Goal: Task Accomplishment & Management: Manage account settings

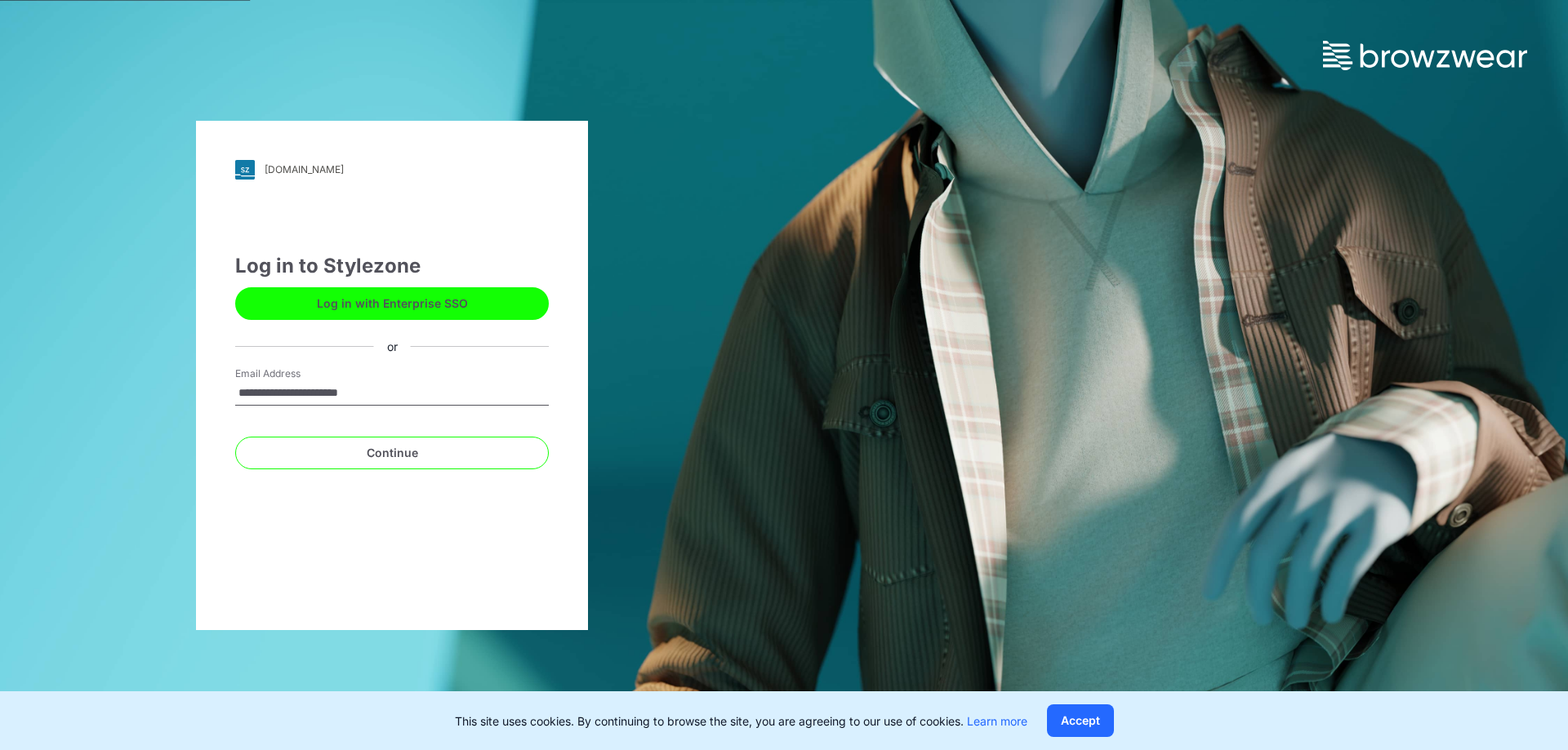
click at [413, 398] on input "**********" at bounding box center [392, 394] width 314 height 24
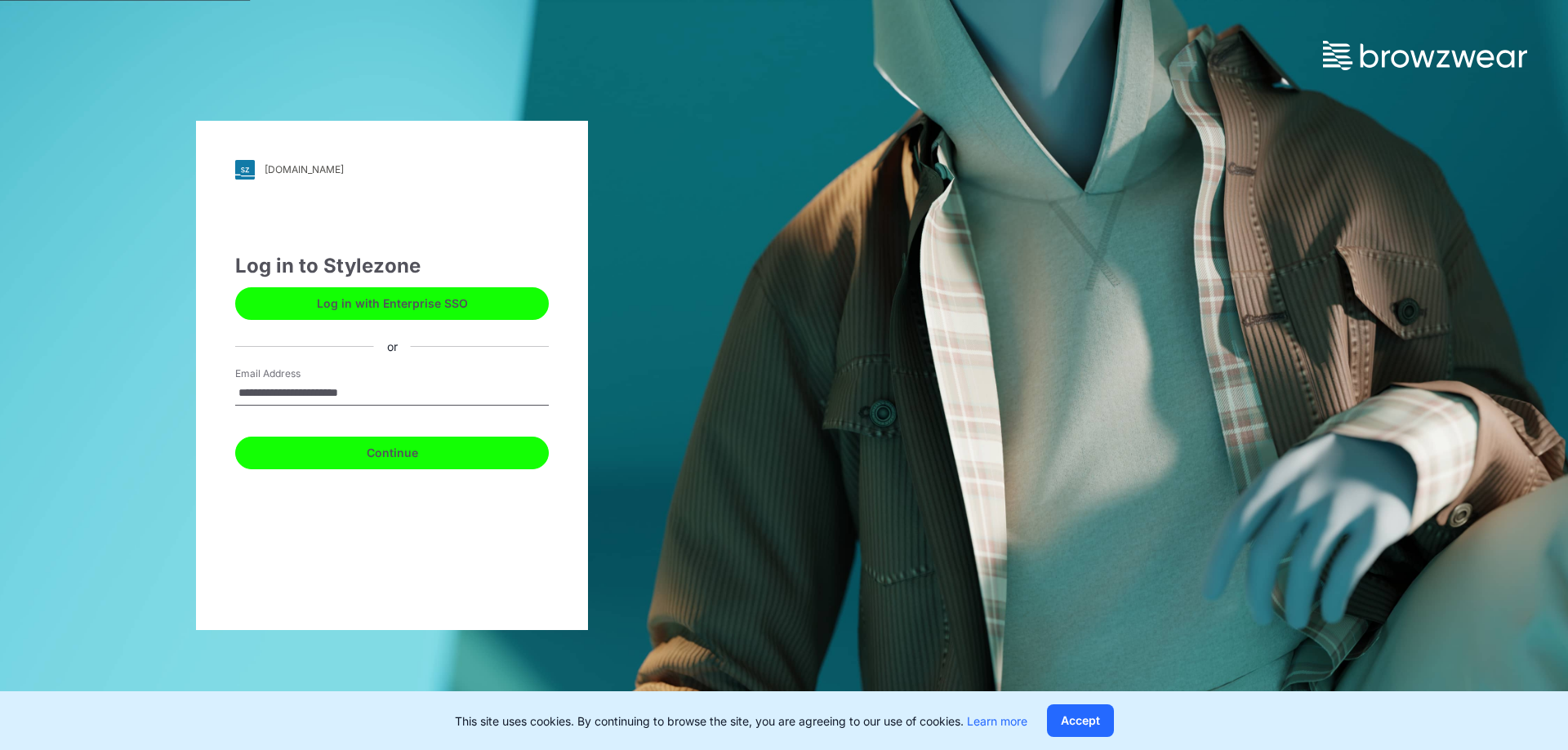
click at [381, 459] on button "Continue" at bounding box center [392, 452] width 314 height 33
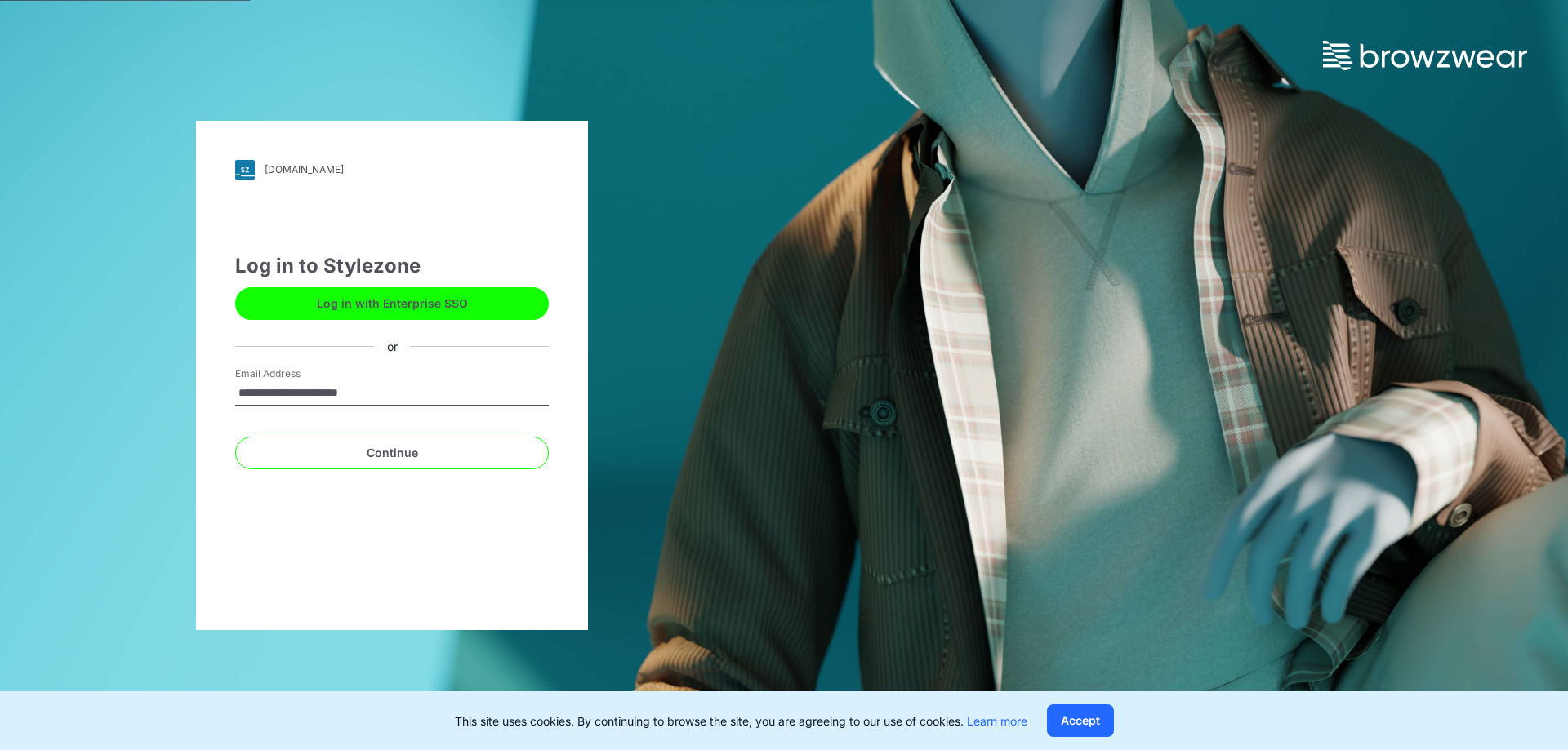
click at [402, 403] on input "**********" at bounding box center [392, 394] width 314 height 24
drag, startPoint x: 399, startPoint y: 392, endPoint x: 86, endPoint y: 392, distance: 313.0
click at [86, 392] on div "**********" at bounding box center [392, 375] width 784 height 750
click at [349, 385] on input "Email Address" at bounding box center [392, 394] width 314 height 24
paste input "**********"
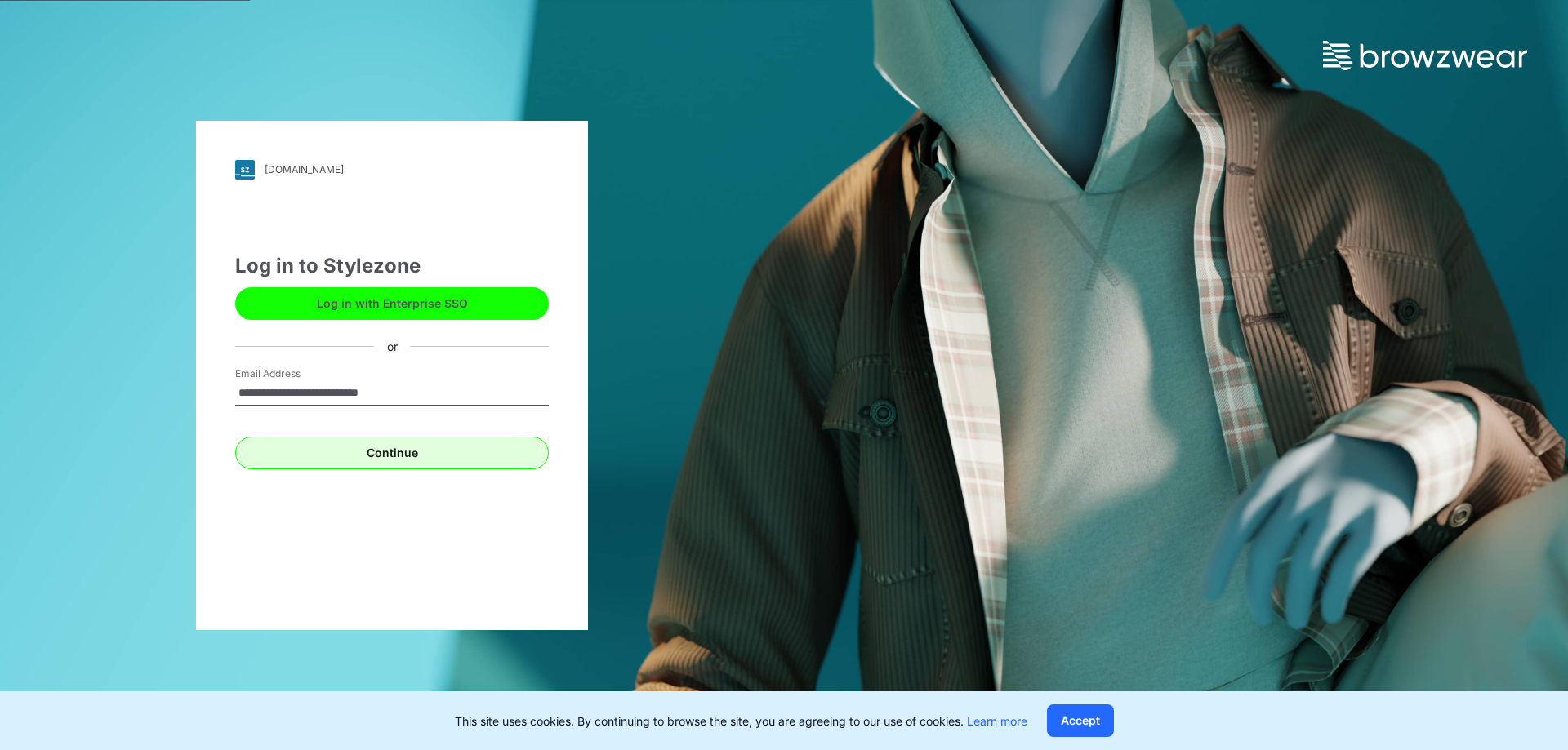
type input "**********"
click at [302, 463] on button "Continue" at bounding box center [392, 452] width 314 height 33
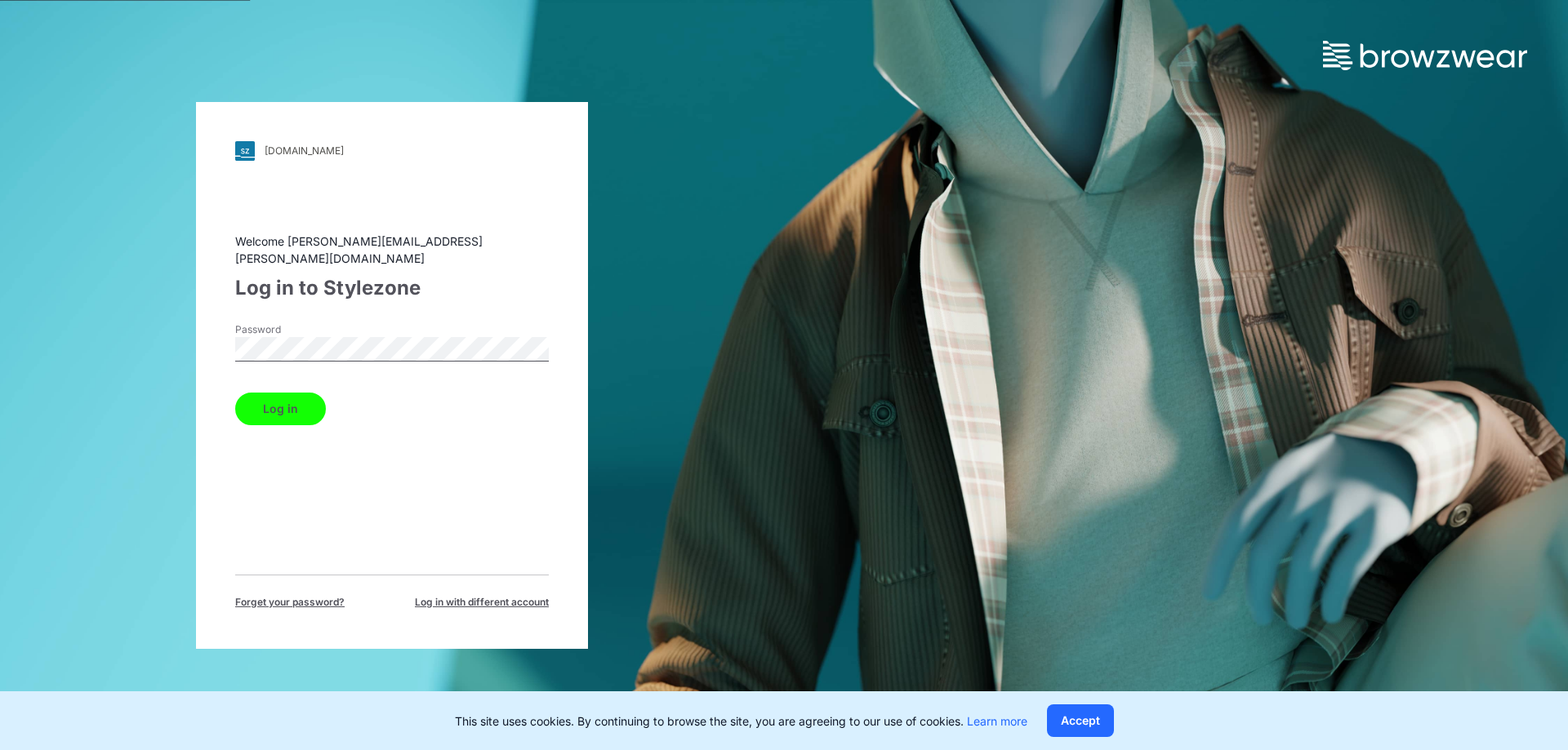
click at [293, 393] on button "Log in" at bounding box center [280, 409] width 91 height 33
click at [290, 395] on button "Log in" at bounding box center [280, 409] width 91 height 33
click at [292, 404] on button "Log in" at bounding box center [280, 409] width 91 height 33
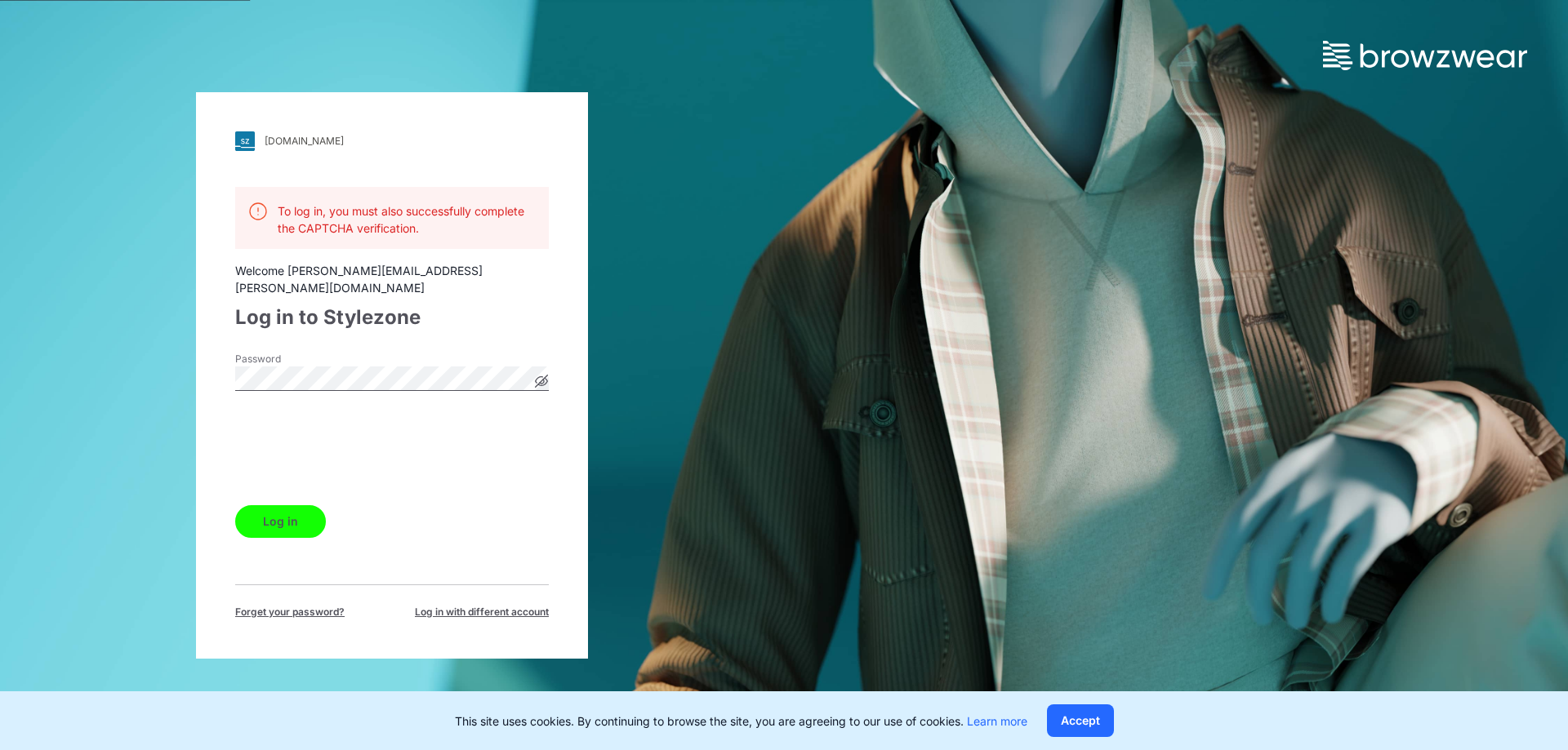
click at [539, 375] on icon at bounding box center [541, 381] width 12 height 12
click at [311, 512] on button "Log in" at bounding box center [280, 521] width 91 height 33
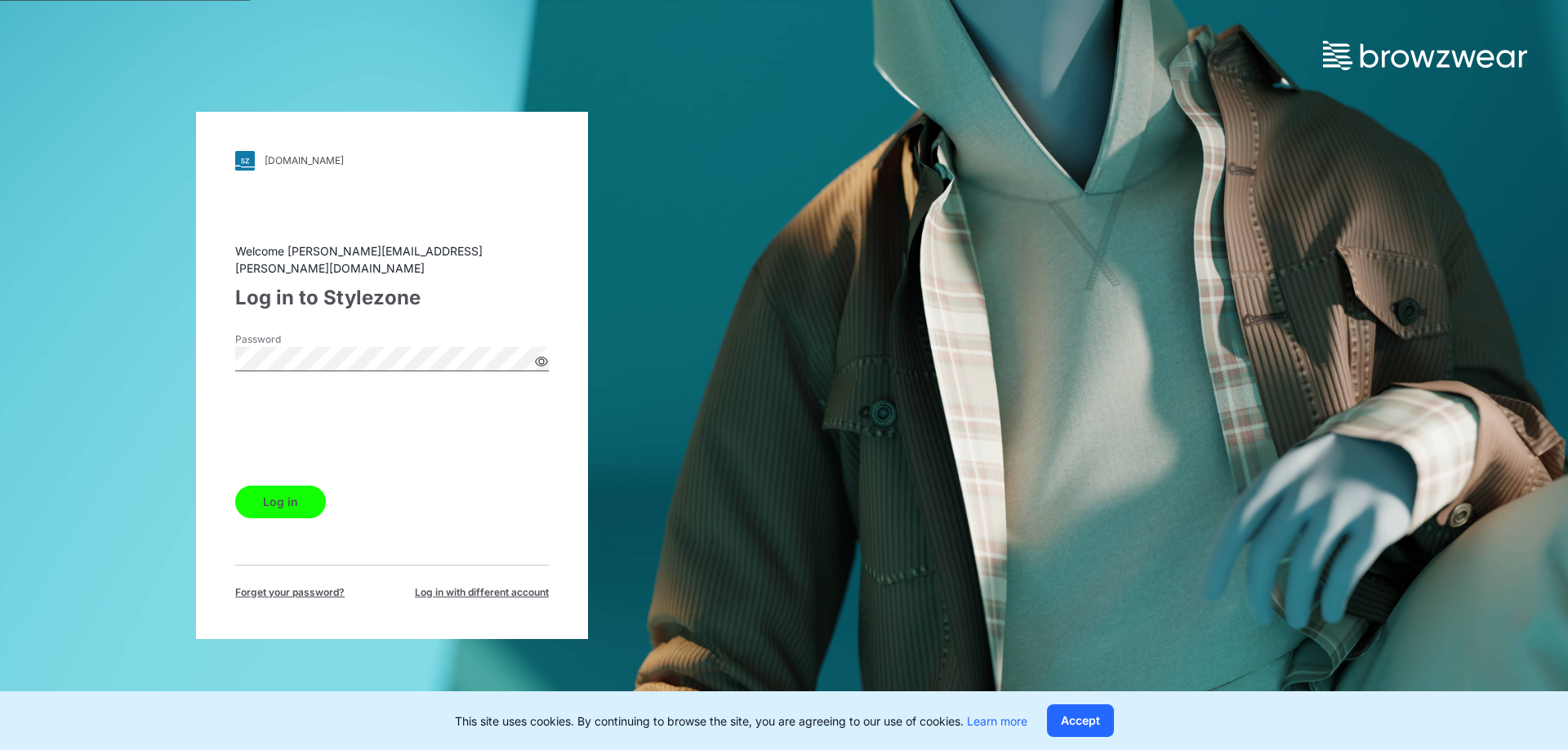
click at [294, 491] on button "Log in" at bounding box center [280, 502] width 91 height 33
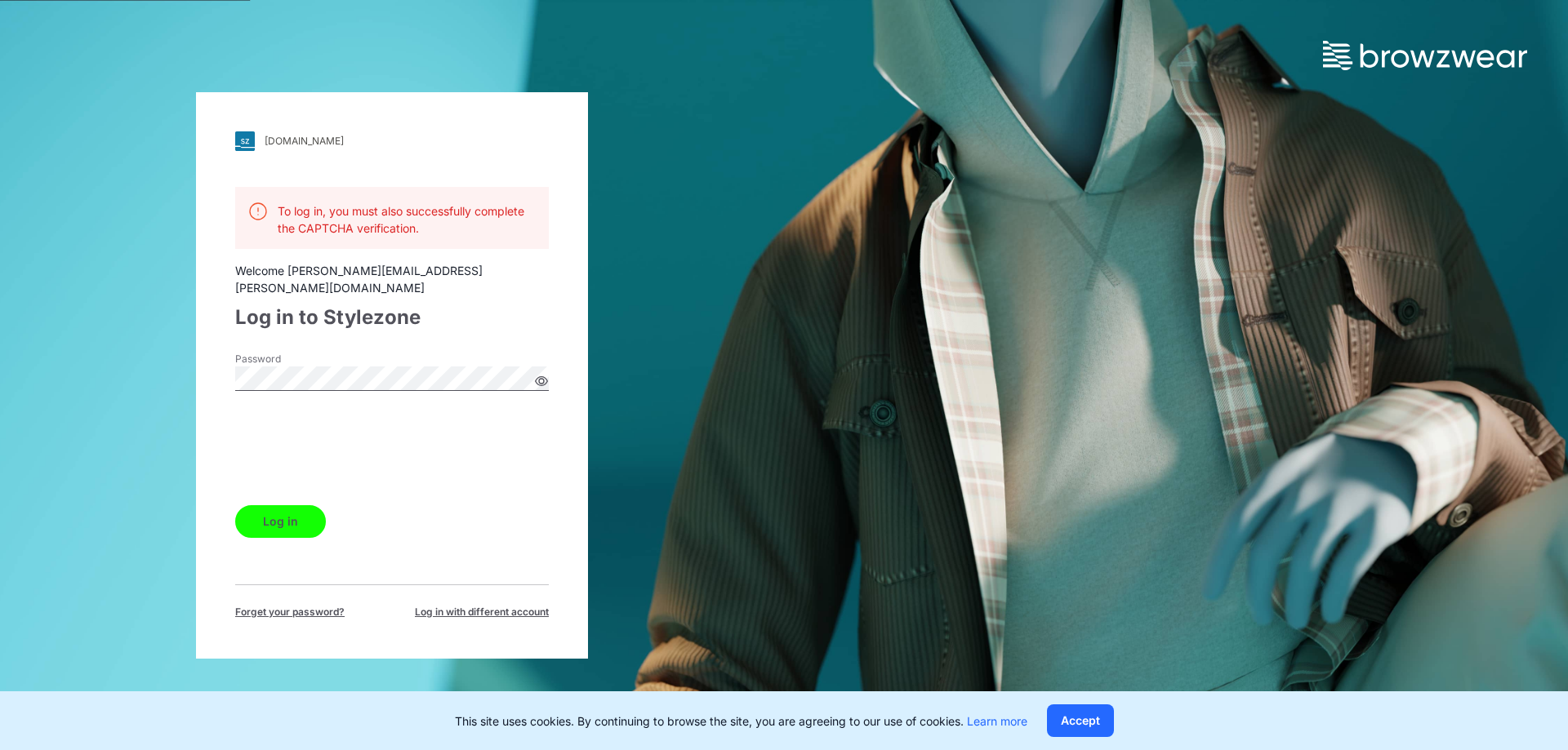
click at [298, 519] on button "Log in" at bounding box center [280, 521] width 91 height 33
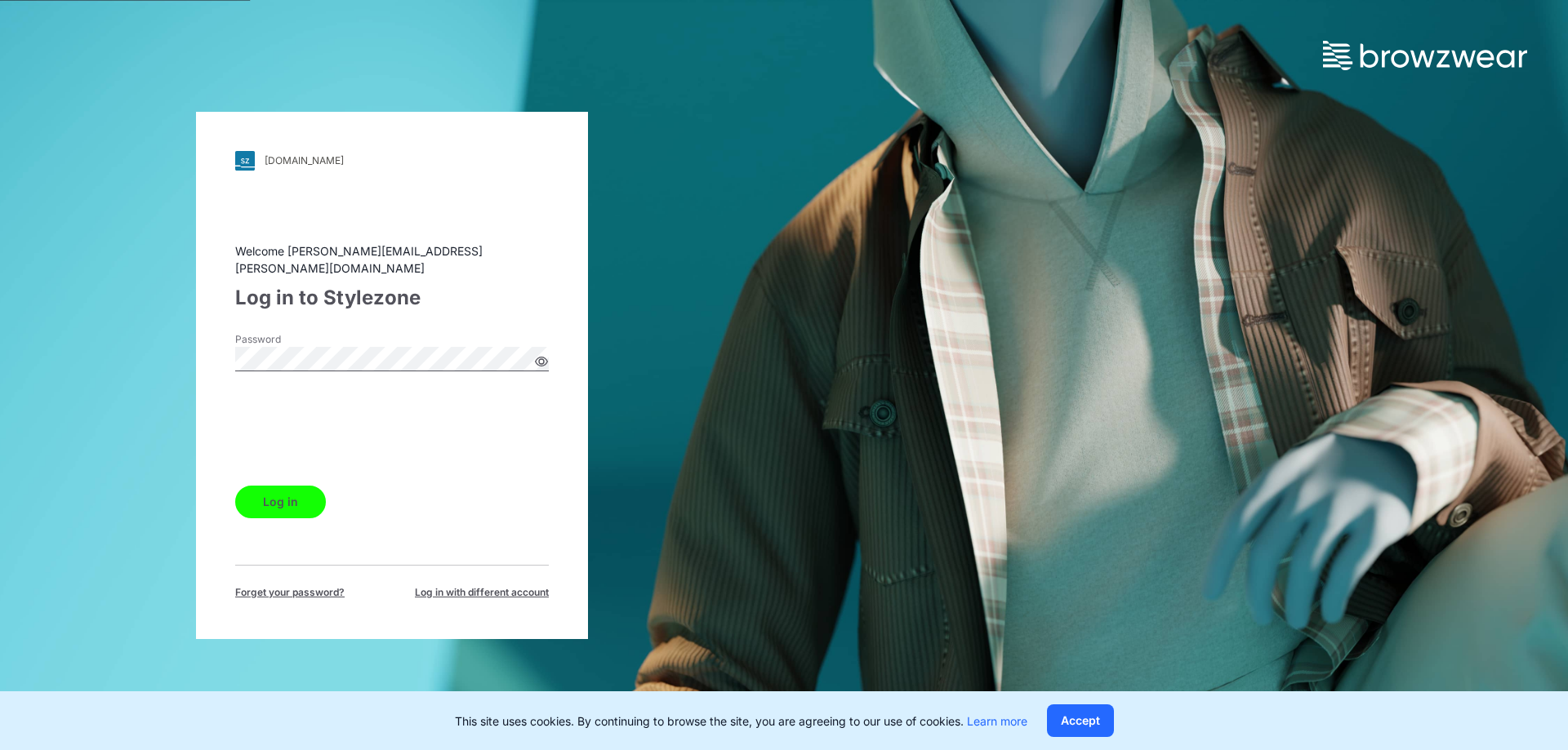
click at [298, 499] on button "Log in" at bounding box center [280, 502] width 91 height 33
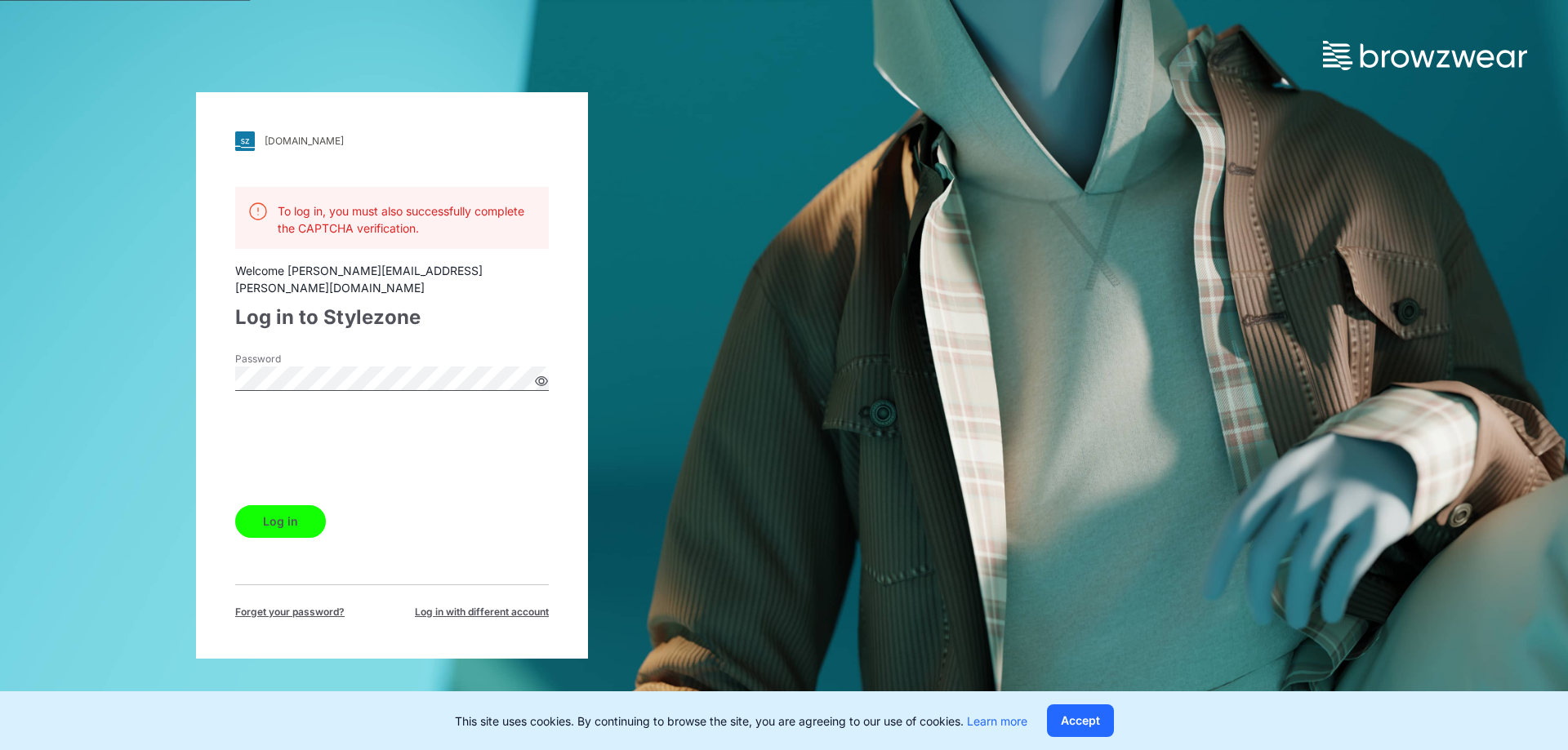
click at [289, 517] on button "Log in" at bounding box center [280, 521] width 91 height 33
click at [313, 514] on button "Log in" at bounding box center [280, 521] width 91 height 33
click at [310, 507] on button "Log in" at bounding box center [280, 521] width 91 height 33
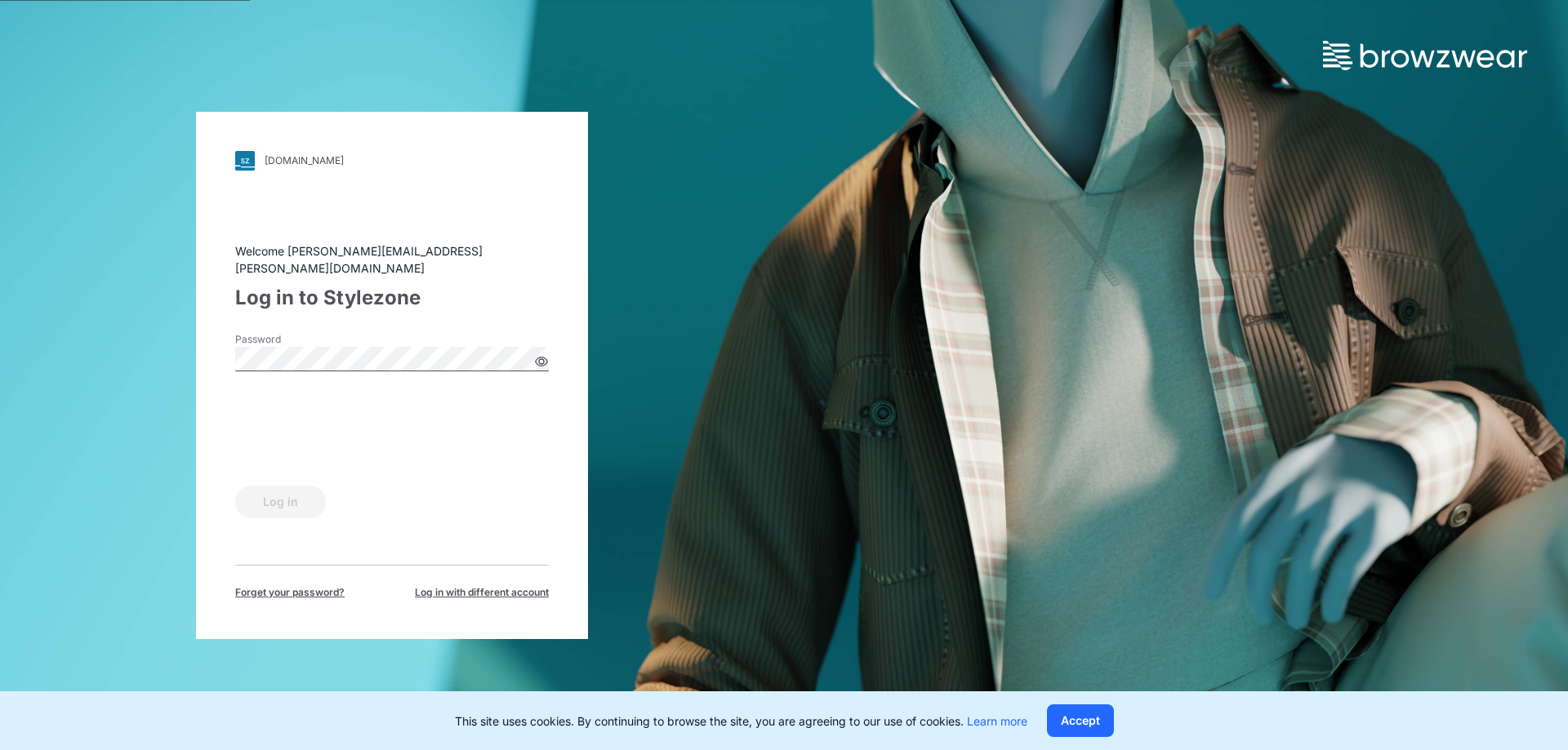
click at [310, 507] on div "Log in" at bounding box center [392, 499] width 314 height 39
click at [310, 507] on button "Log in" at bounding box center [280, 502] width 91 height 33
click at [310, 507] on div "Log in" at bounding box center [392, 499] width 314 height 39
click at [310, 507] on button "Log in" at bounding box center [280, 502] width 91 height 33
click at [310, 506] on button "Log in" at bounding box center [280, 502] width 91 height 33
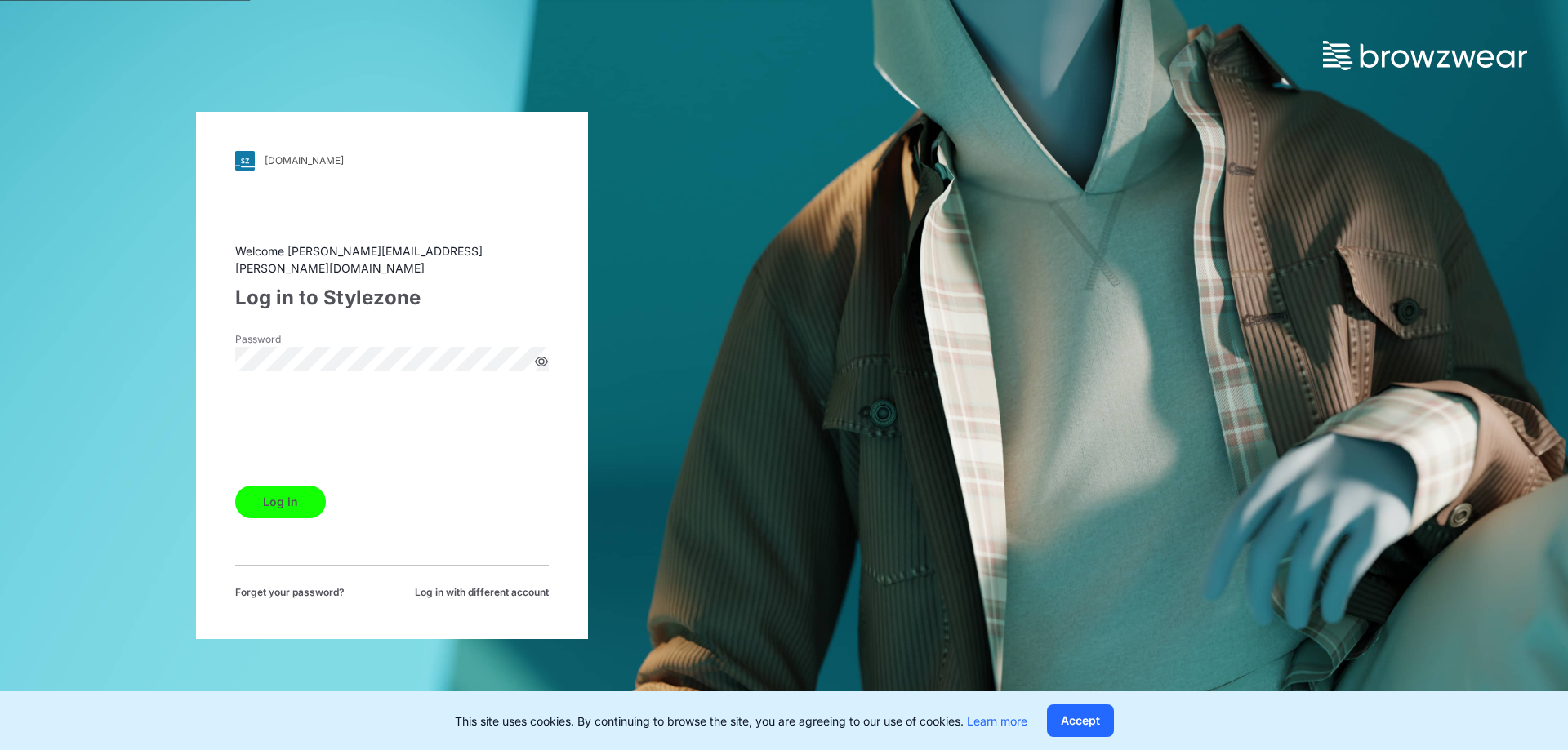
click at [310, 503] on button "Log in" at bounding box center [280, 502] width 91 height 33
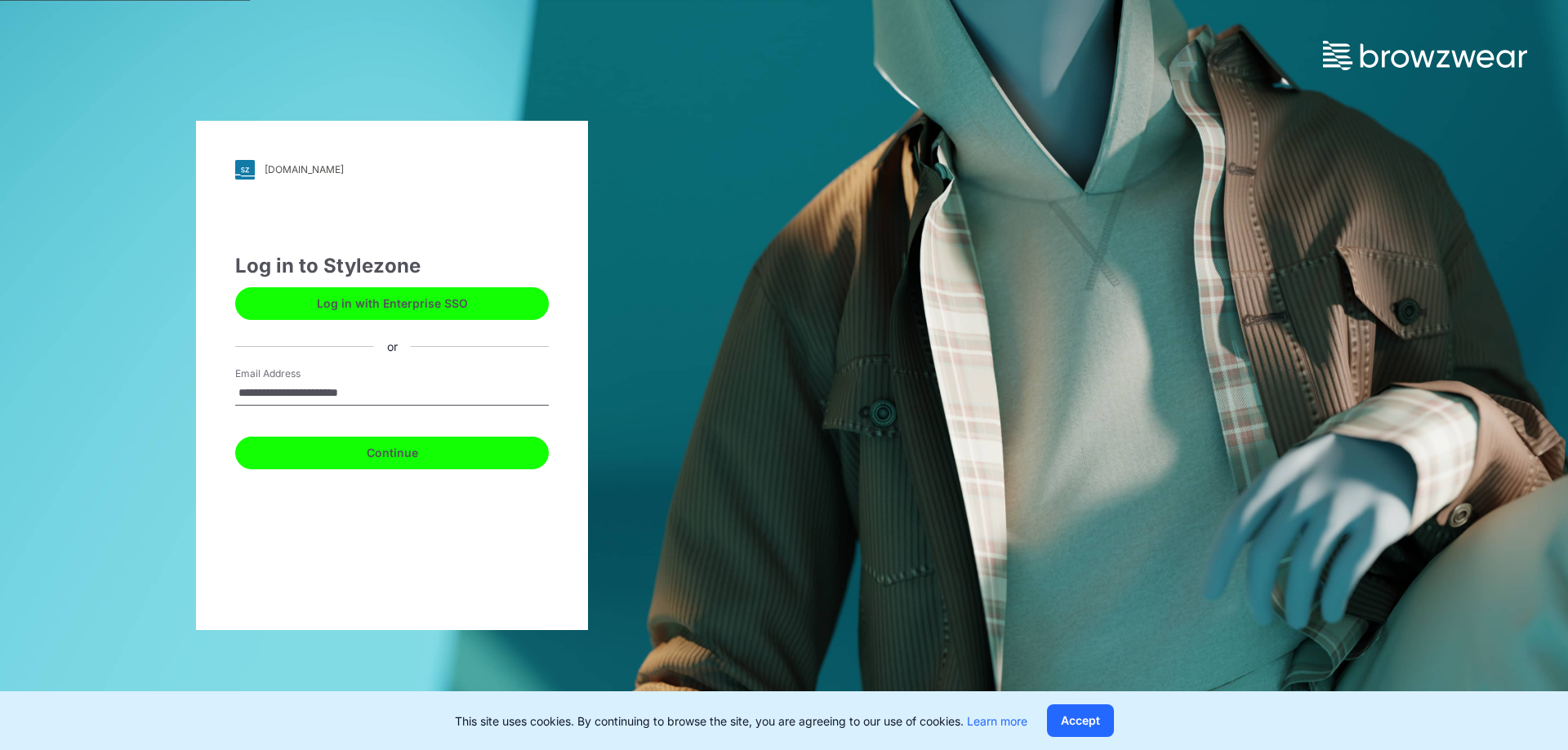
click at [416, 456] on button "Continue" at bounding box center [392, 452] width 314 height 33
click at [407, 462] on button "Continue" at bounding box center [392, 452] width 314 height 33
click at [389, 443] on button "Continue" at bounding box center [392, 452] width 314 height 33
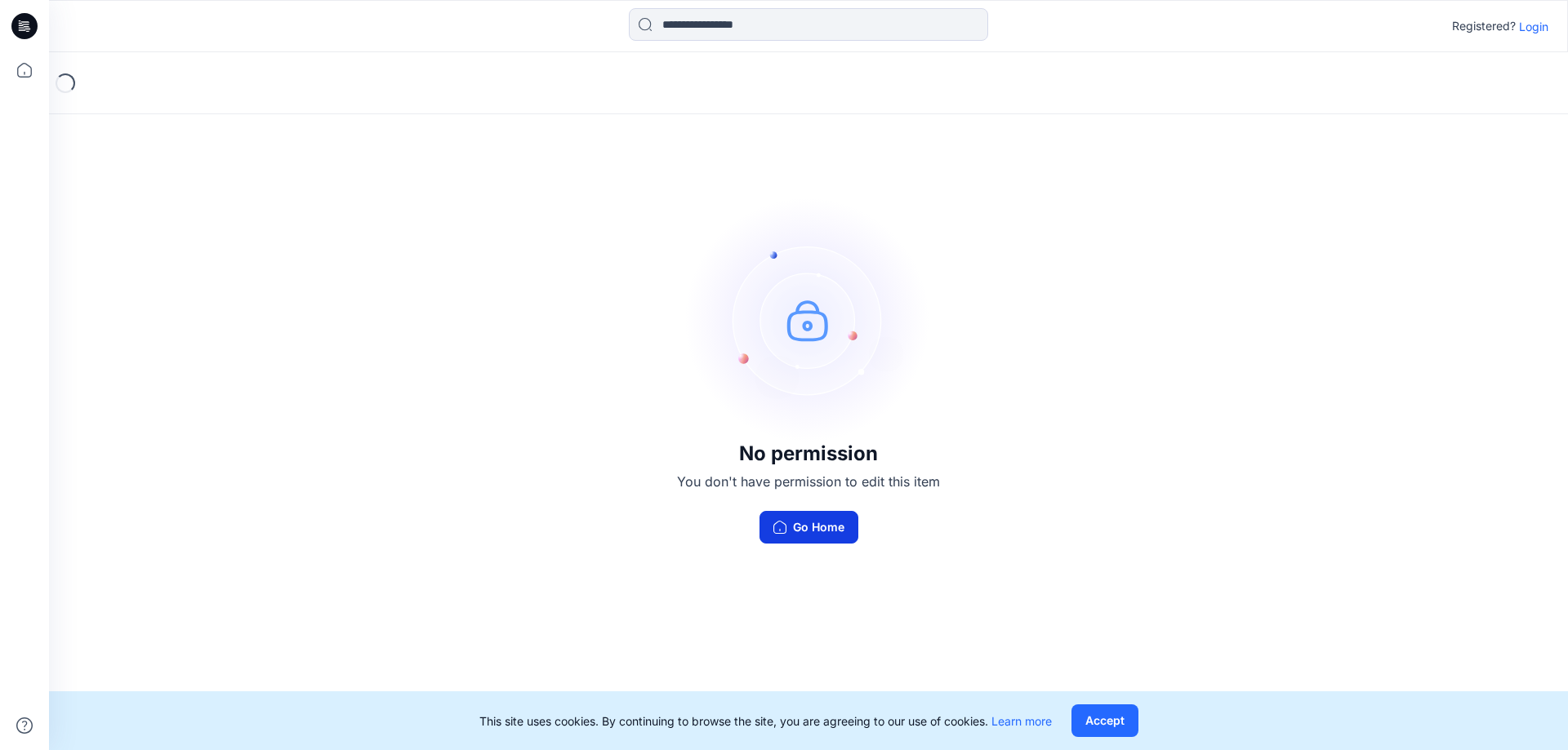
click at [819, 532] on button "Go Home" at bounding box center [809, 527] width 99 height 33
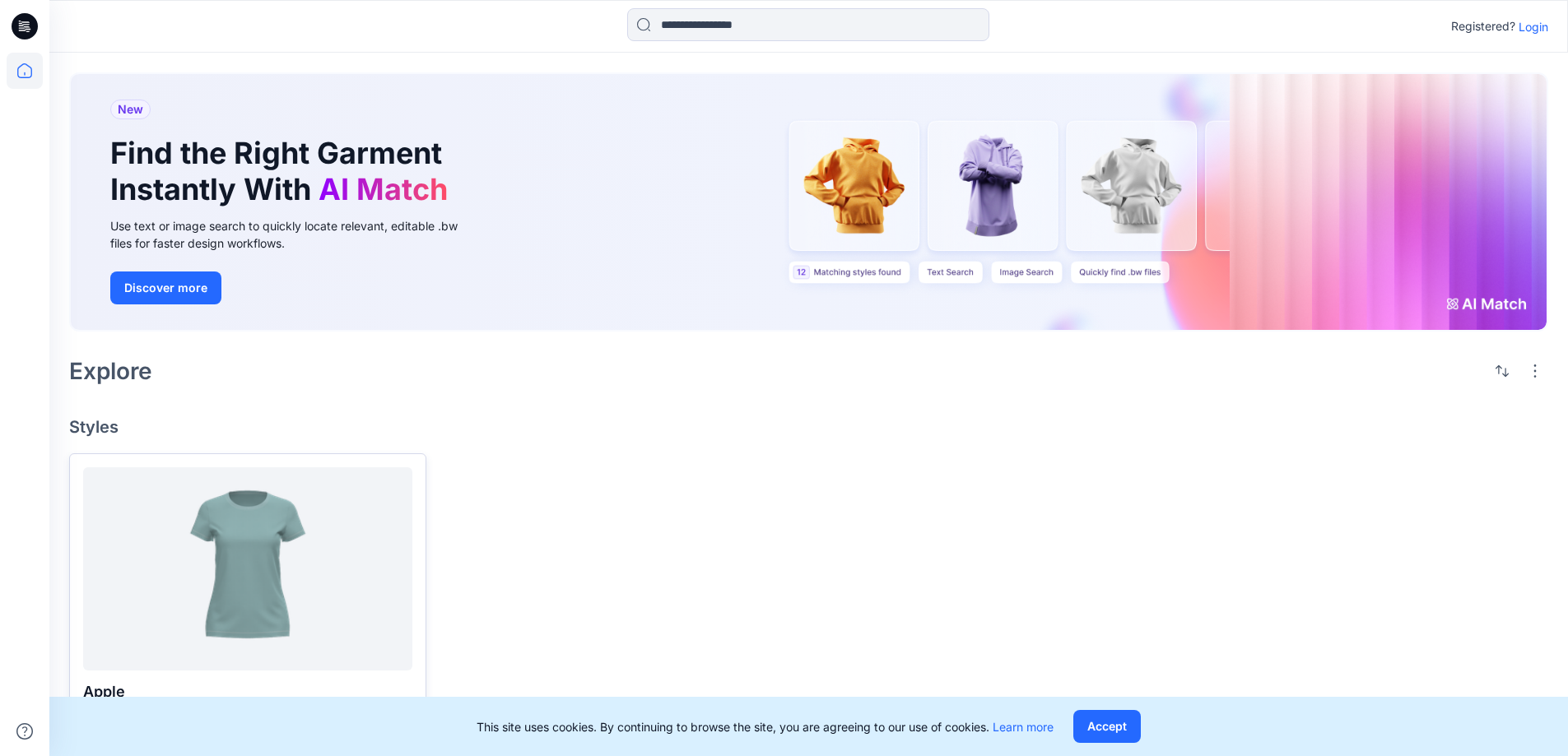
scroll to position [17, 0]
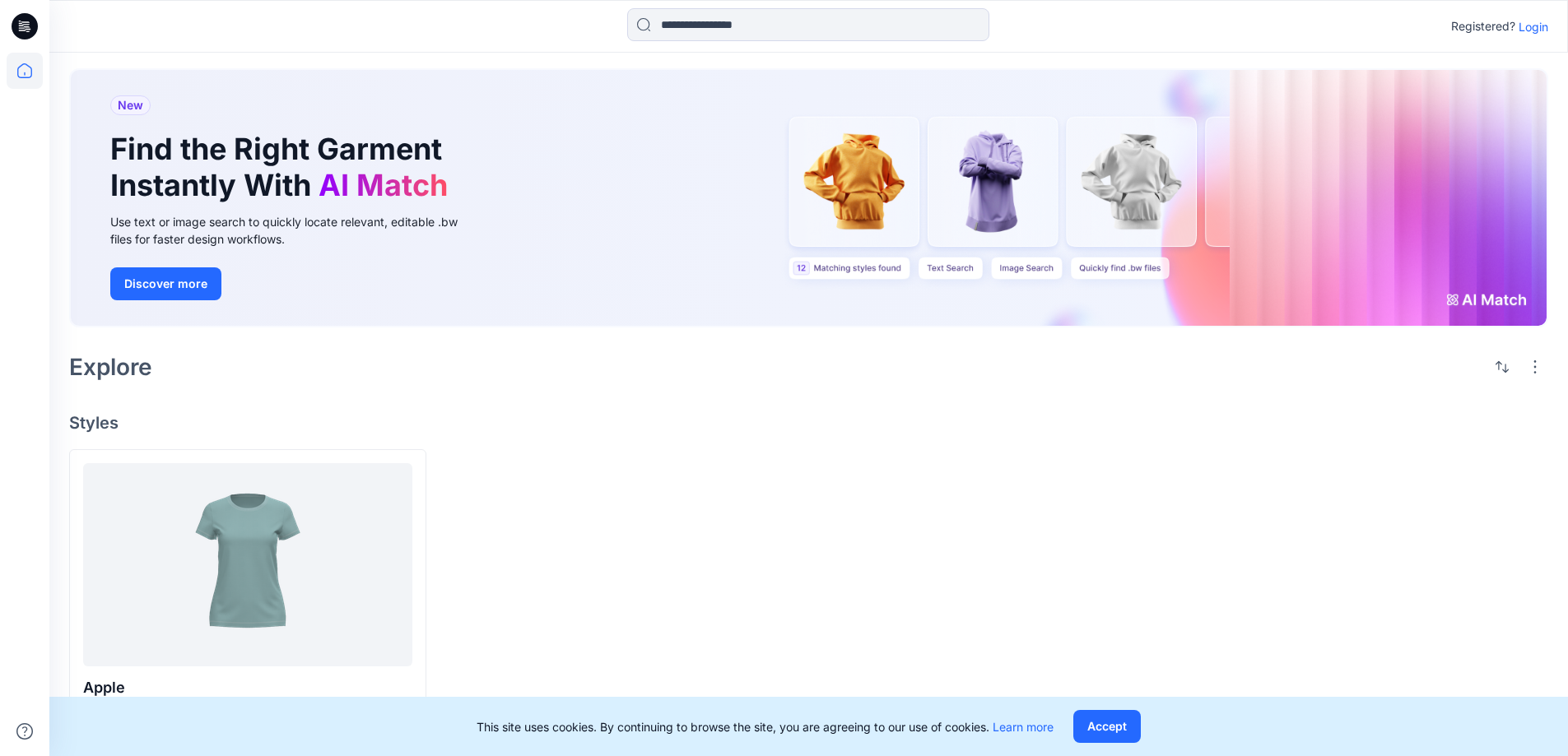
click at [1538, 29] on p "Login" at bounding box center [1532, 26] width 29 height 17
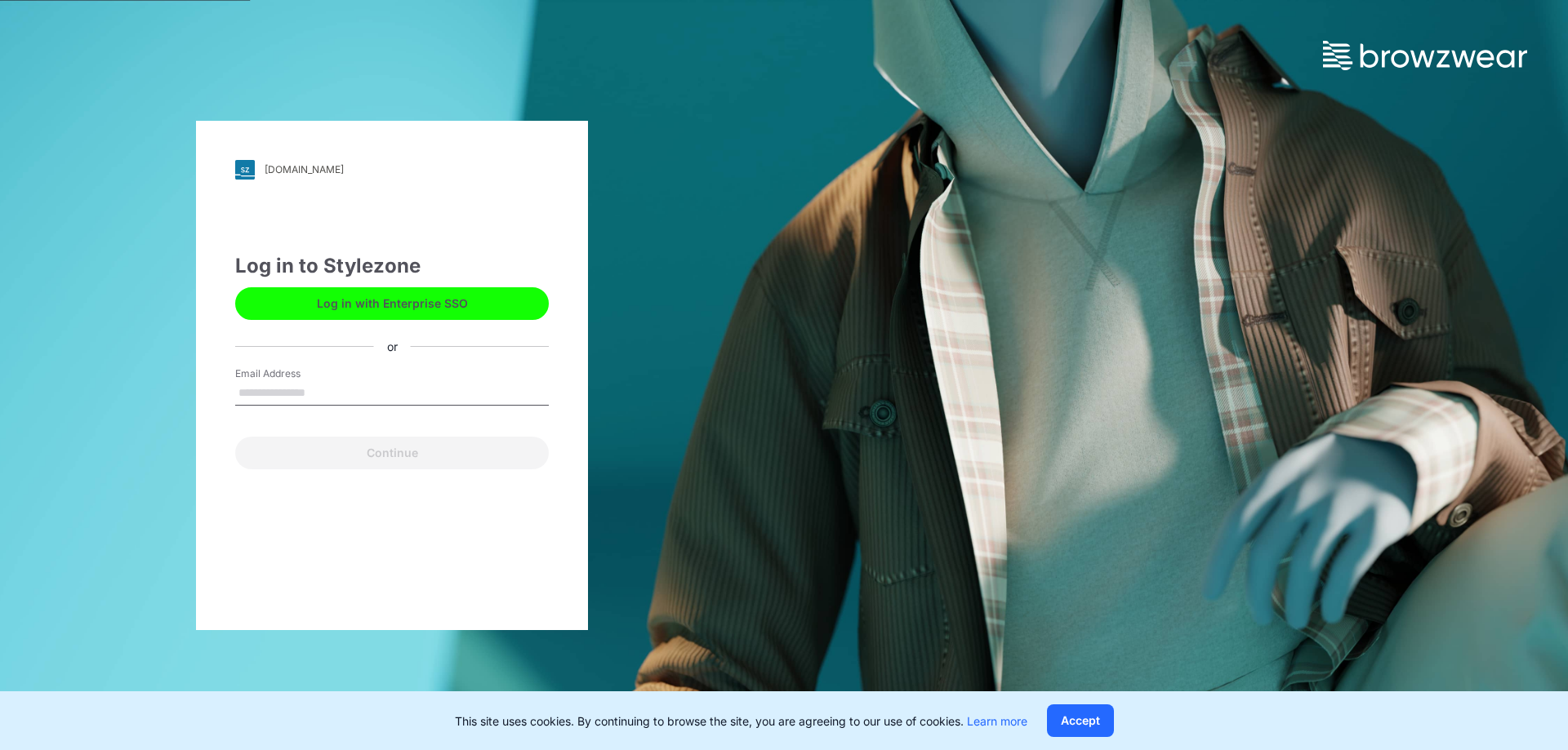
click at [306, 393] on input "Email Address" at bounding box center [392, 394] width 314 height 24
type input "**********"
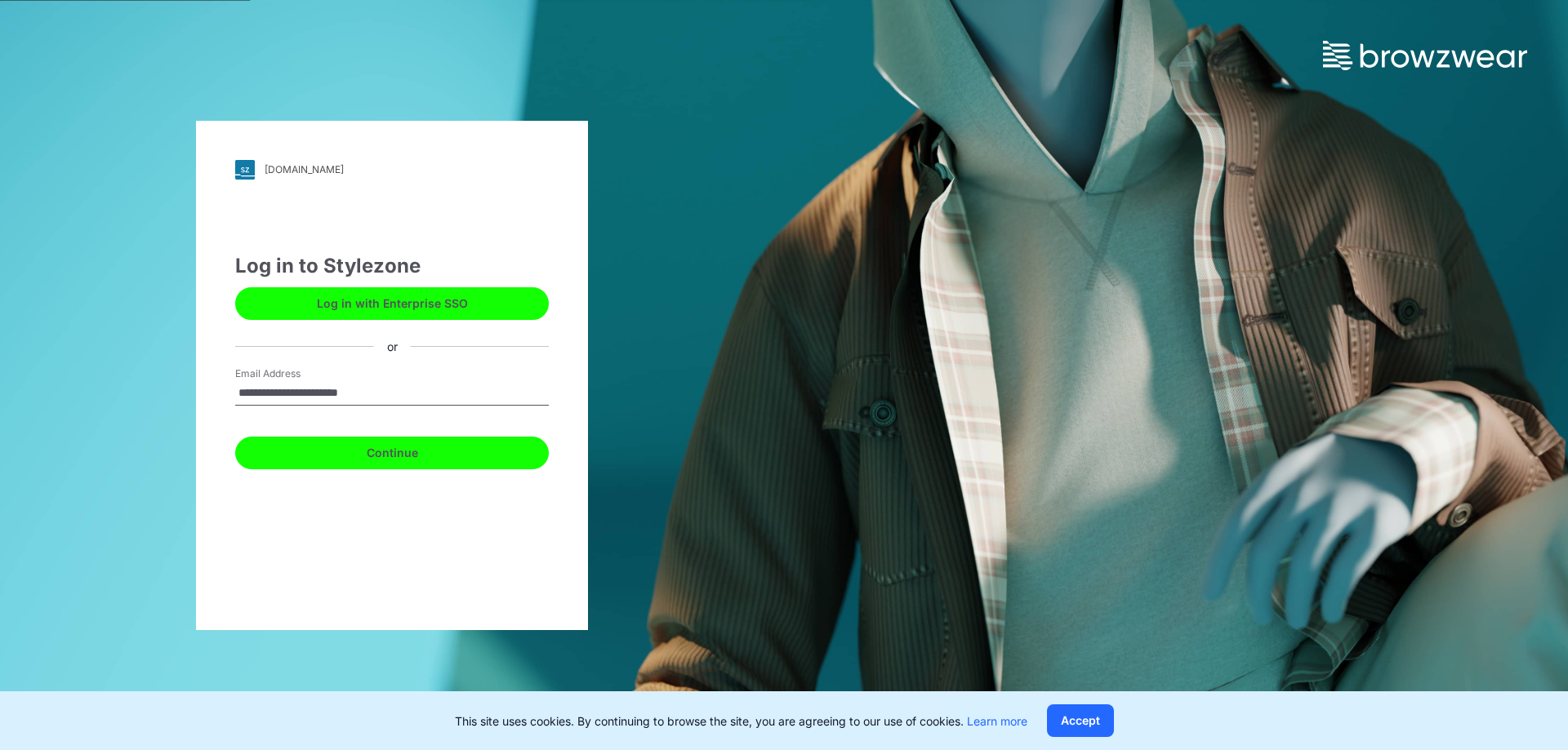
click at [389, 458] on button "Continue" at bounding box center [392, 452] width 314 height 33
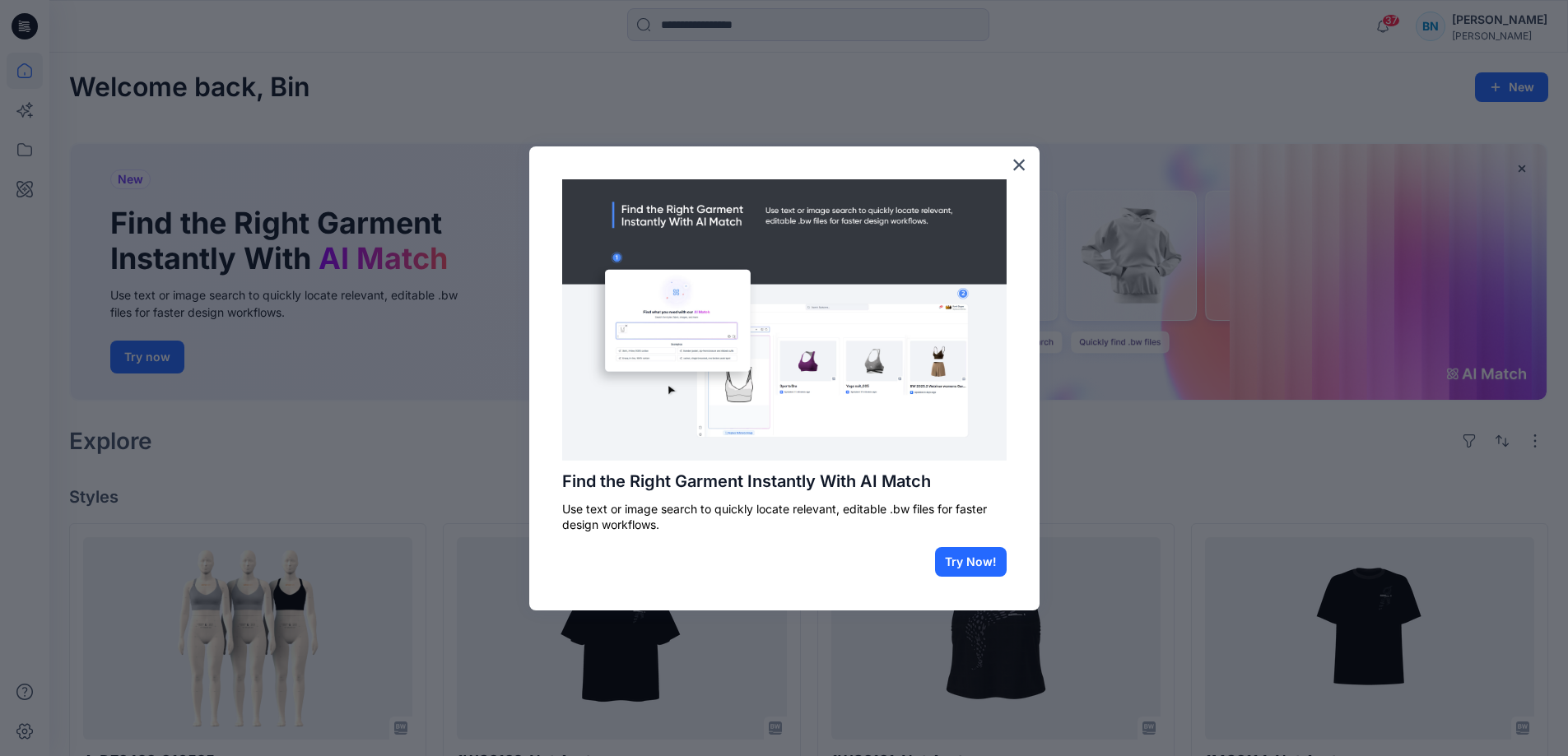
click at [1009, 165] on div "Find the Right Garment Instantly With AI Match Use text or image search to quic…" at bounding box center [784, 378] width 510 height 464
click at [1017, 163] on button "×" at bounding box center [1019, 165] width 16 height 26
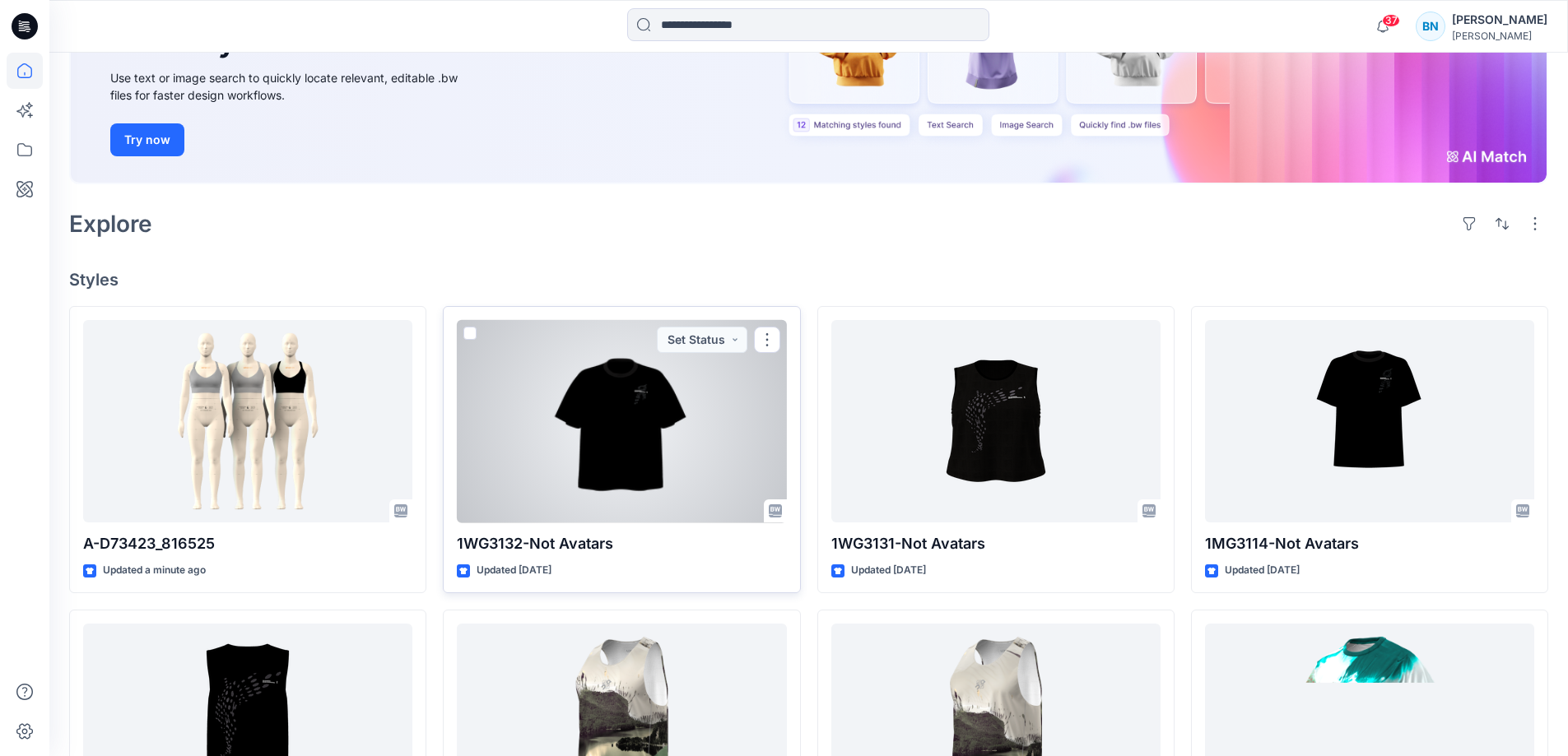
scroll to position [246, 0]
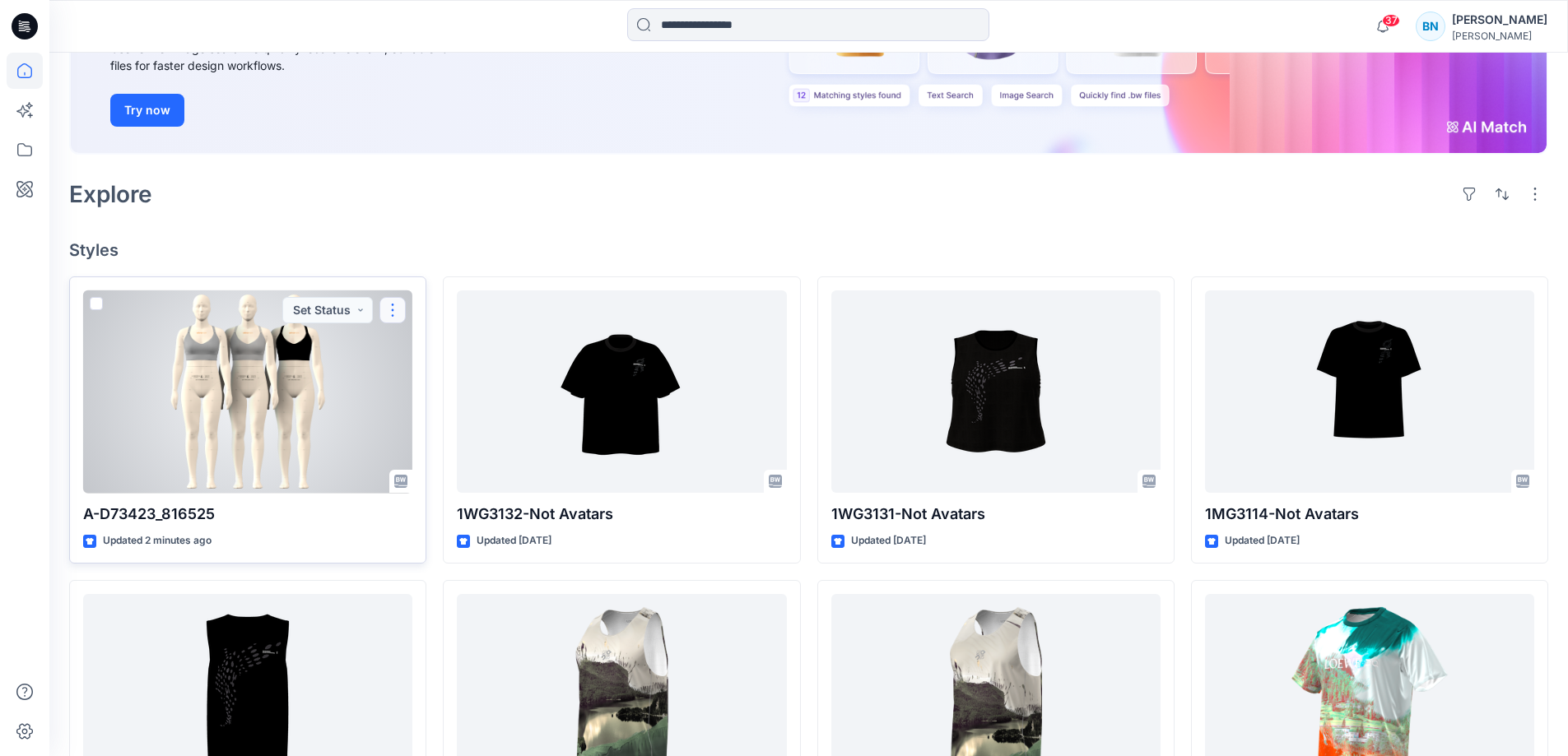
click at [398, 307] on button "button" at bounding box center [392, 310] width 26 height 26
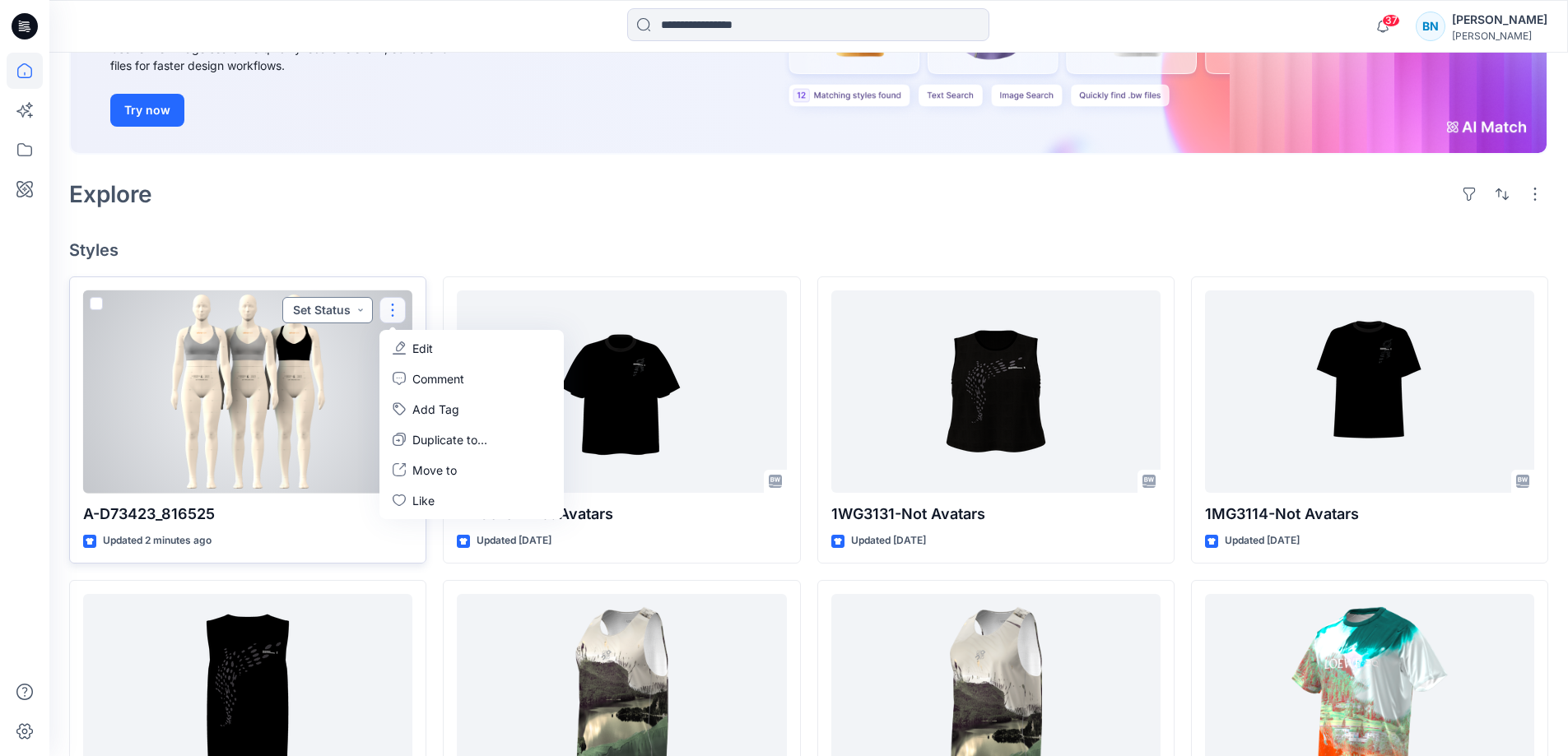
click at [341, 313] on button "Set Status" at bounding box center [327, 310] width 90 height 26
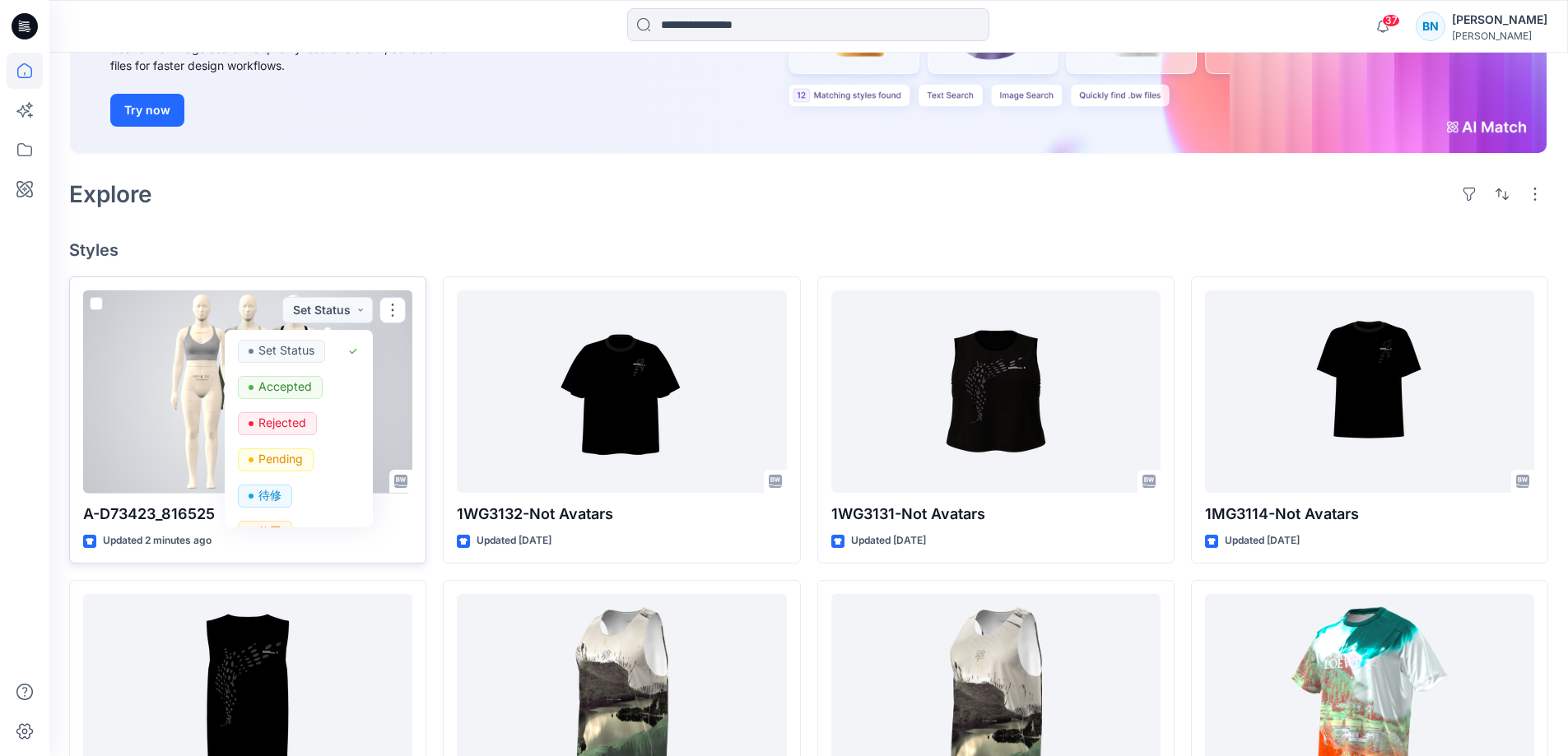
click at [151, 391] on div at bounding box center [247, 392] width 329 height 203
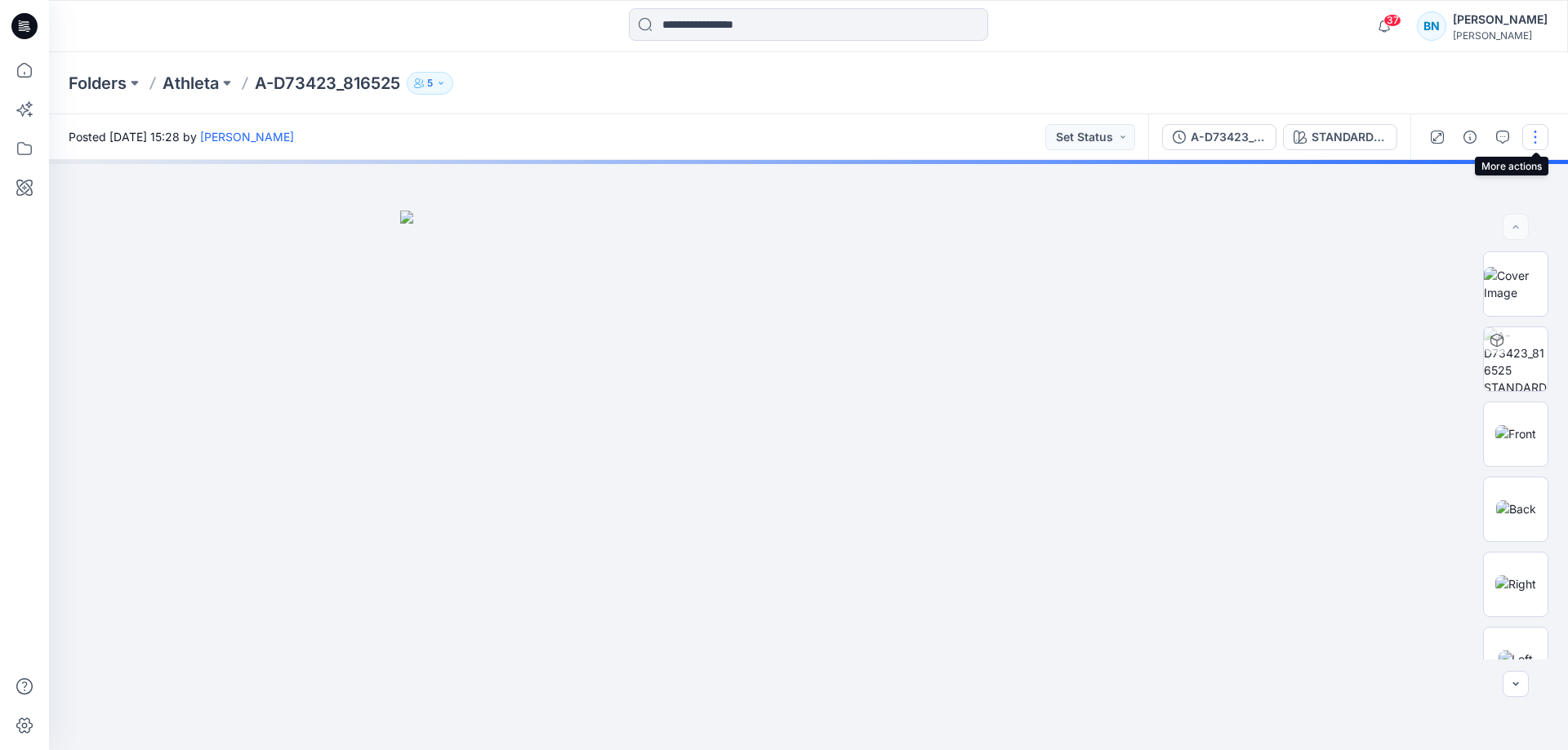
click at [1534, 138] on button "button" at bounding box center [1535, 137] width 26 height 26
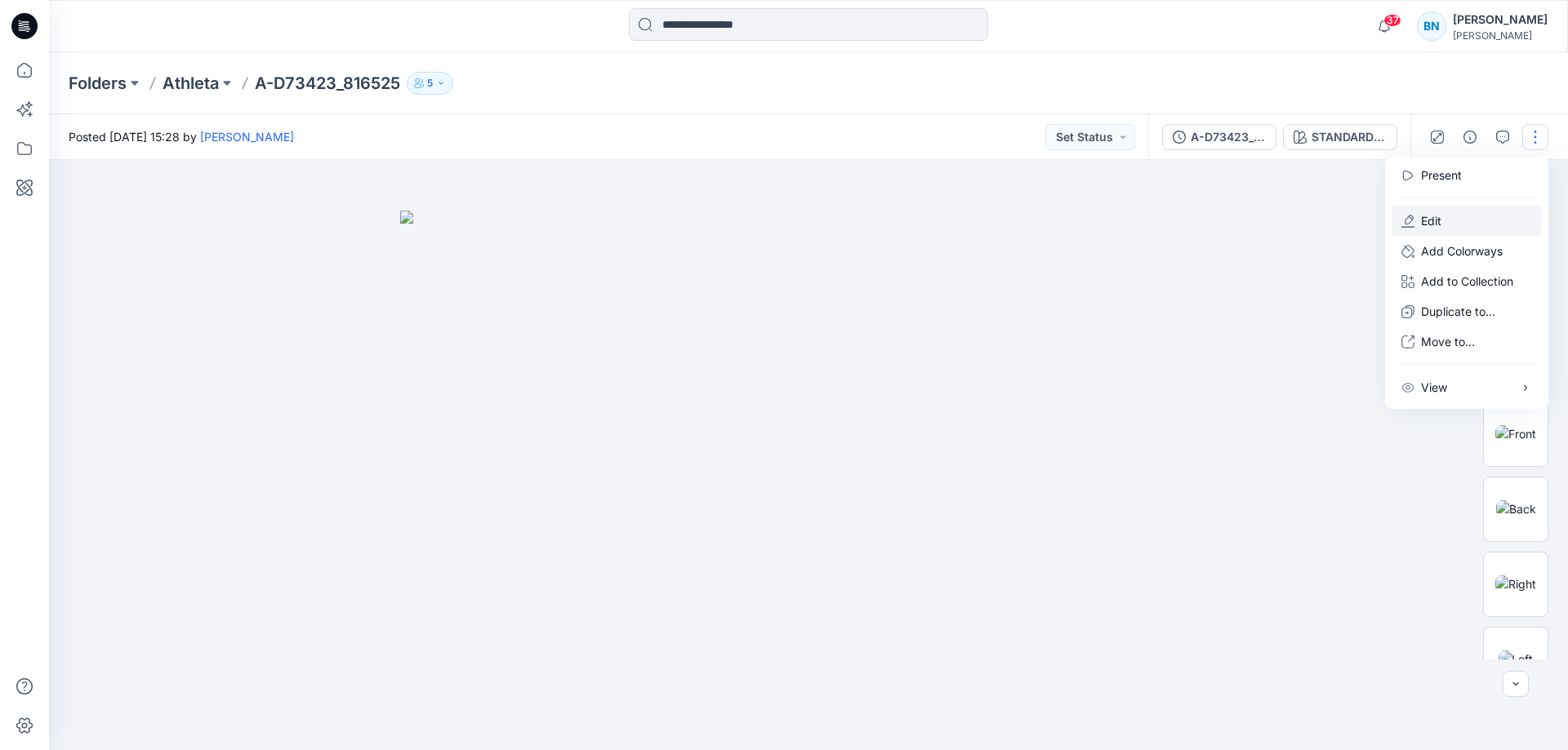
click at [1447, 220] on button "Edit" at bounding box center [1466, 220] width 150 height 30
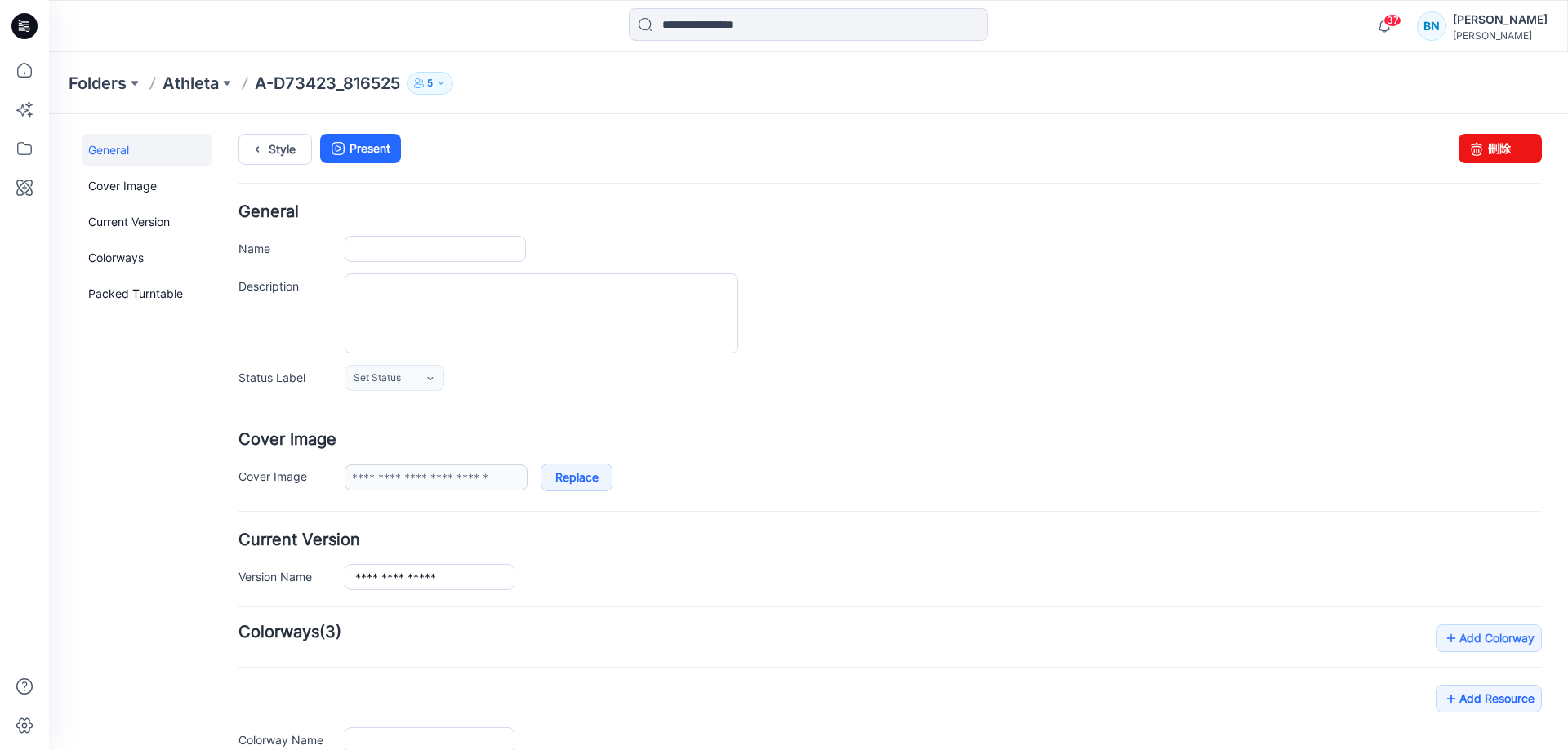
type input "**********"
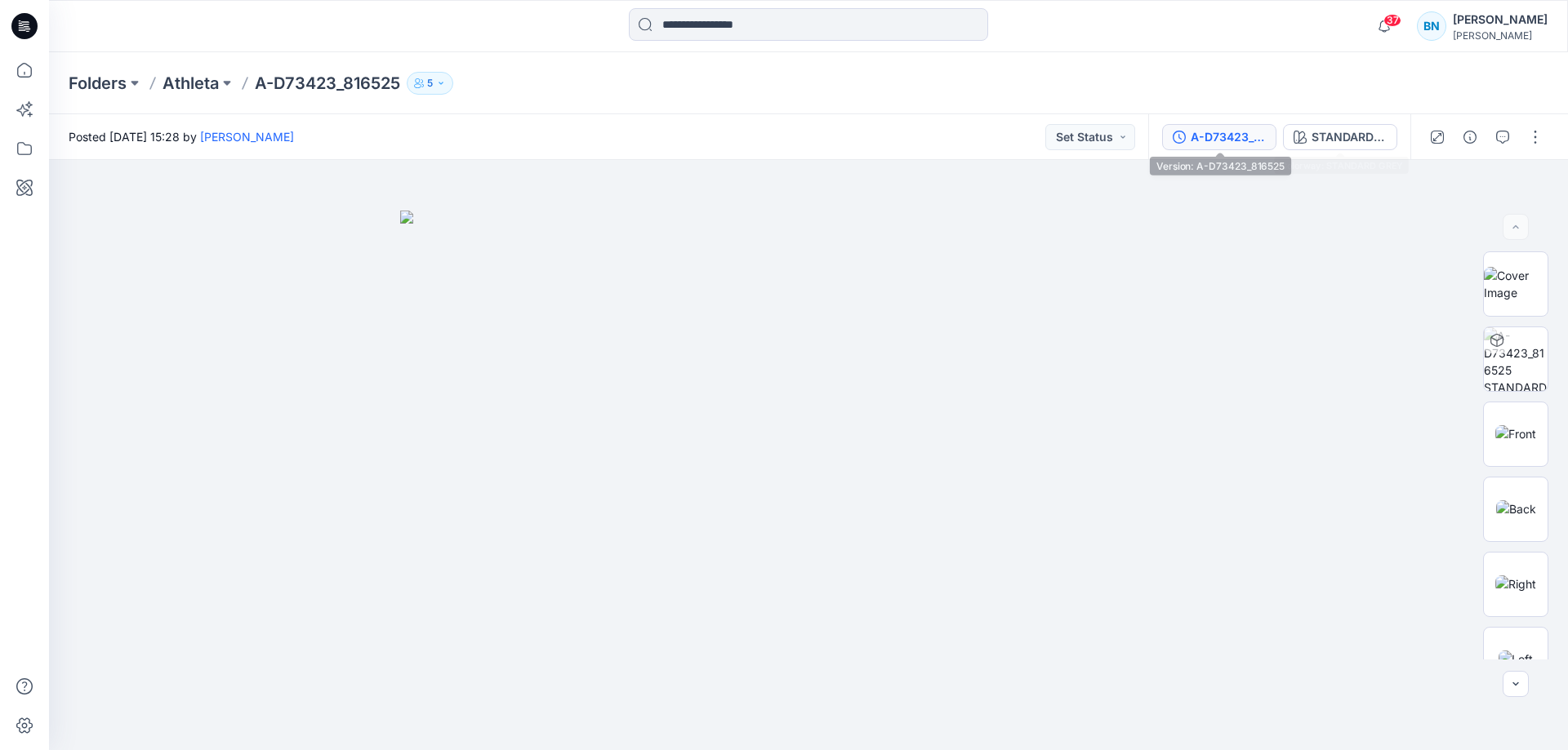
click at [1240, 137] on div "A-D73423_816525" at bounding box center [1228, 136] width 75 height 18
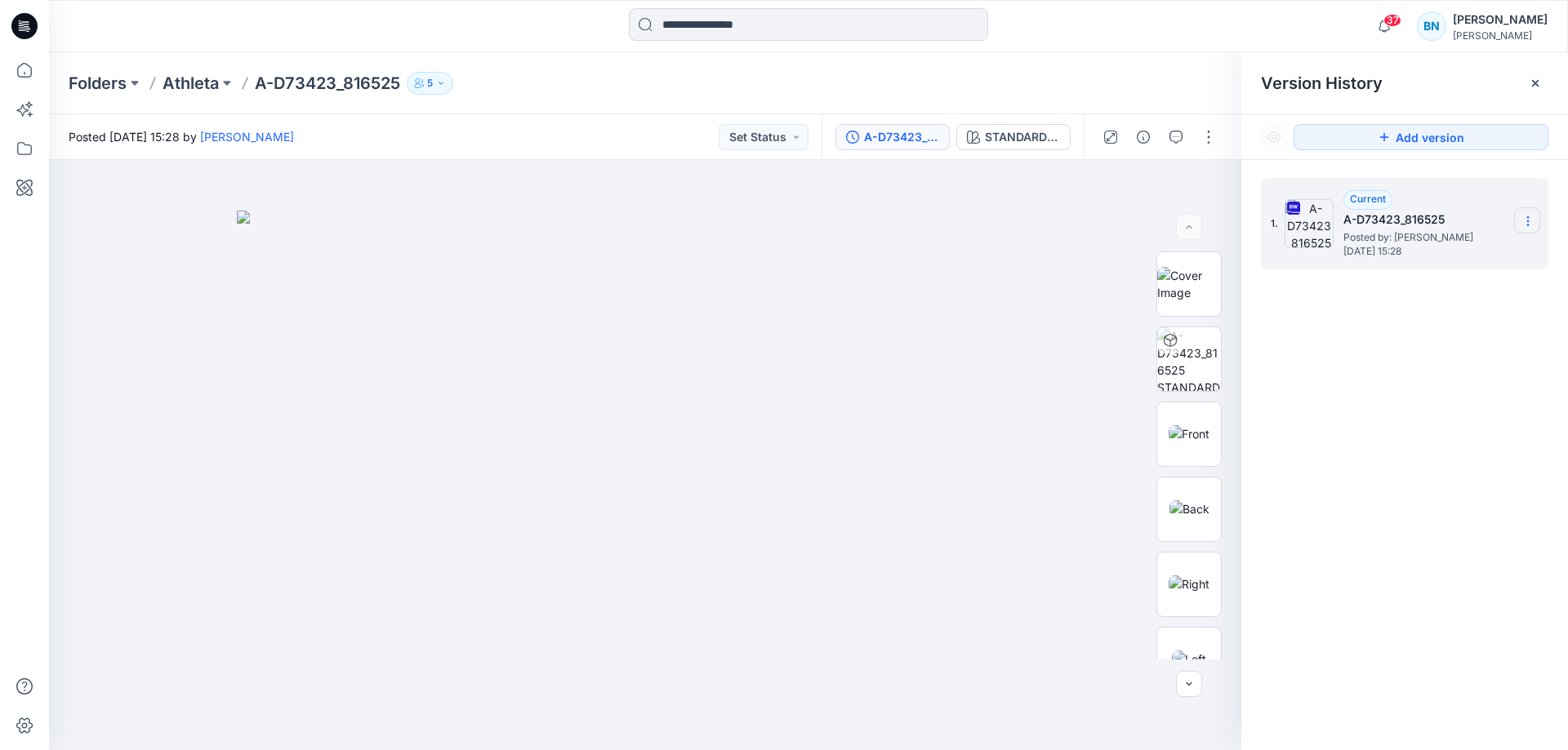
click at [1527, 220] on icon at bounding box center [1528, 221] width 13 height 13
click at [437, 84] on button "5" at bounding box center [430, 83] width 47 height 22
click at [523, 75] on div "Folders Athleta A-D73423_816525 5 Folder Access Members Only [PERSON_NAME] Mode…" at bounding box center [744, 83] width 1352 height 22
click at [1525, 222] on icon at bounding box center [1528, 221] width 13 height 13
click at [1212, 141] on button "button" at bounding box center [1209, 137] width 26 height 26
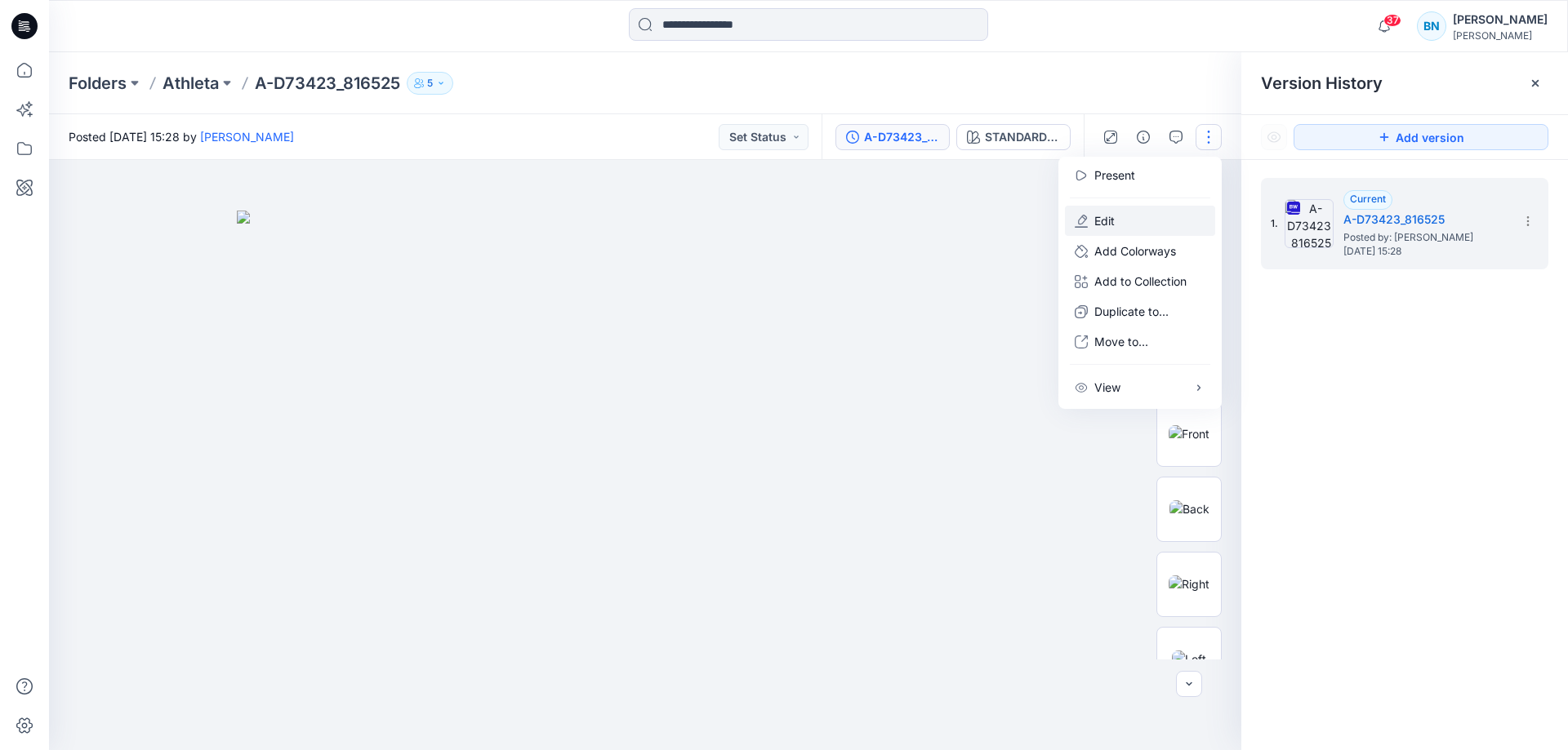
click at [1126, 220] on button "Edit" at bounding box center [1140, 220] width 150 height 30
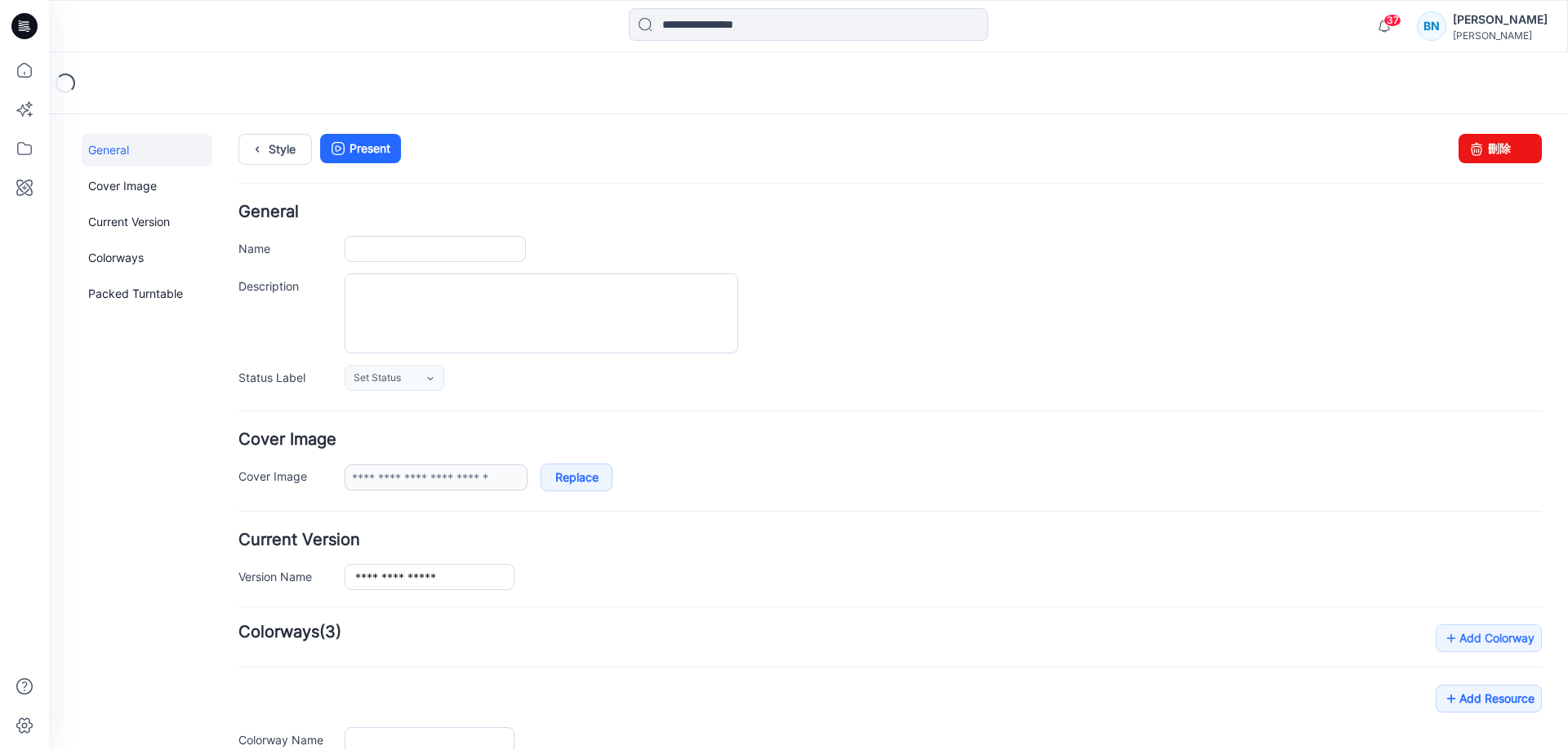
type input "**********"
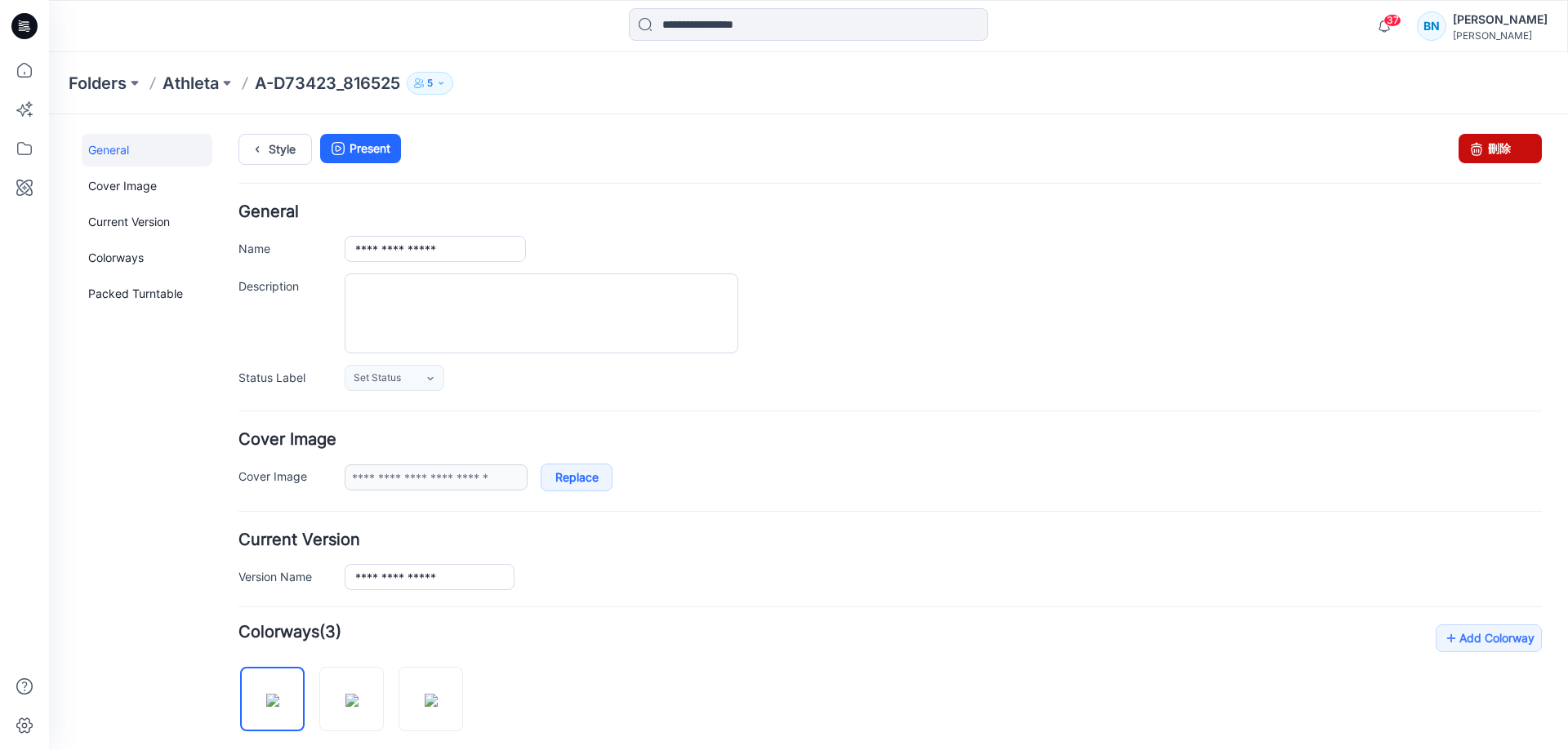
click at [1501, 146] on link "刪除" at bounding box center [1500, 147] width 83 height 29
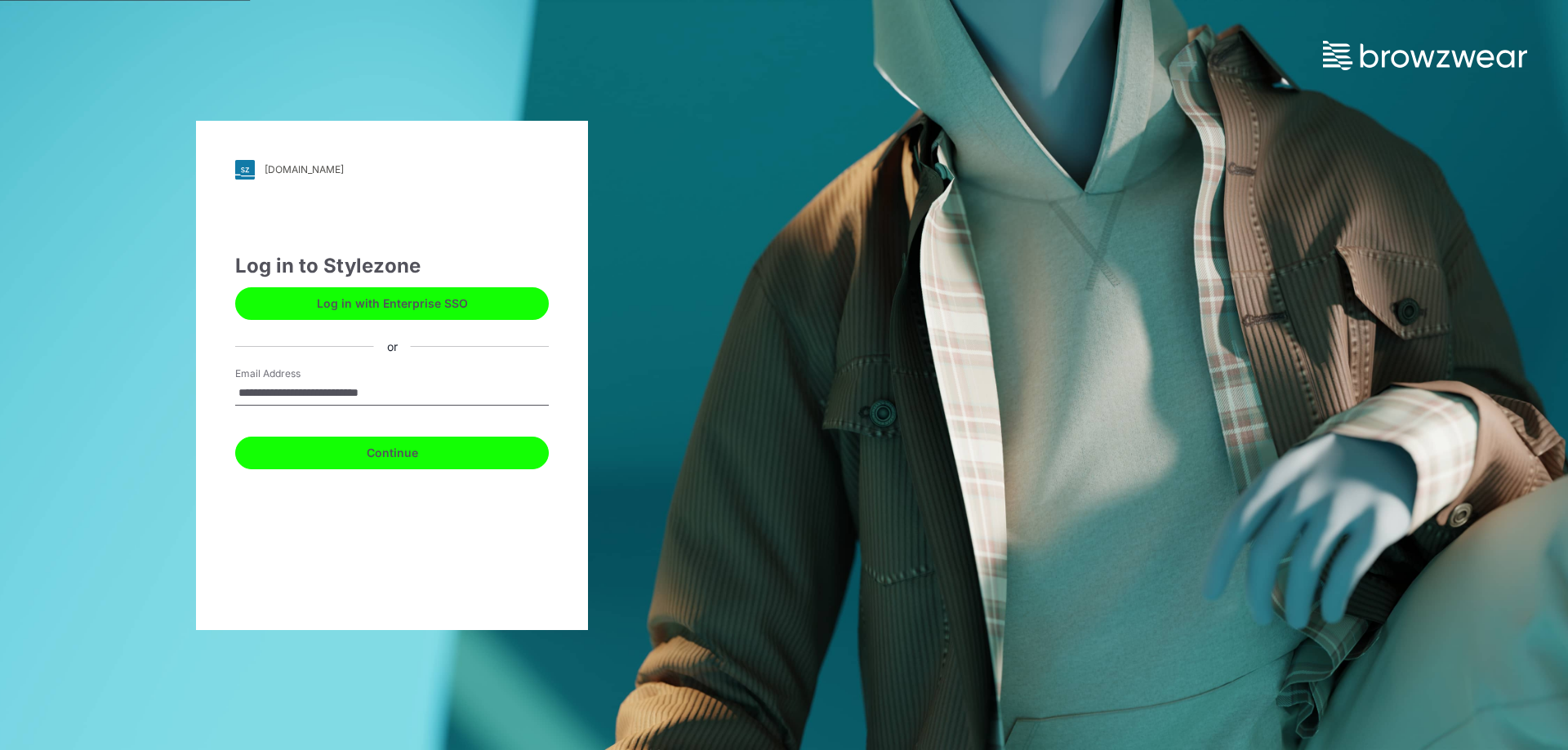
click at [293, 449] on button "Continue" at bounding box center [392, 452] width 314 height 33
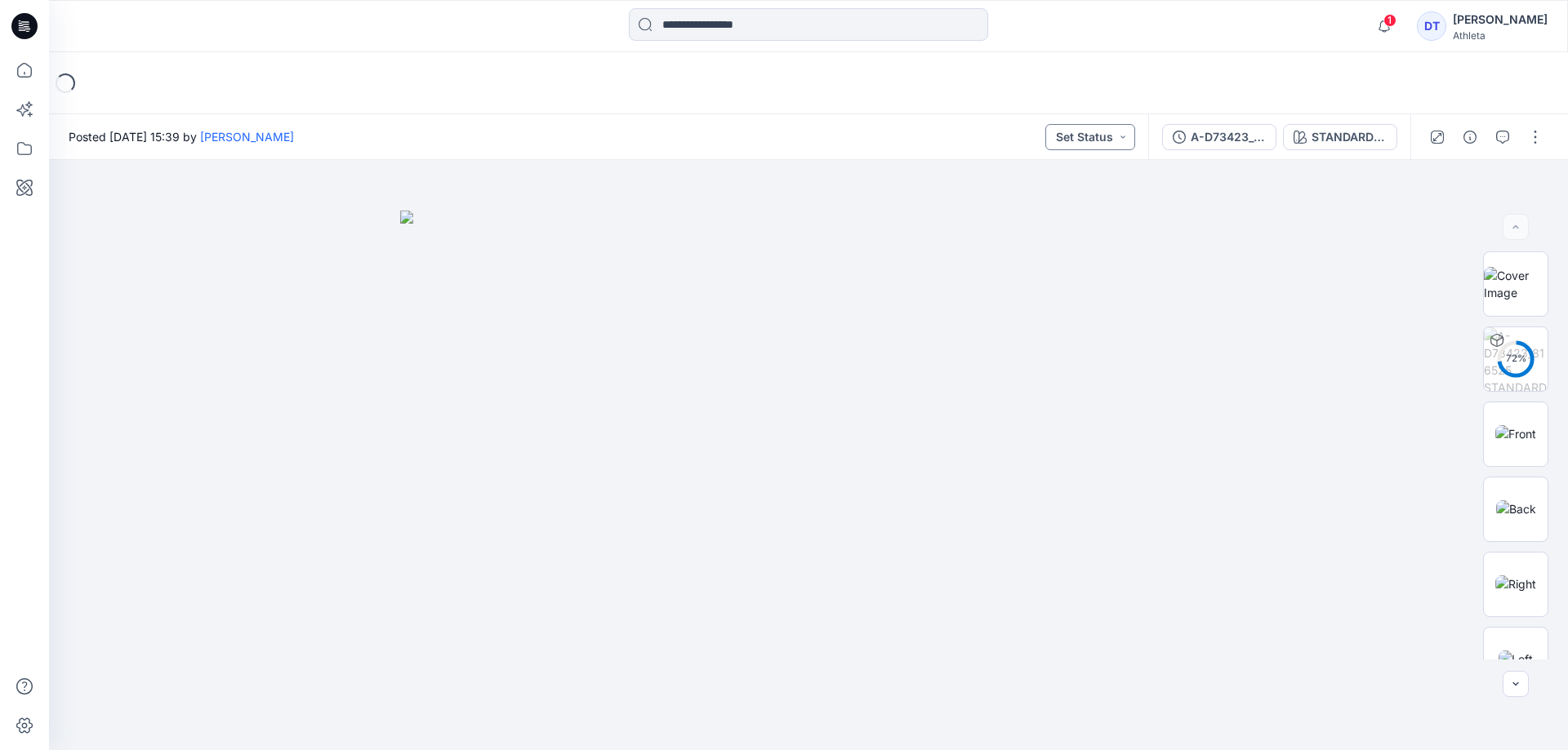
click at [1106, 133] on button "Set Status" at bounding box center [1090, 137] width 90 height 26
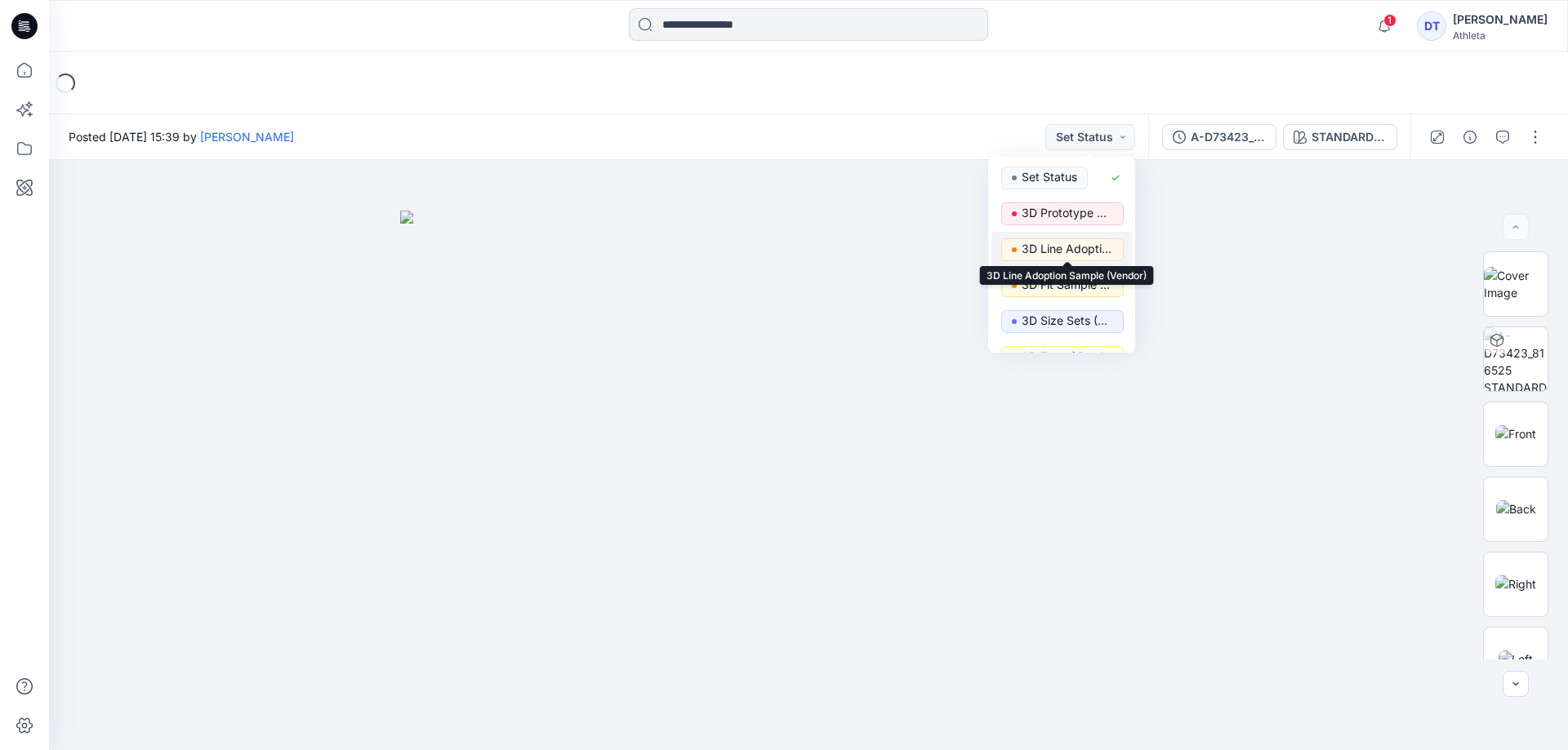
click at [1085, 247] on p "3D Line Adoption Sample (Vendor)" at bounding box center [1068, 248] width 91 height 21
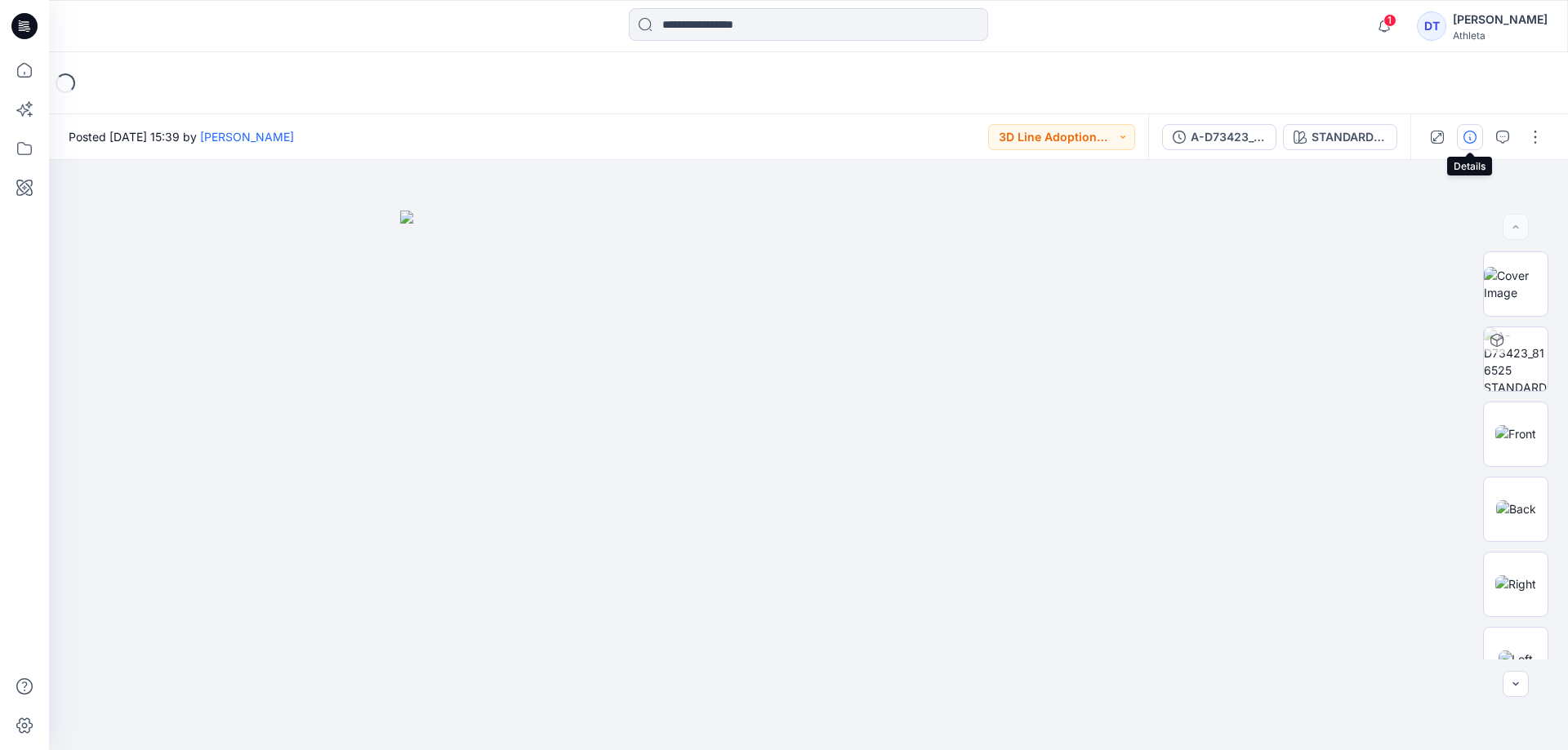
click at [1471, 135] on icon "button" at bounding box center [1470, 137] width 13 height 13
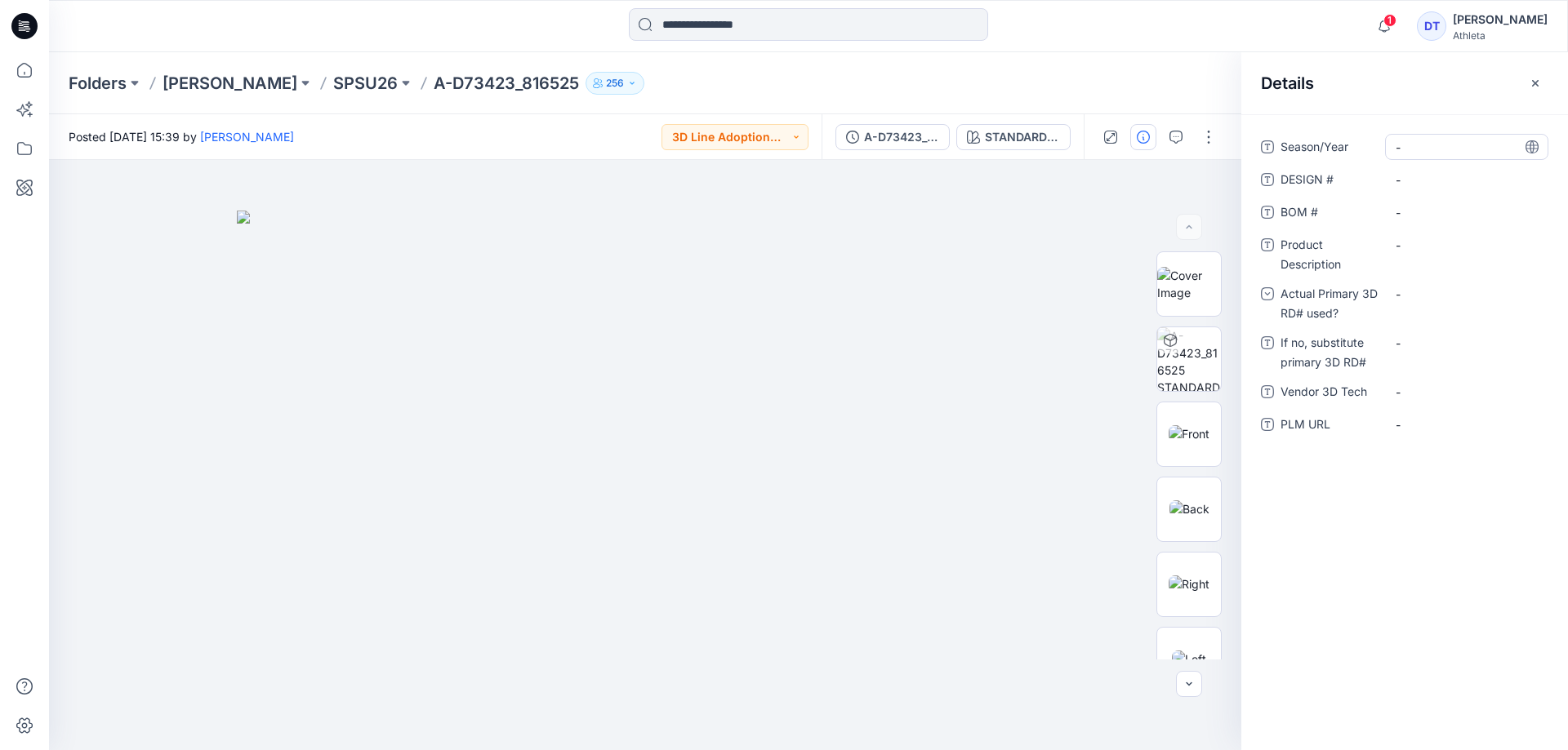
click at [1421, 145] on span "-" at bounding box center [1466, 147] width 142 height 17
type textarea "**********"
click at [1361, 586] on div "Season/Year Summer 2026 DESIGN # - BOM # - Product Description - Actual Primary…" at bounding box center [1405, 432] width 327 height 636
click at [1442, 176] on \ "-" at bounding box center [1466, 180] width 142 height 17
type textarea "******"
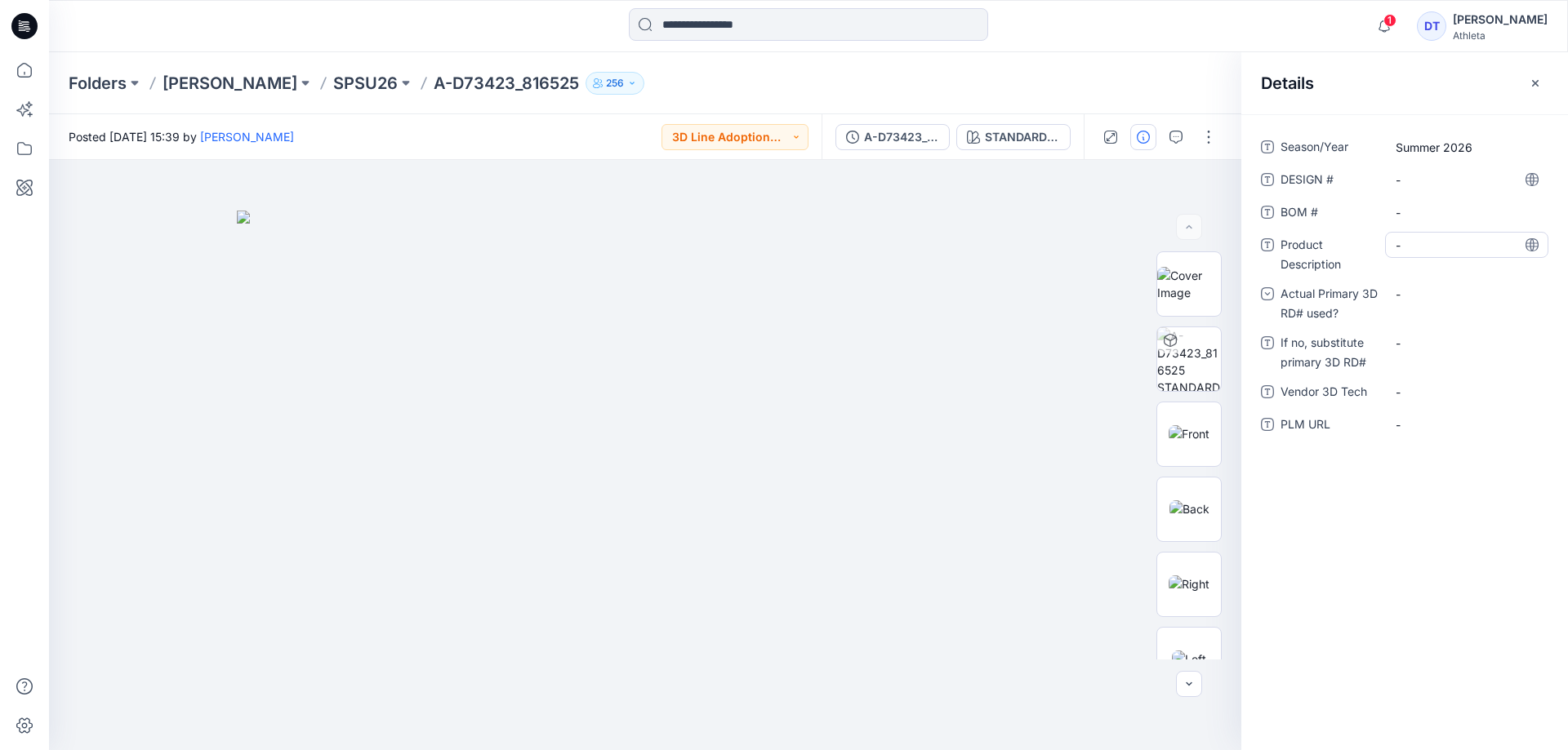
click at [1447, 251] on Description "-" at bounding box center [1466, 245] width 142 height 17
type textarea "**********"
click at [1393, 638] on div "**********" at bounding box center [1405, 432] width 327 height 636
click at [1439, 180] on \ "-" at bounding box center [1466, 180] width 142 height 17
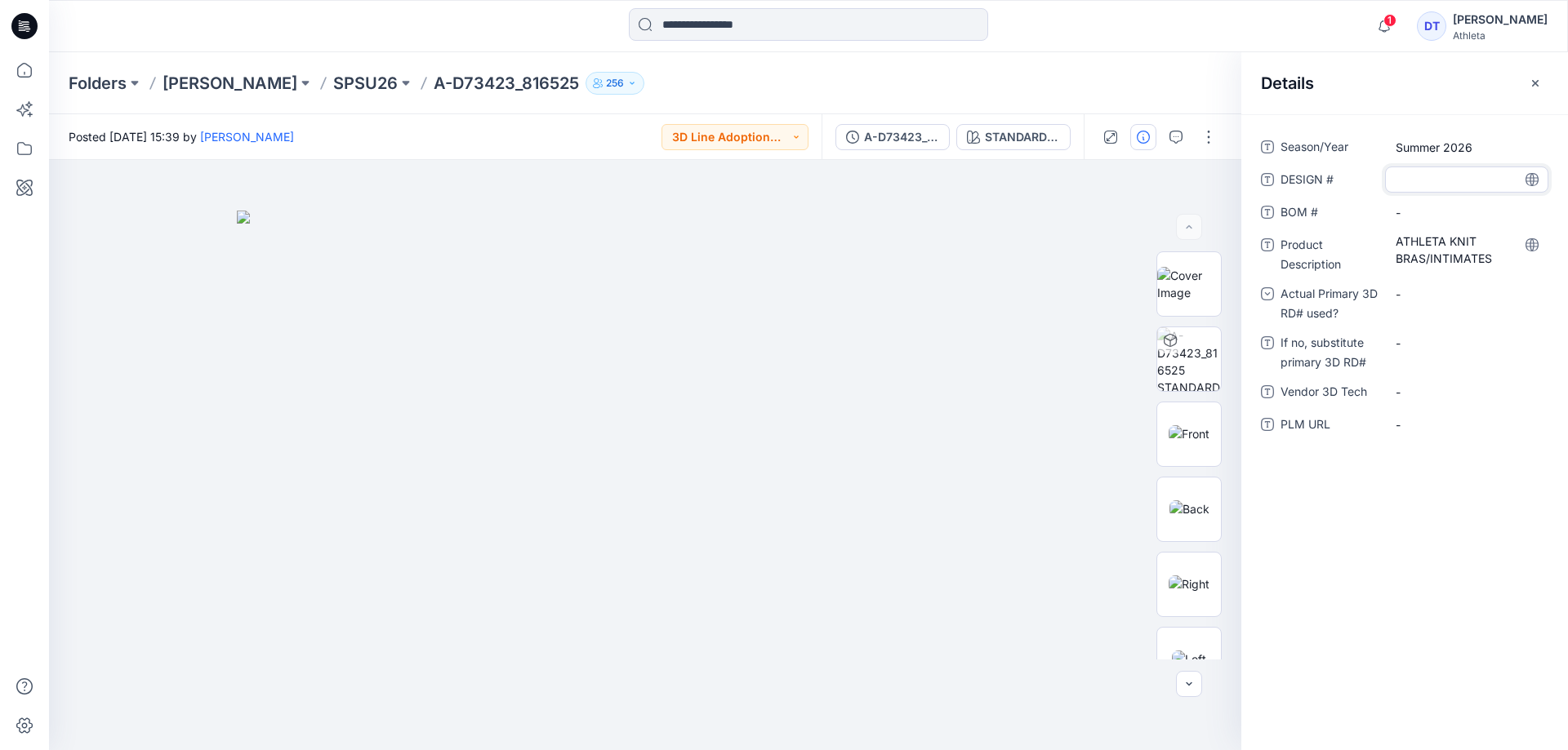
type textarea "******"
click at [1423, 537] on div "Season/Year Summer 2026 DESIGN # ****** BOM # - Product Description ATHLETA KNI…" at bounding box center [1405, 432] width 327 height 636
click at [1421, 217] on \ "-" at bounding box center [1466, 213] width 142 height 17
type textarea "******"
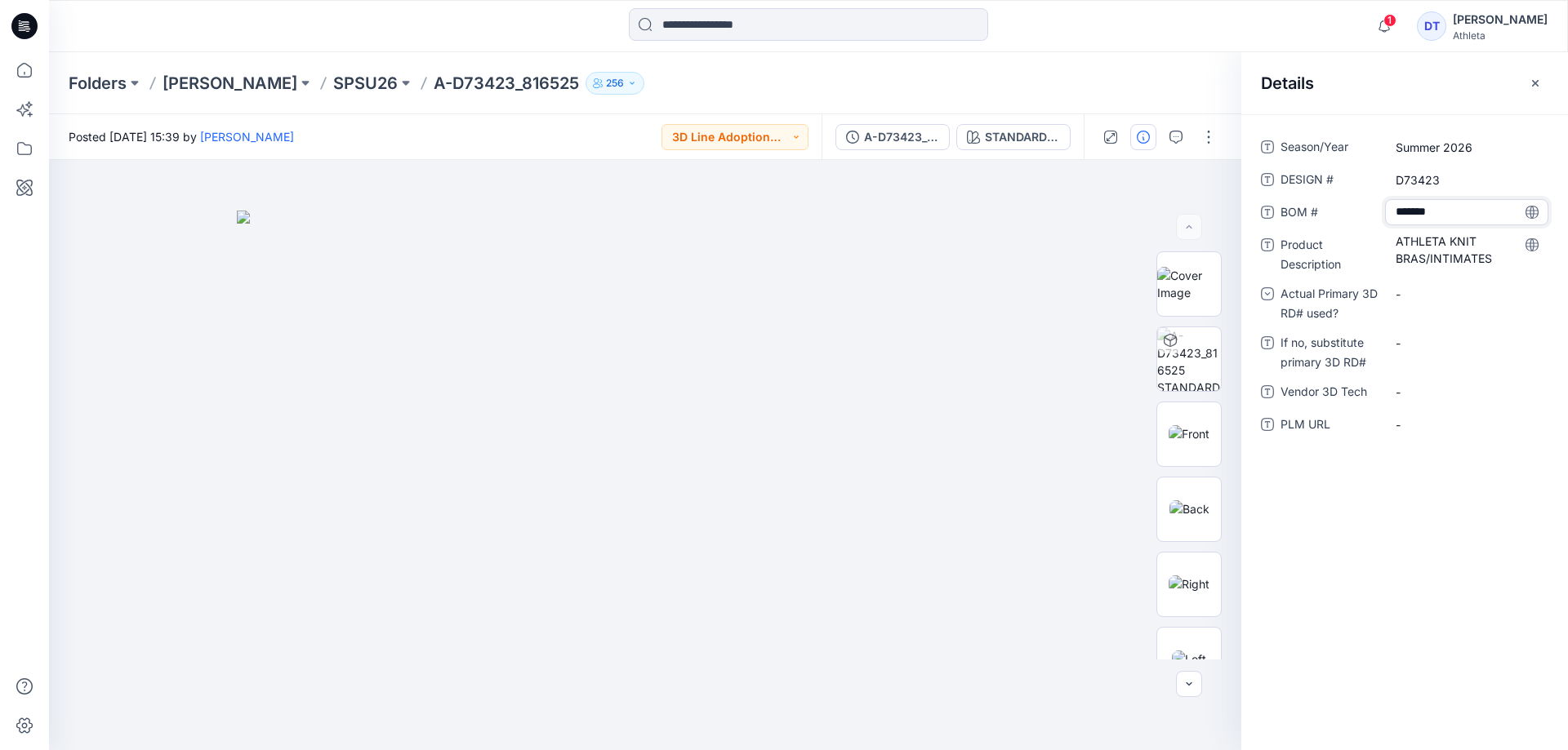
click at [1434, 629] on div "Season/Year Summer 2026 DESIGN # D73423 BOM # ****** Product Description ATHLET…" at bounding box center [1405, 432] width 327 height 636
click at [1449, 389] on Tech "-" at bounding box center [1466, 392] width 142 height 17
type textarea "**********"
click at [1519, 556] on div "Season/Year Summer 2026 DESIGN # D73423 BOM # 816525 Product Description ATHLET…" at bounding box center [1405, 432] width 327 height 636
drag, startPoint x: 1533, startPoint y: 84, endPoint x: 1512, endPoint y: 81, distance: 21.2
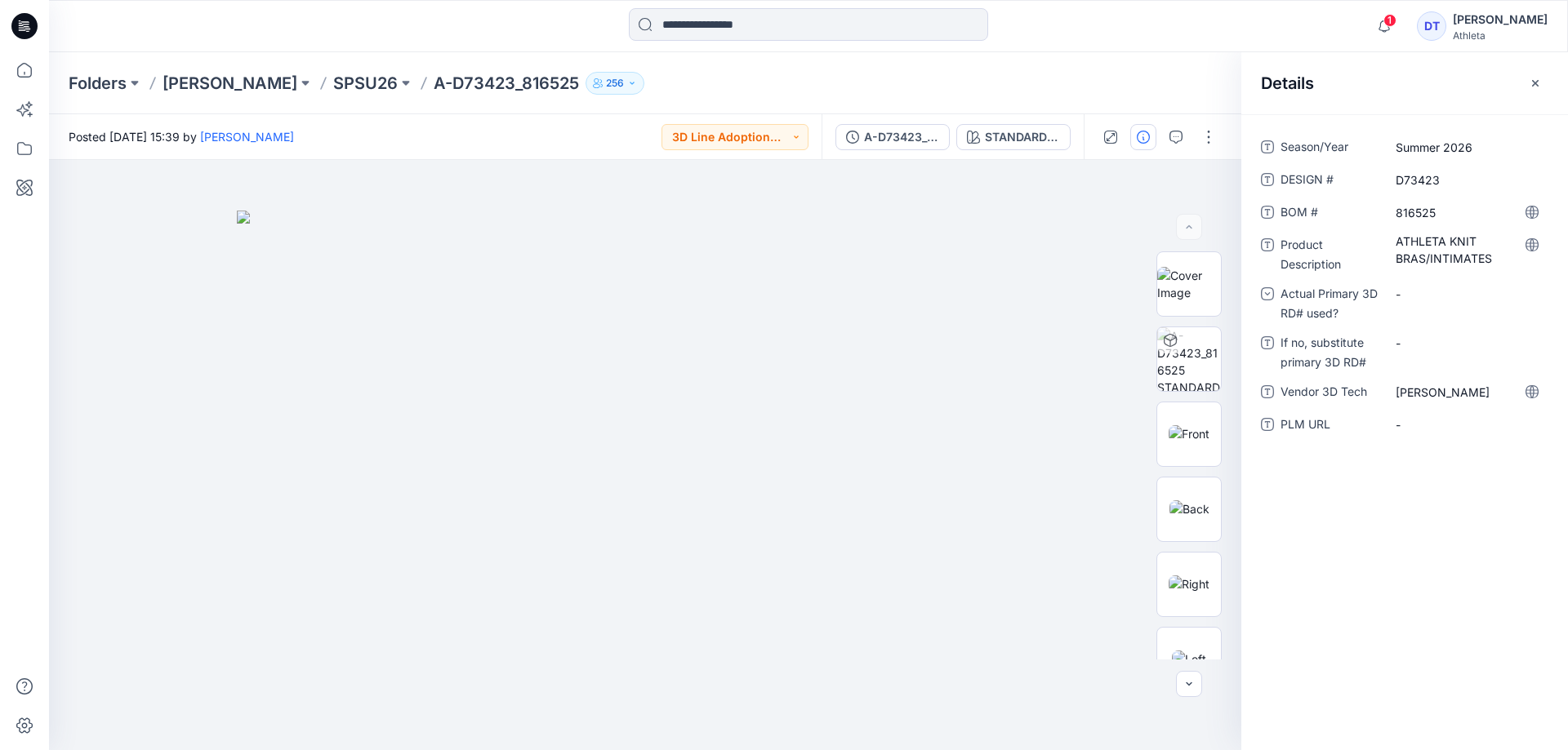
click at [1533, 84] on icon "button" at bounding box center [1535, 83] width 13 height 13
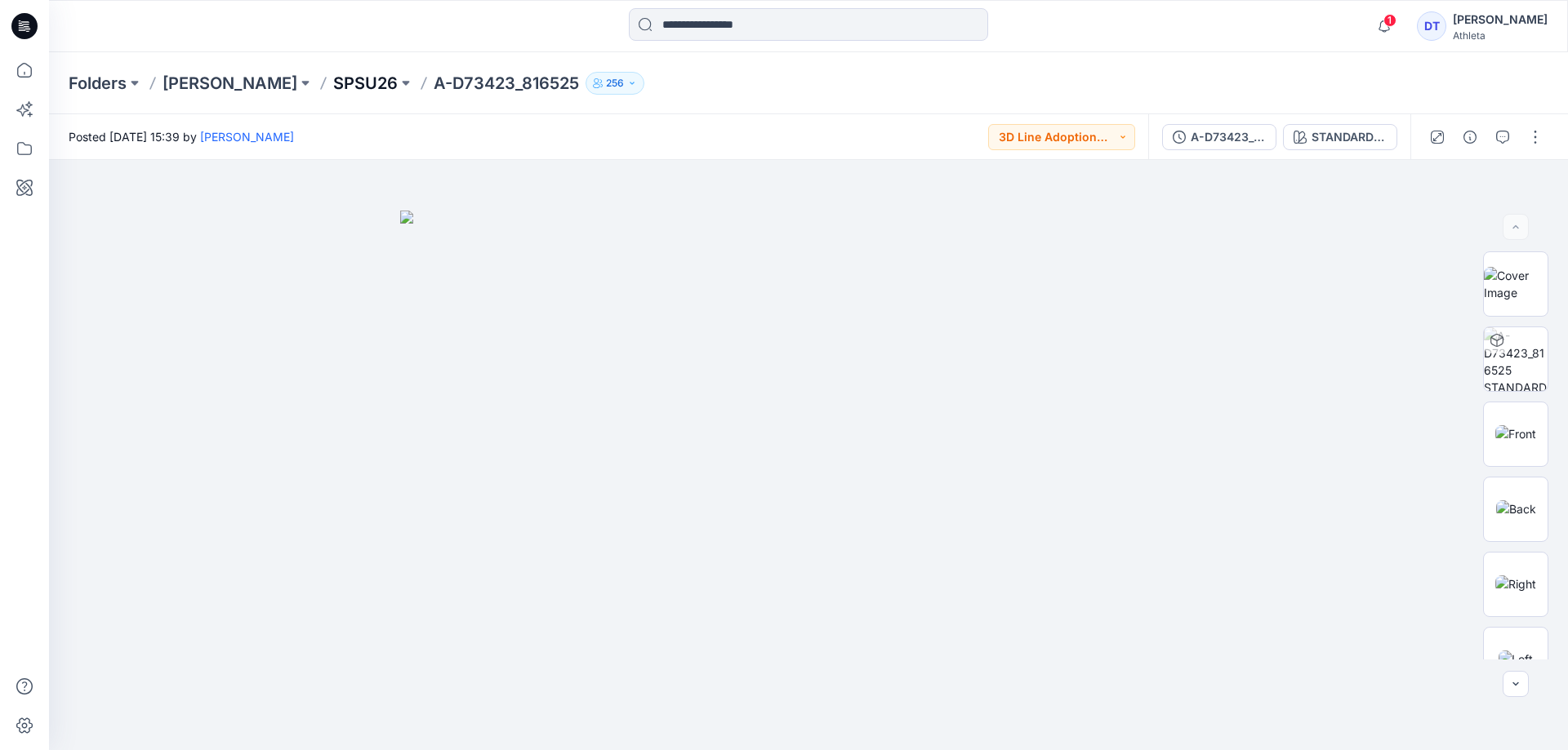
click at [385, 87] on p "SPSU26" at bounding box center [365, 83] width 64 height 22
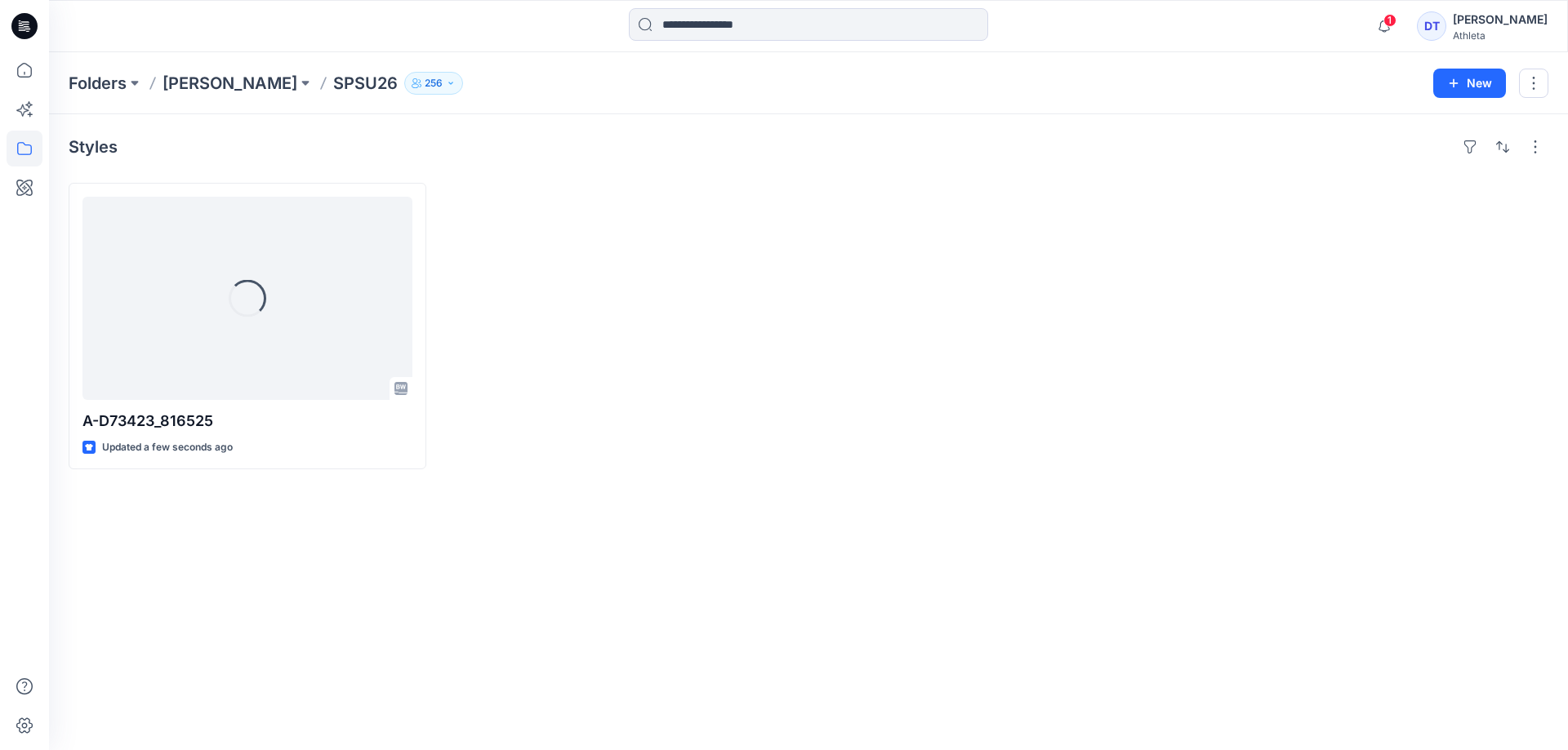
click at [439, 77] on p "256" at bounding box center [433, 83] width 18 height 18
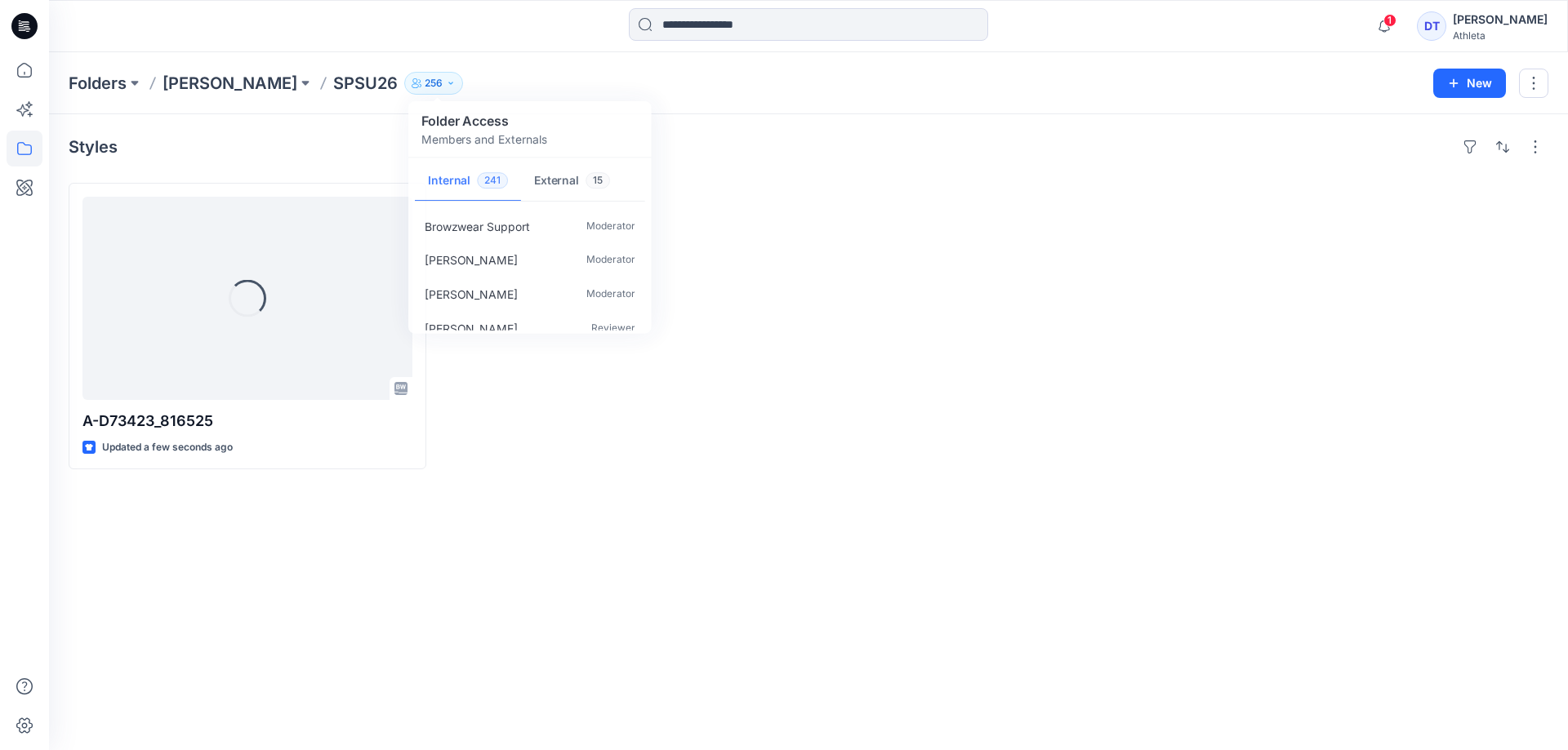
click at [576, 75] on div "Folders REGINA MIRACLE SPSU26 256 Folder Access Members and Externals Internal …" at bounding box center [744, 83] width 1352 height 22
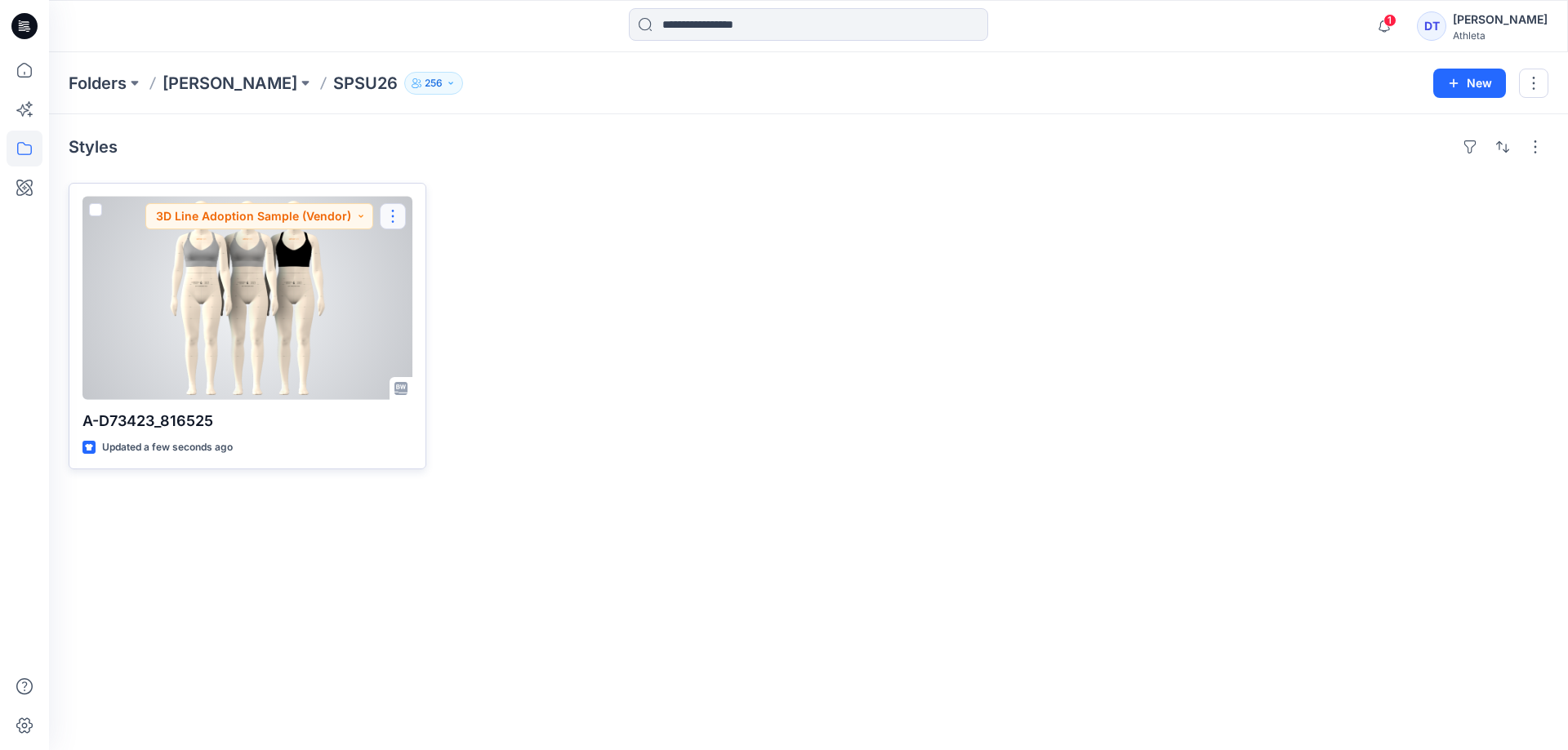
click at [399, 211] on button "button" at bounding box center [393, 216] width 26 height 26
click at [427, 255] on p "Edit" at bounding box center [423, 254] width 21 height 17
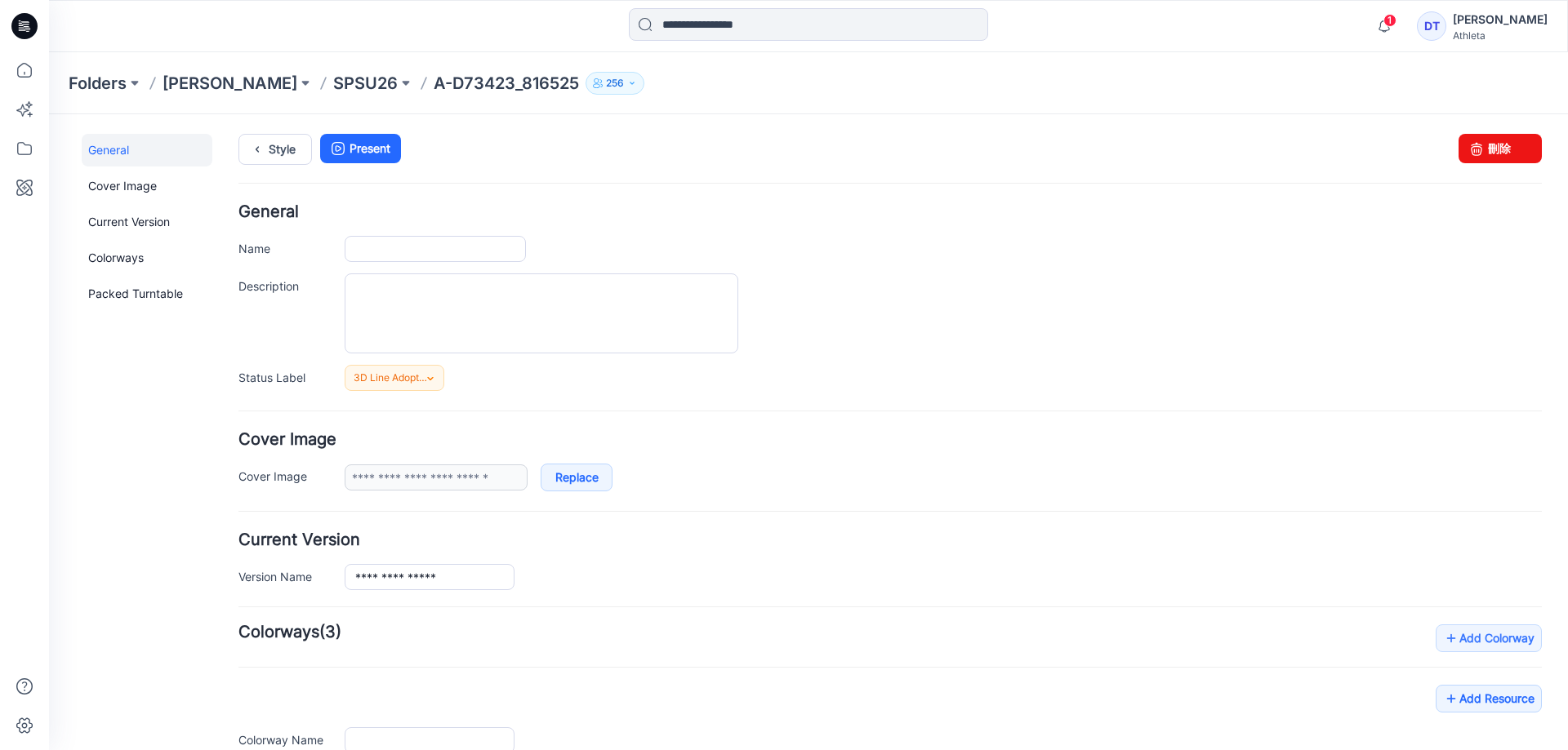
type input "**********"
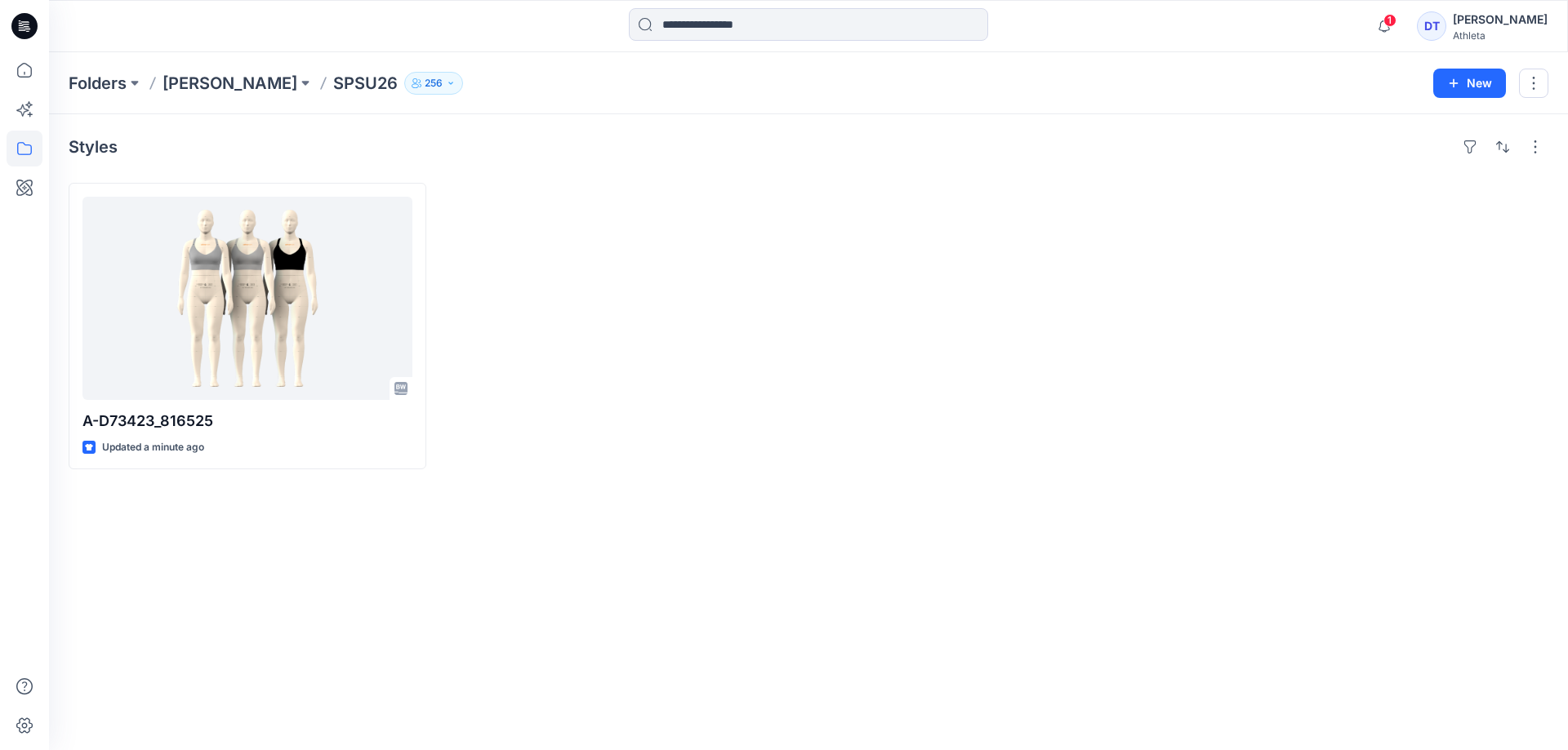
click at [380, 80] on p "SPSU26" at bounding box center [365, 83] width 64 height 22
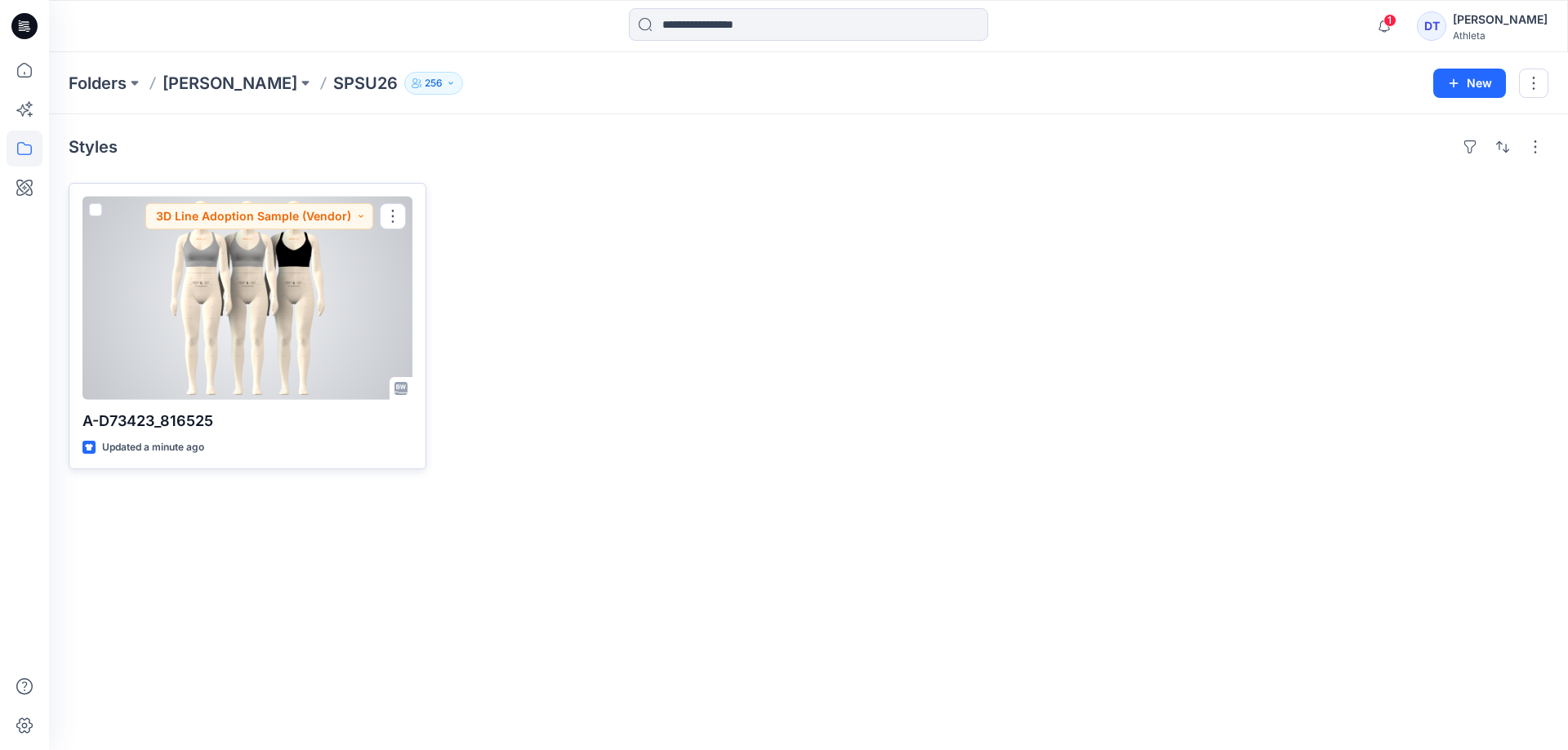
click at [240, 272] on div at bounding box center [246, 299] width 329 height 203
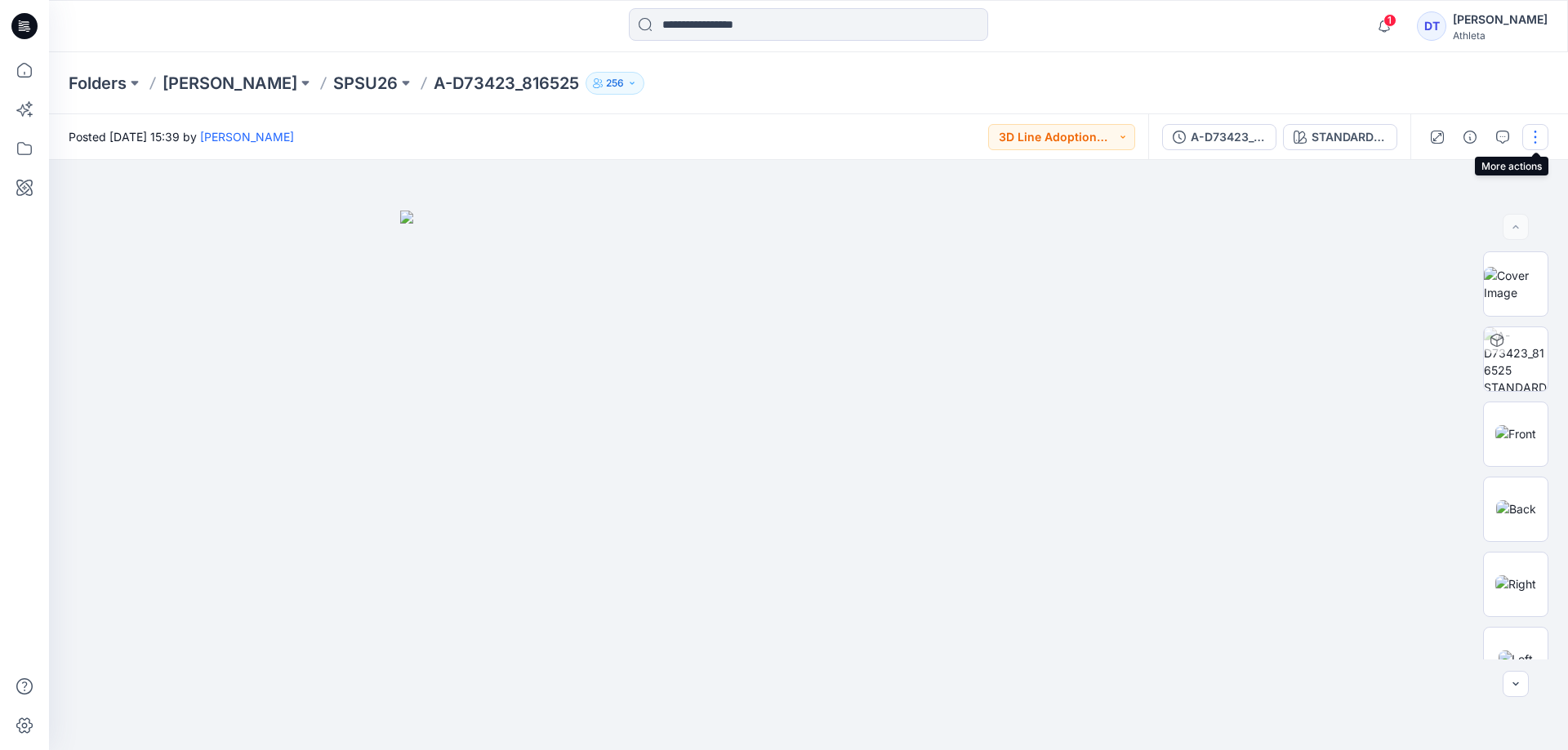
click at [1526, 140] on button "button" at bounding box center [1535, 137] width 26 height 26
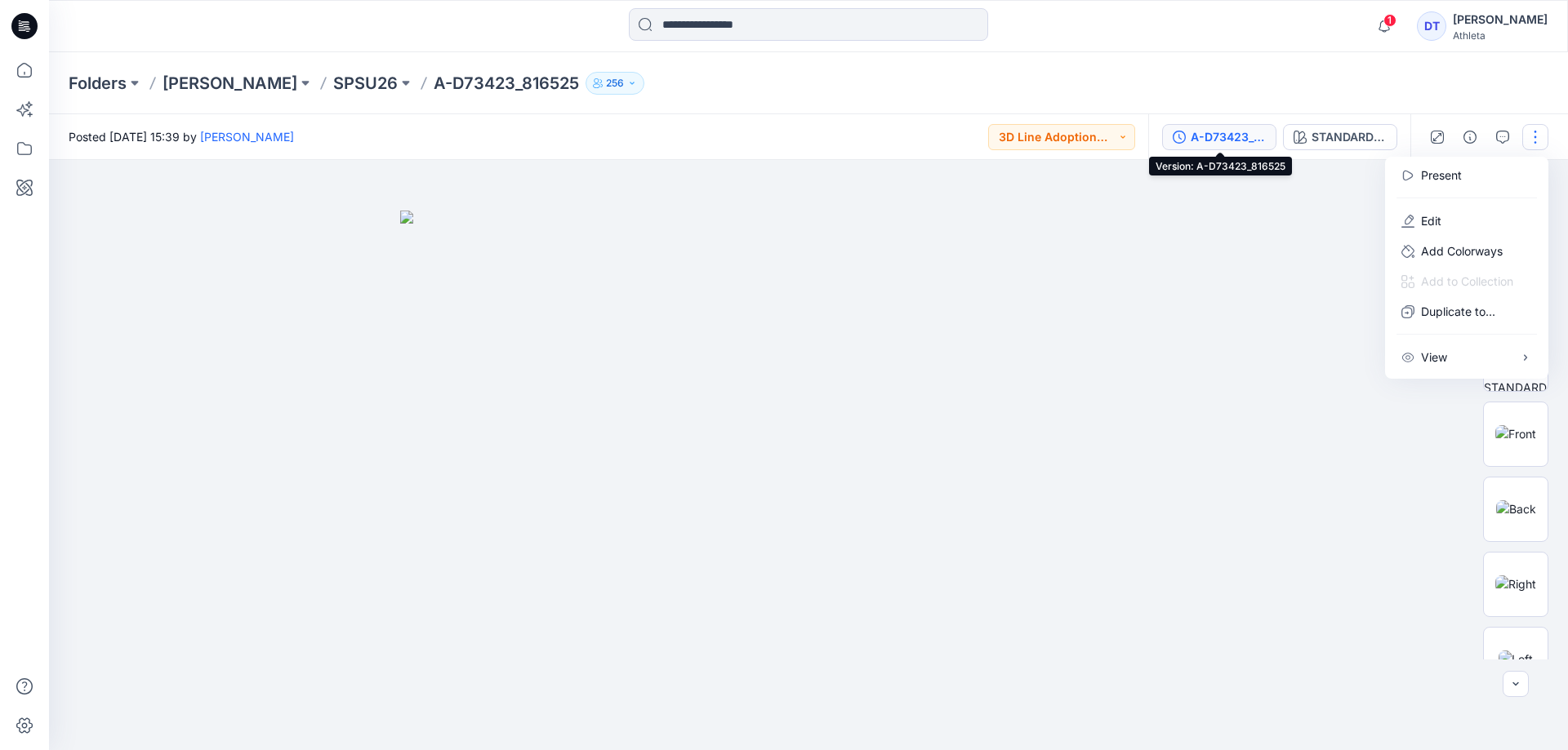
click at [1231, 140] on div "A-D73423_816525" at bounding box center [1228, 136] width 75 height 18
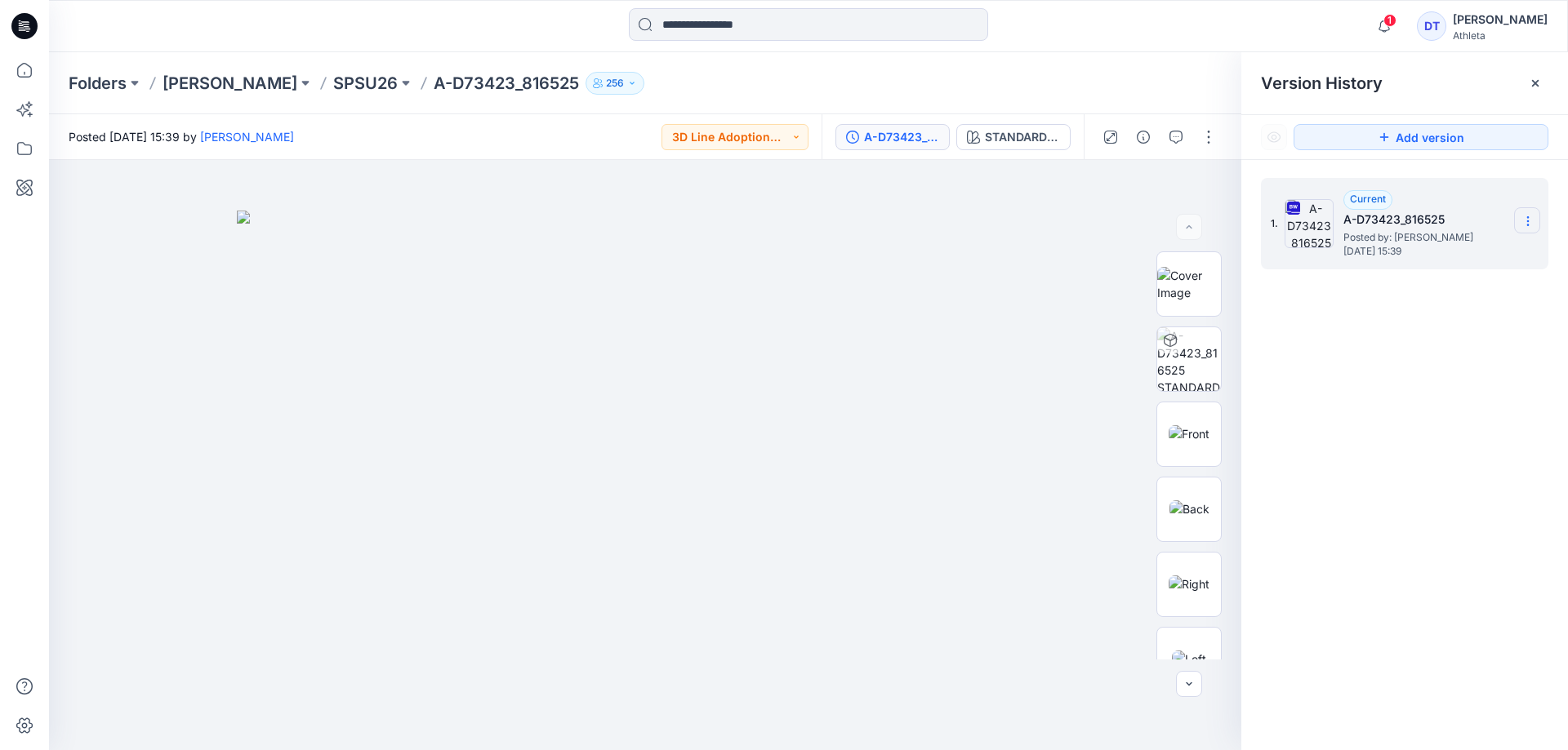
click at [1531, 221] on icon at bounding box center [1528, 221] width 13 height 13
click at [1449, 472] on div "1. Current A-D73423_816525 Posted by: Dora Tse Friday, October 03, 2025 15:39 D…" at bounding box center [1405, 466] width 327 height 614
click at [267, 87] on p "REGINA MIRACLE" at bounding box center [230, 83] width 134 height 22
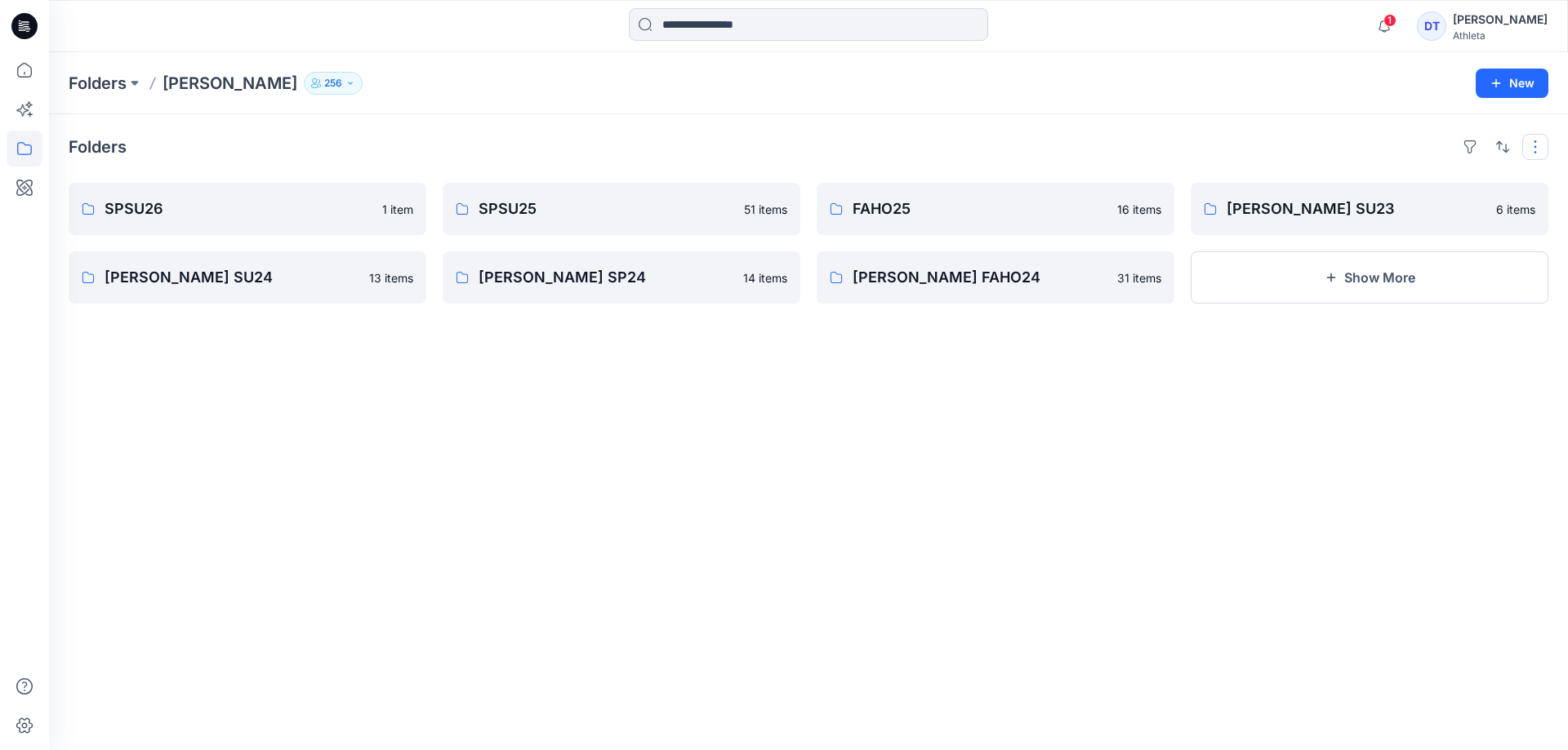
click at [1533, 146] on button "button" at bounding box center [1535, 146] width 26 height 26
click at [1499, 15] on div "[PERSON_NAME]" at bounding box center [1500, 19] width 94 height 20
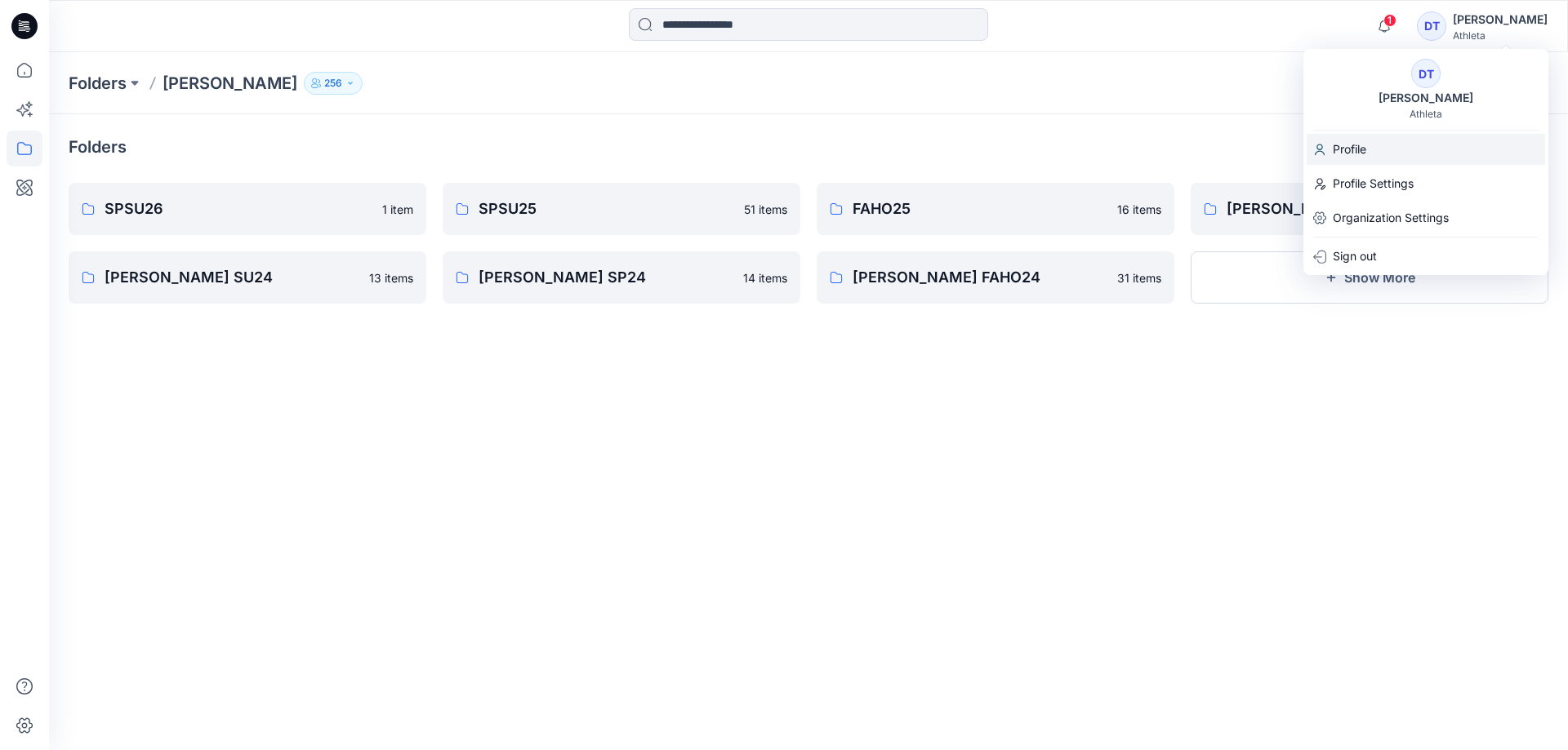
click at [1362, 143] on p "Profile" at bounding box center [1350, 148] width 34 height 31
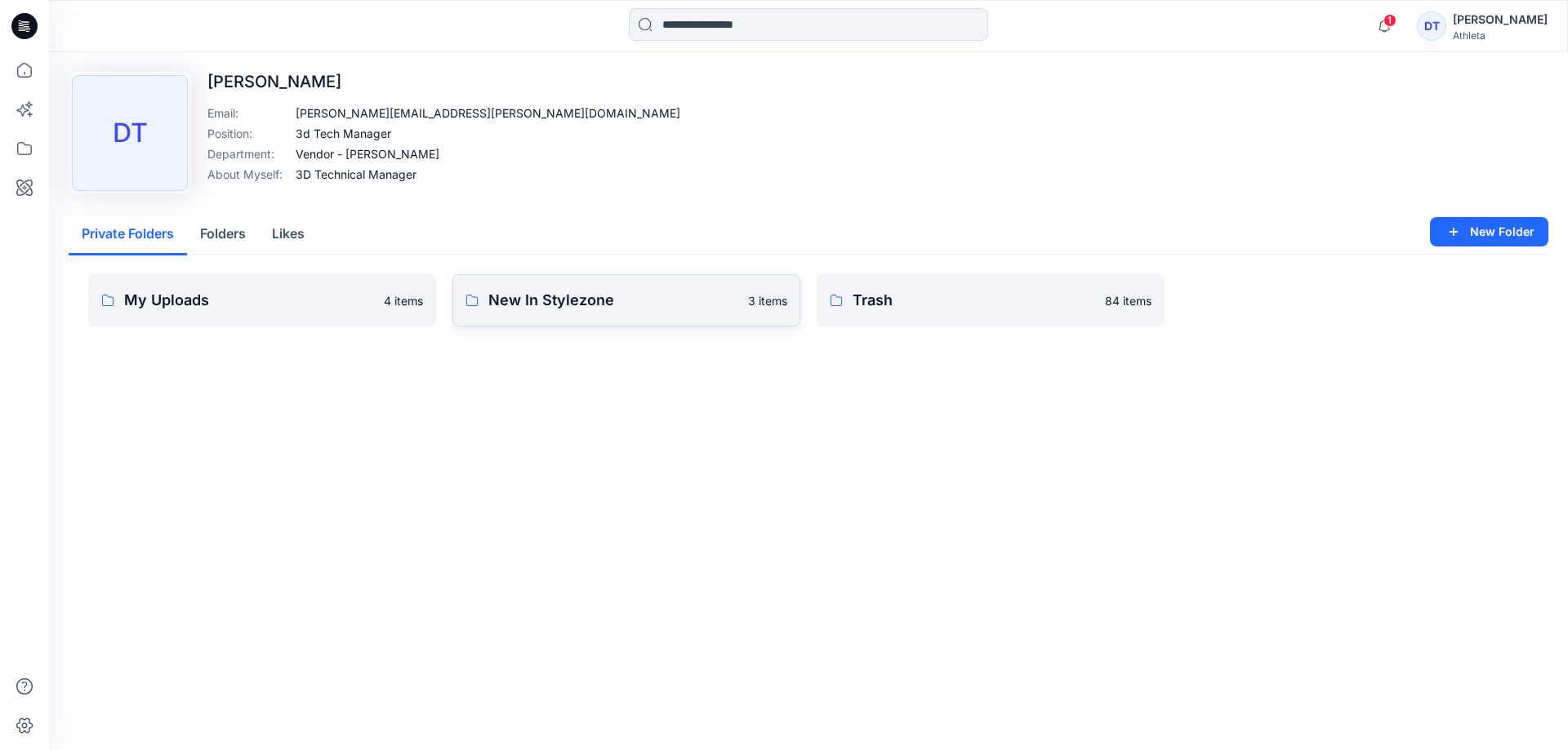
click at [715, 309] on p "New In Stylezone" at bounding box center [613, 300] width 250 height 22
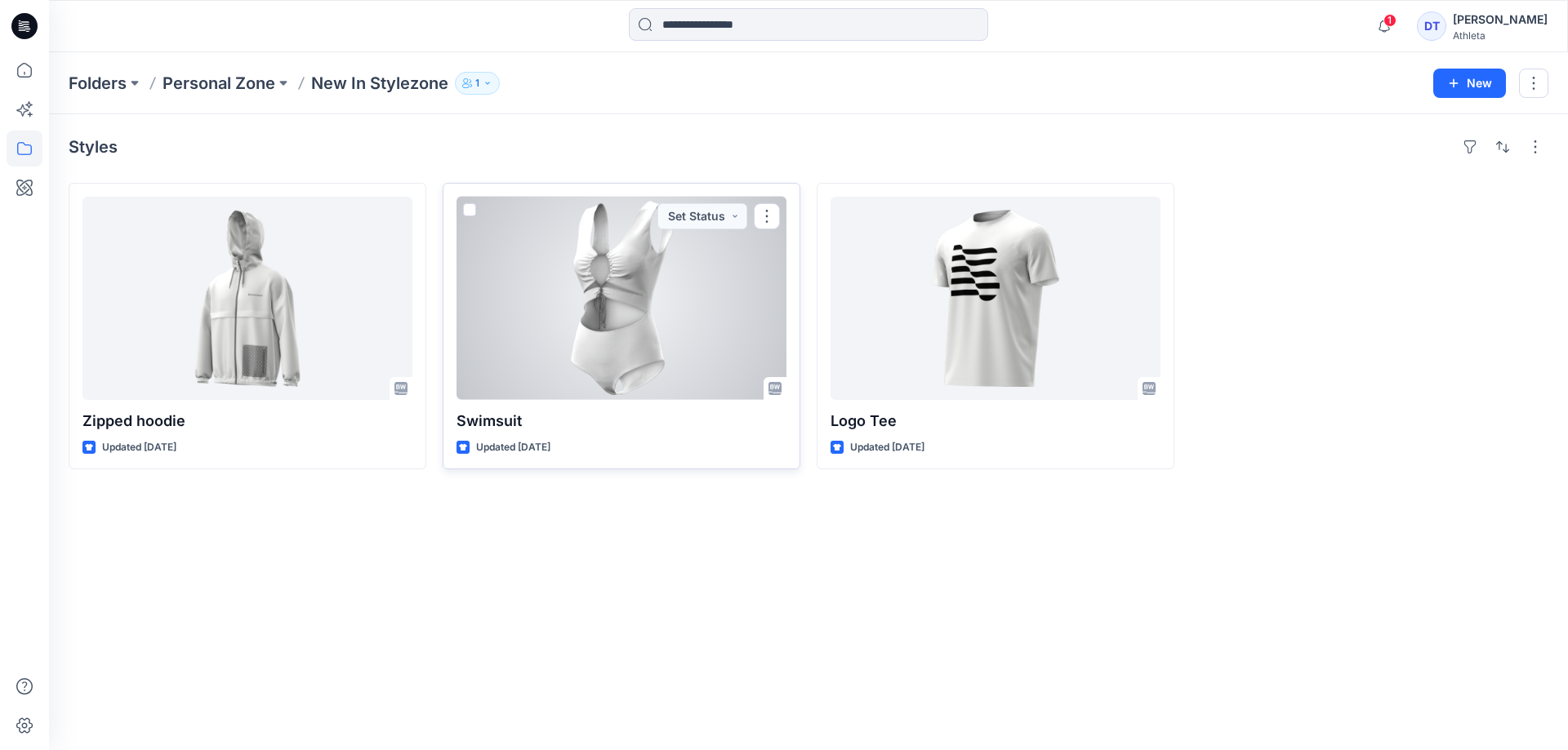
click at [636, 284] on div at bounding box center [621, 299] width 329 height 203
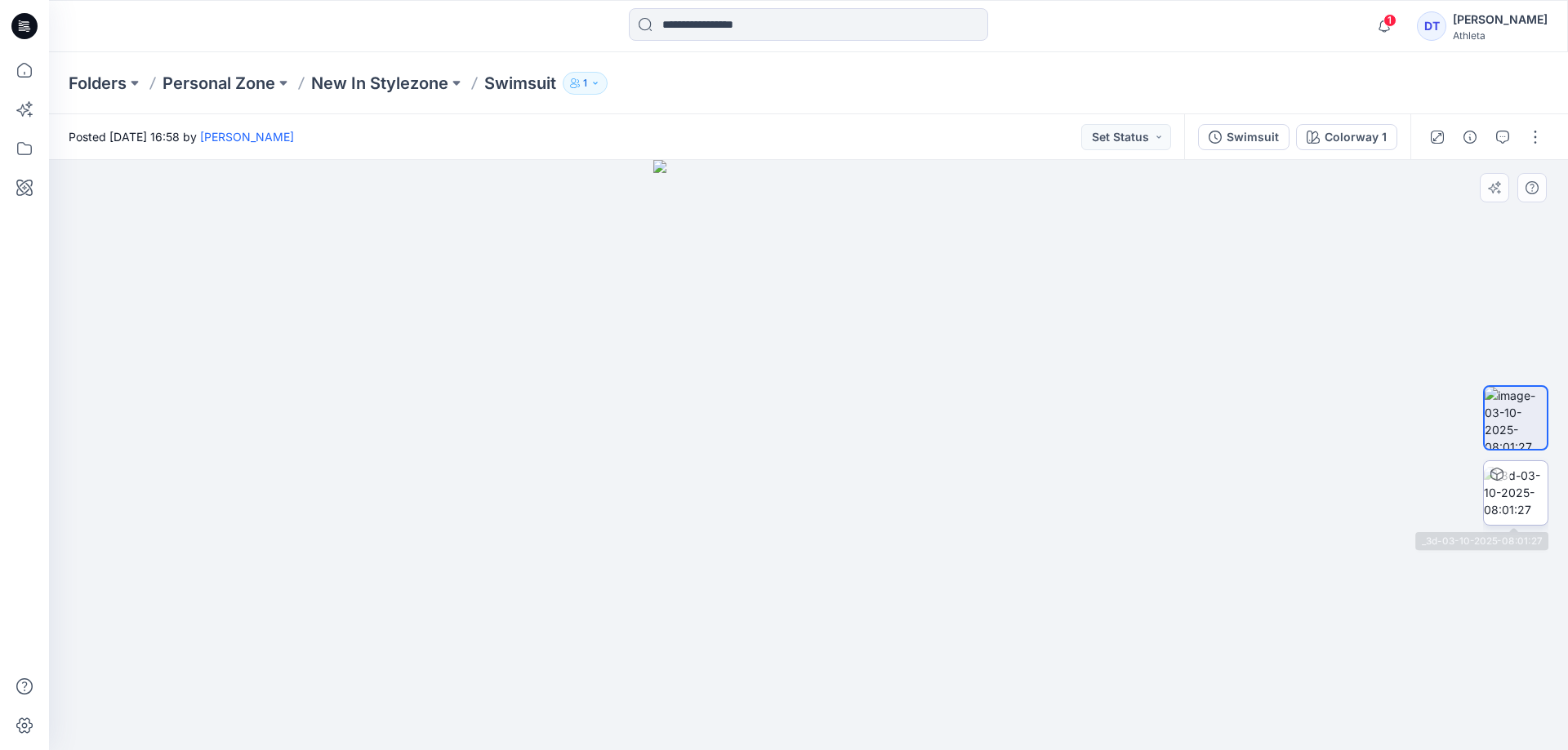
click at [1522, 506] on img at bounding box center [1516, 492] width 63 height 51
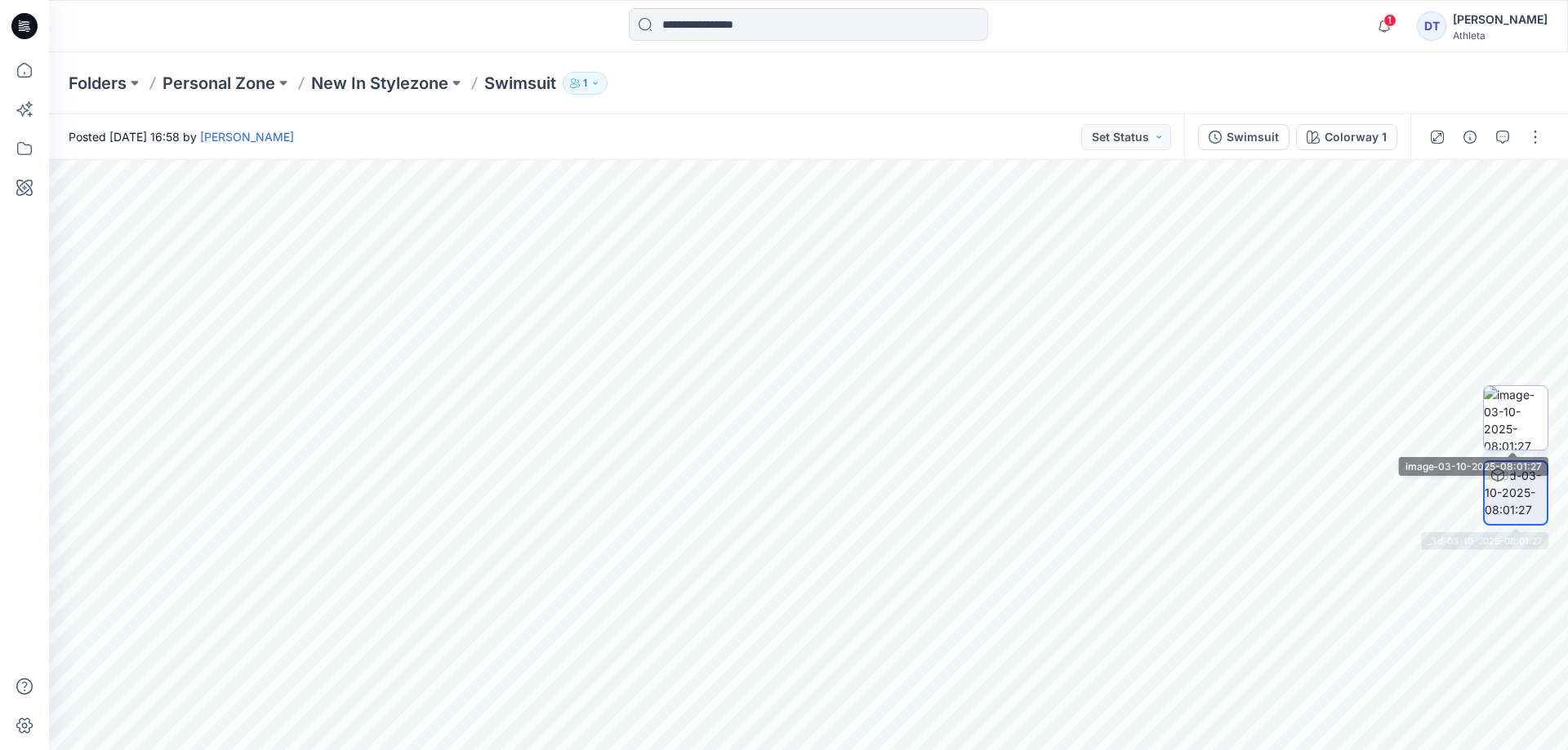
click at [1512, 414] on img at bounding box center [1516, 418] width 63 height 63
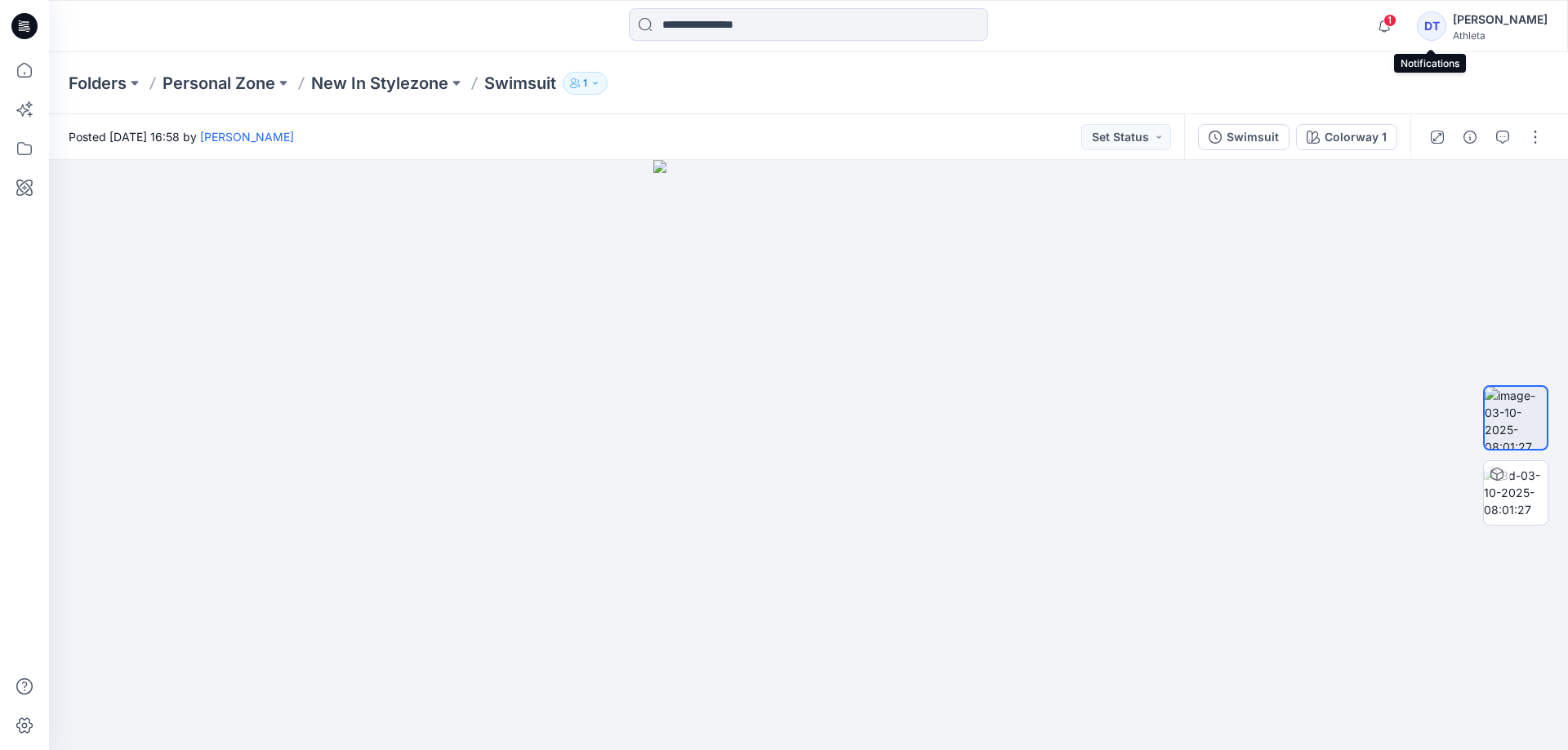
click at [1396, 19] on span "1" at bounding box center [1390, 21] width 13 height 13
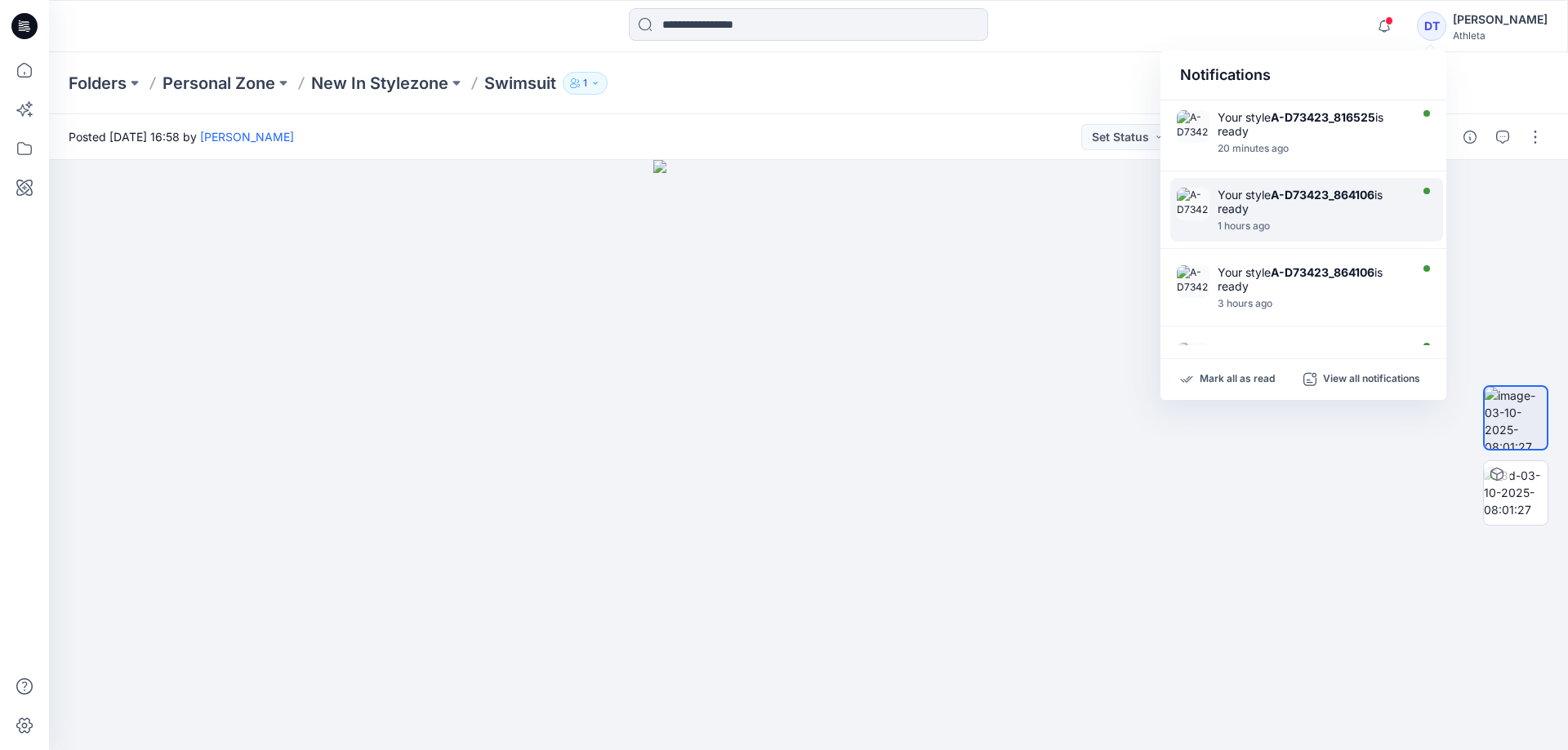
click at [1381, 187] on div "Your style A-D73423_864106 is ready 1 hours ago" at bounding box center [1307, 210] width 273 height 63
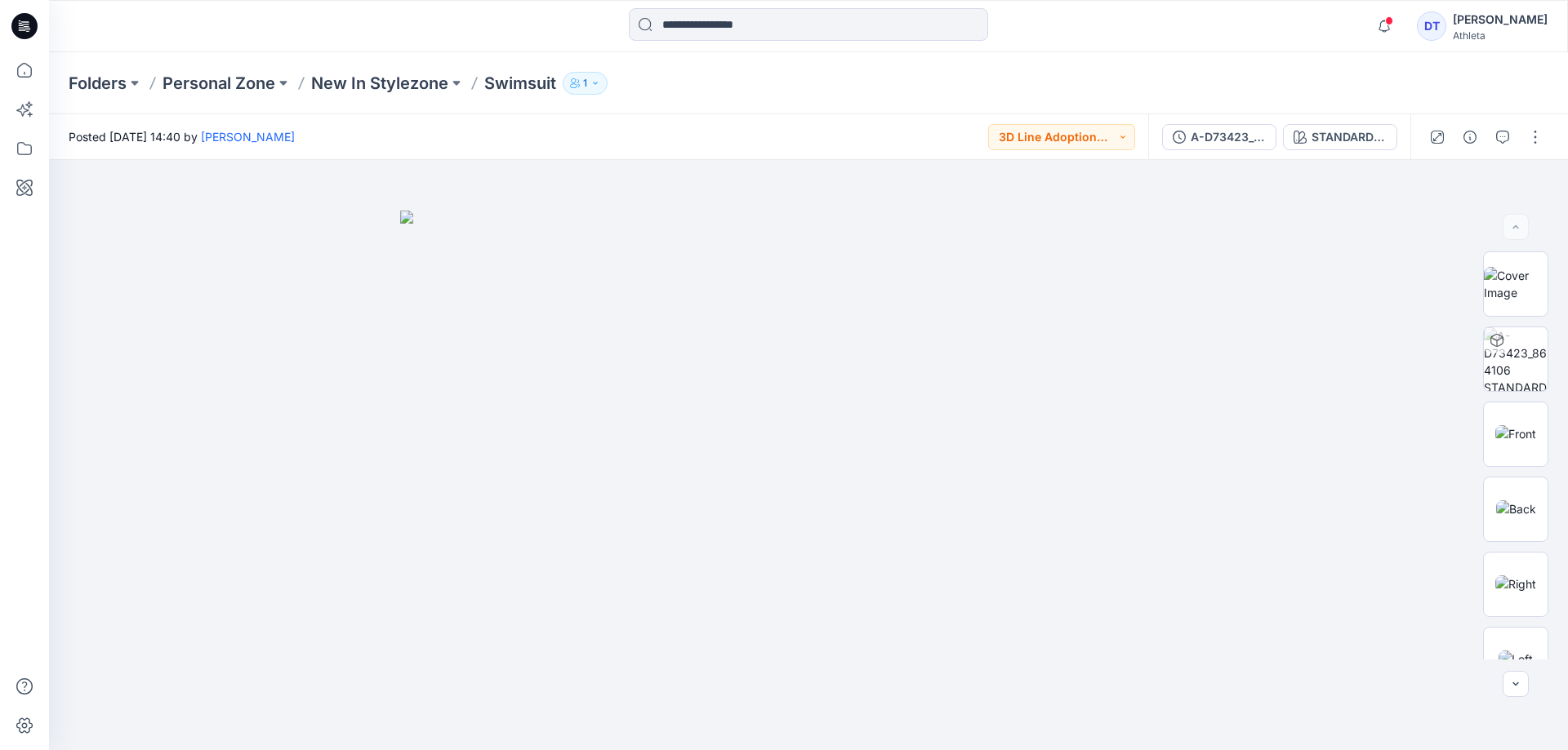
click at [1447, 24] on div "DT" at bounding box center [1431, 25] width 29 height 29
click at [1165, 41] on div at bounding box center [808, 26] width 760 height 35
click at [1541, 134] on button "button" at bounding box center [1535, 137] width 26 height 26
click at [1456, 225] on button "Edit" at bounding box center [1466, 220] width 150 height 30
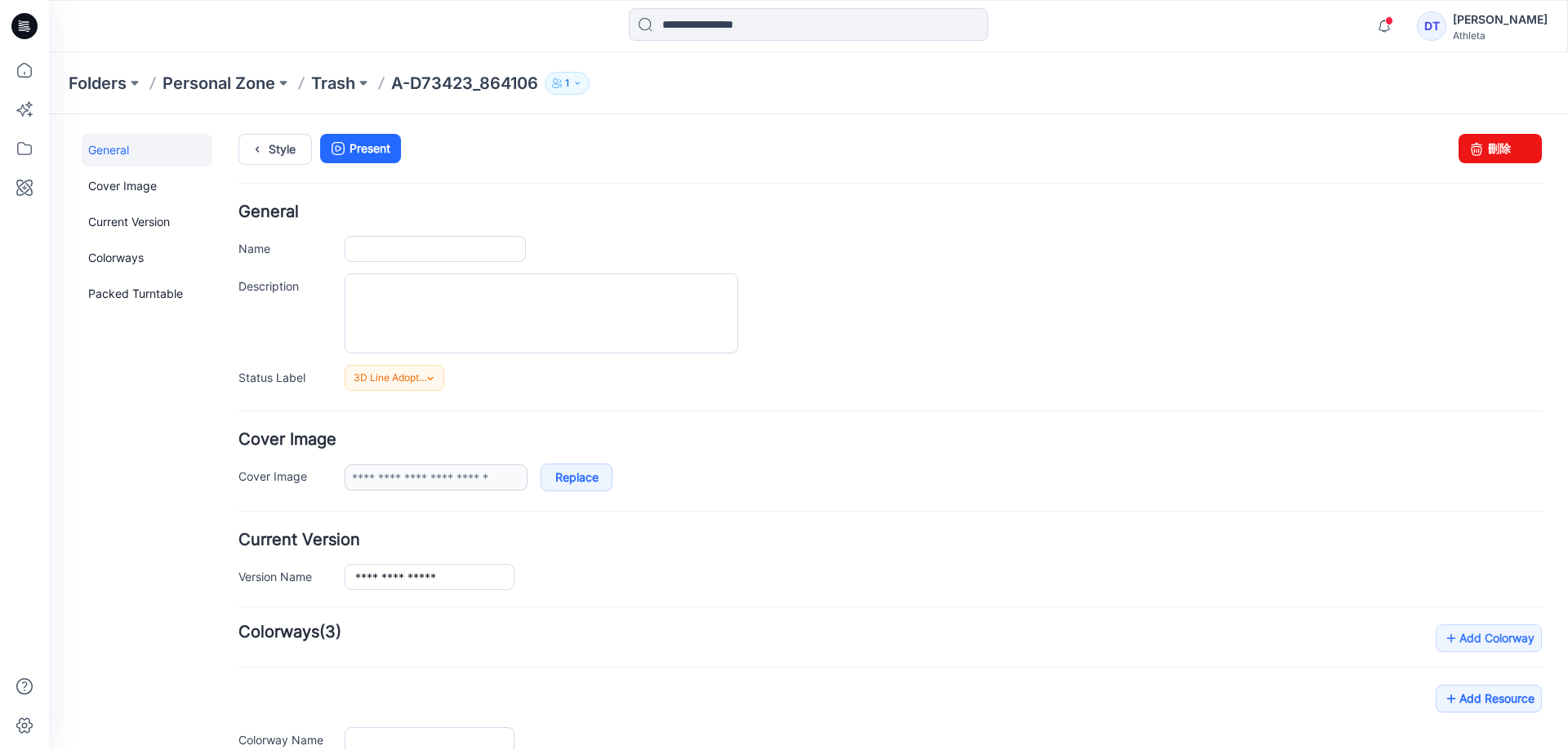
type input "**********"
click at [1509, 147] on link "刪除" at bounding box center [1500, 147] width 83 height 29
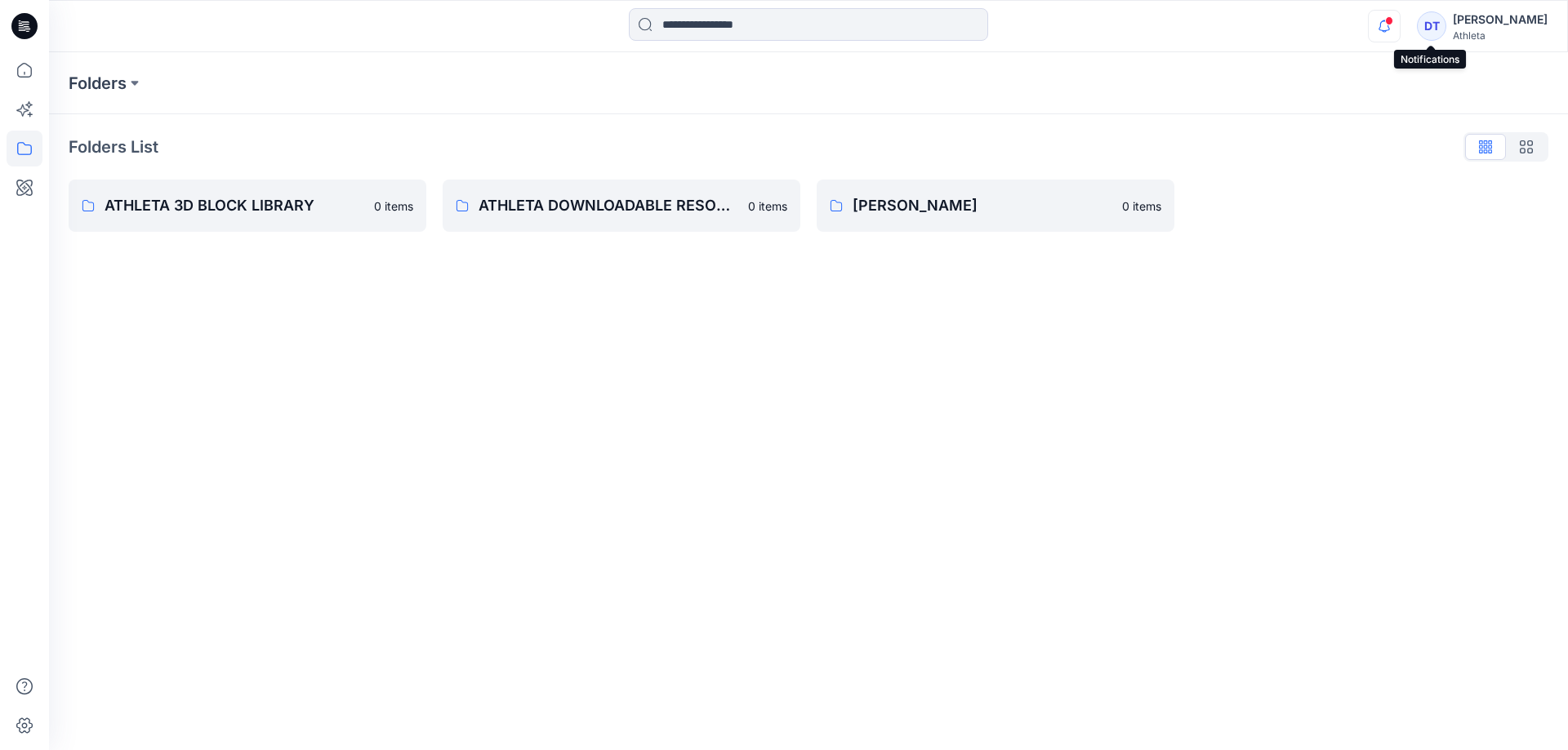
click at [1400, 16] on icon "button" at bounding box center [1383, 25] width 31 height 33
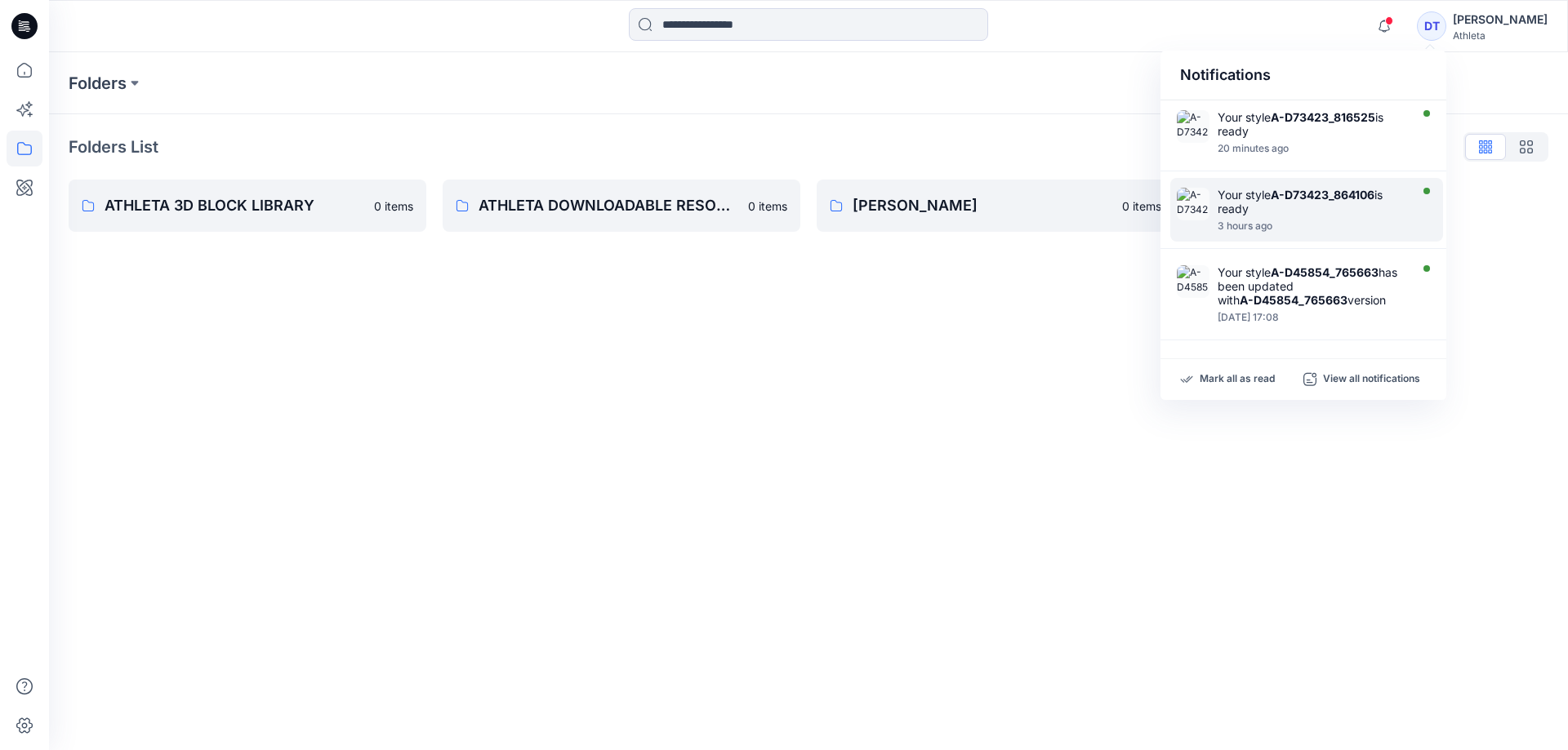
click at [1349, 212] on div "Your style A-D73423_864106 is ready" at bounding box center [1311, 201] width 188 height 28
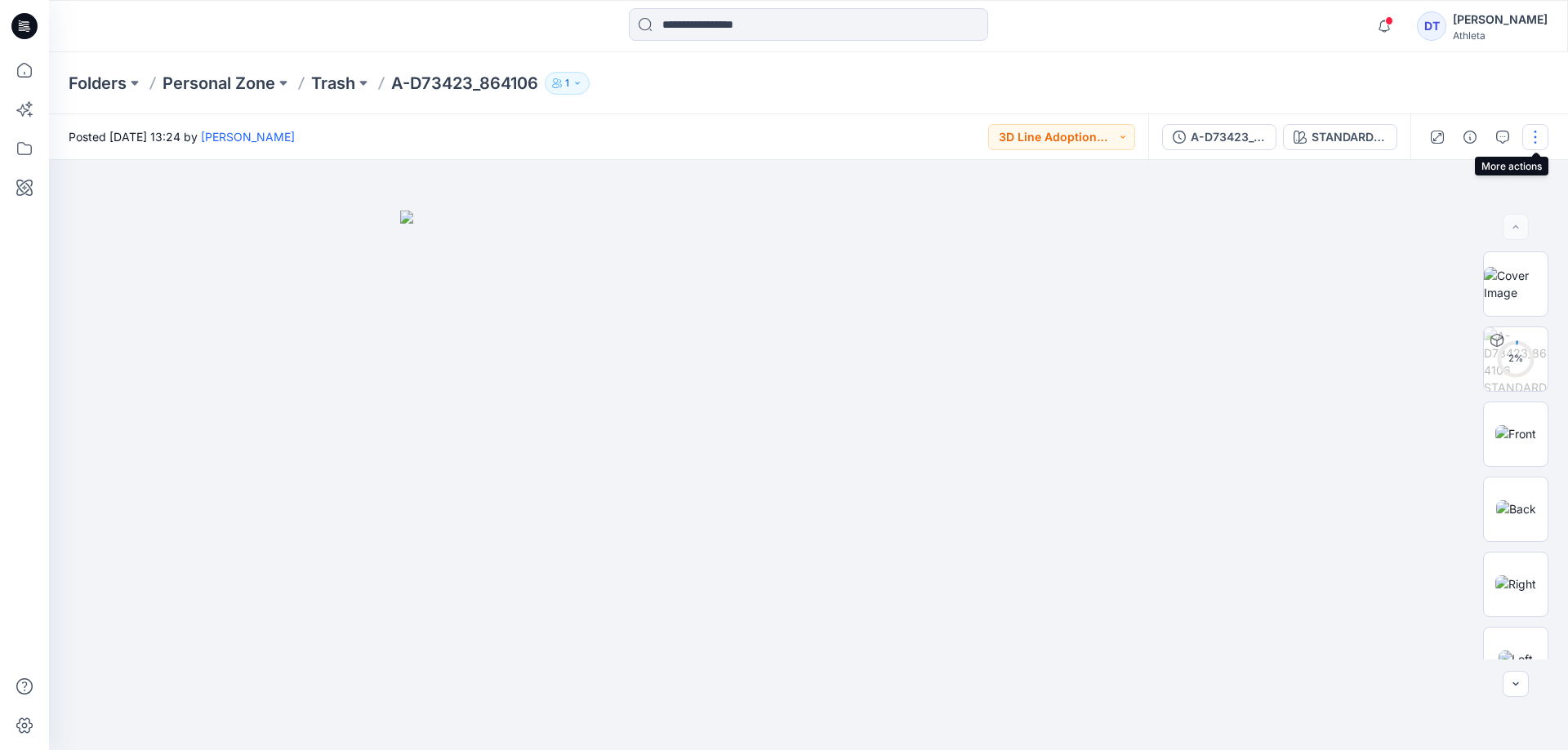
click at [1533, 144] on button "button" at bounding box center [1535, 137] width 26 height 26
click at [1438, 218] on p "Edit" at bounding box center [1431, 220] width 21 height 17
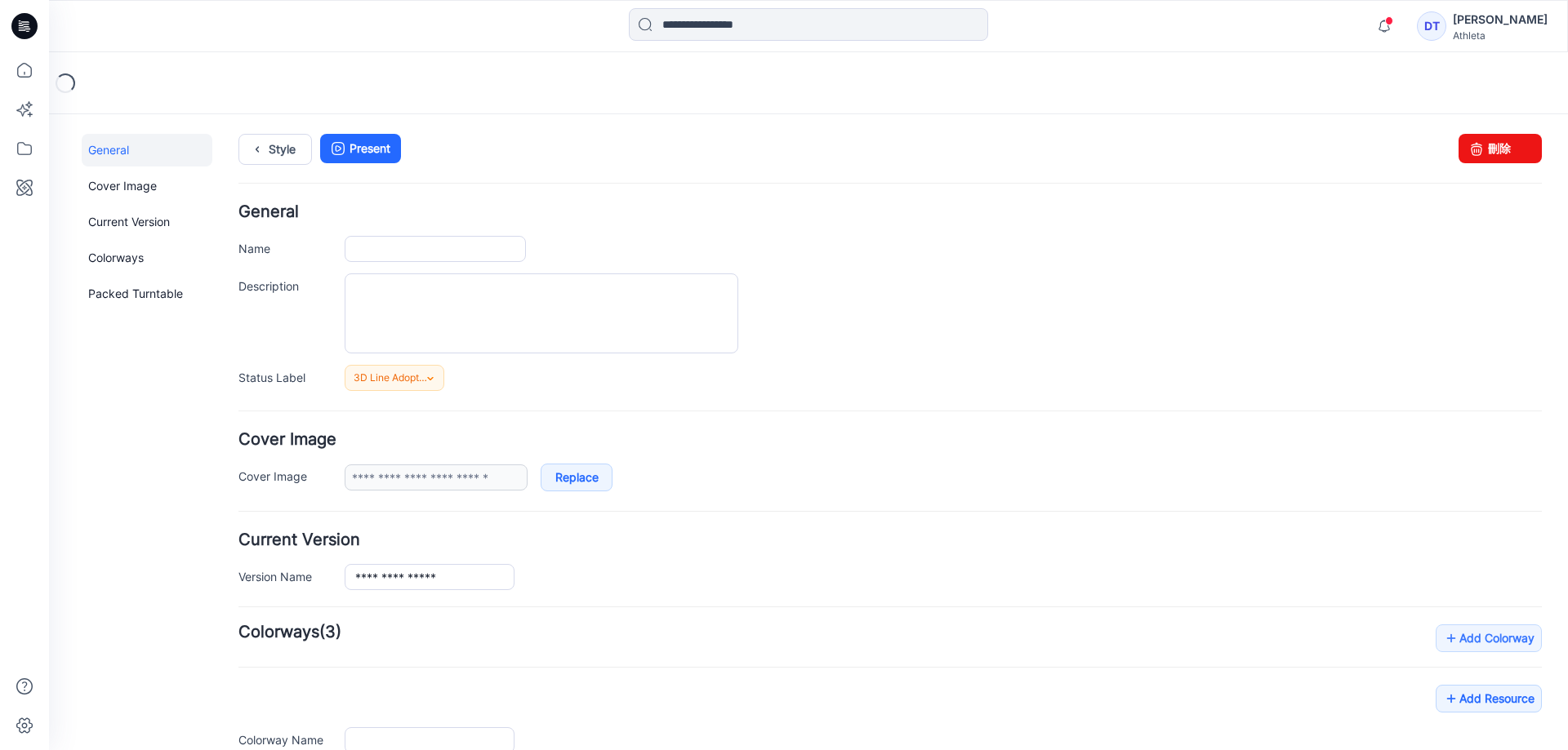
type input "**********"
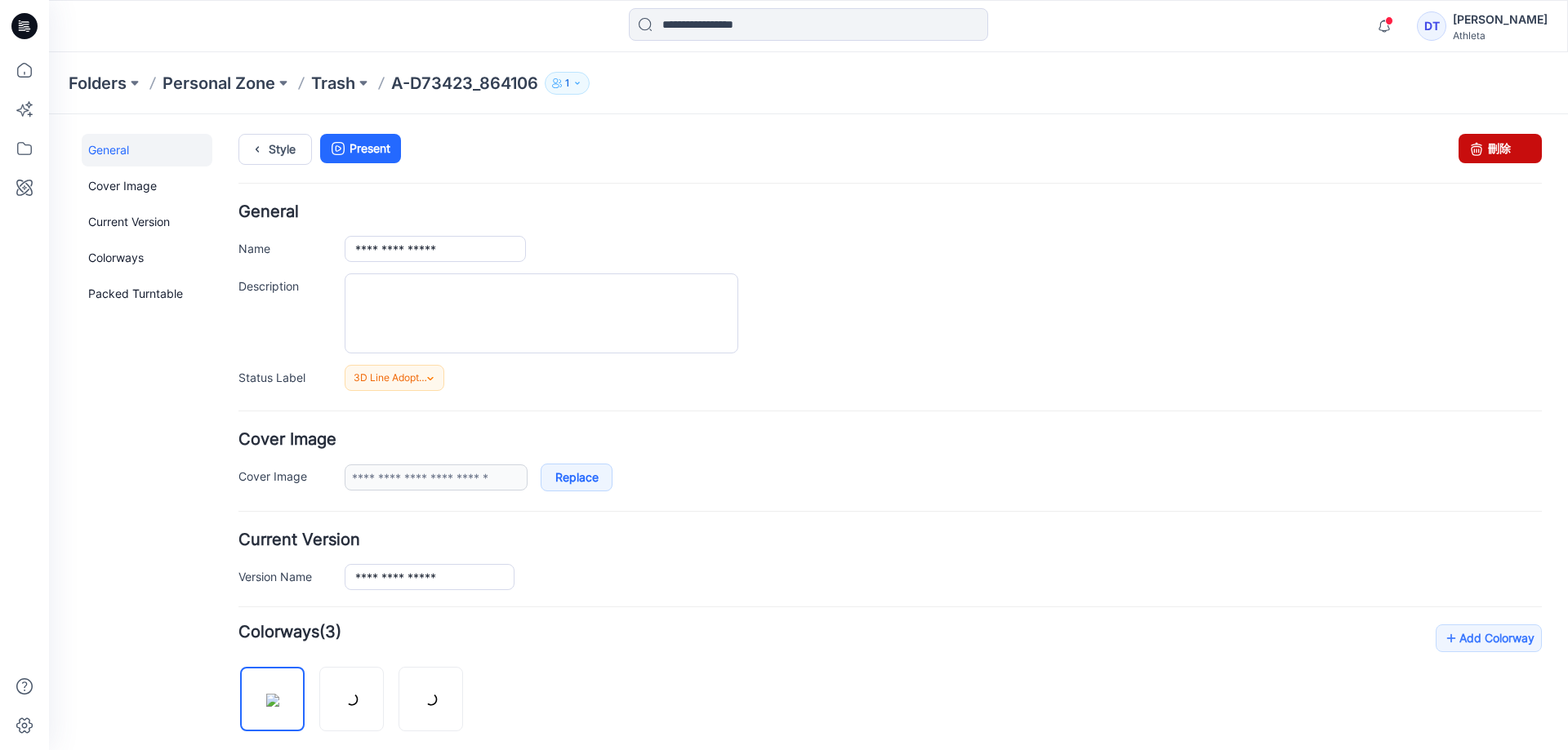
drag, startPoint x: 1487, startPoint y: 142, endPoint x: 906, endPoint y: 171, distance: 581.7
click at [1487, 142] on link "刪除" at bounding box center [1500, 147] width 83 height 29
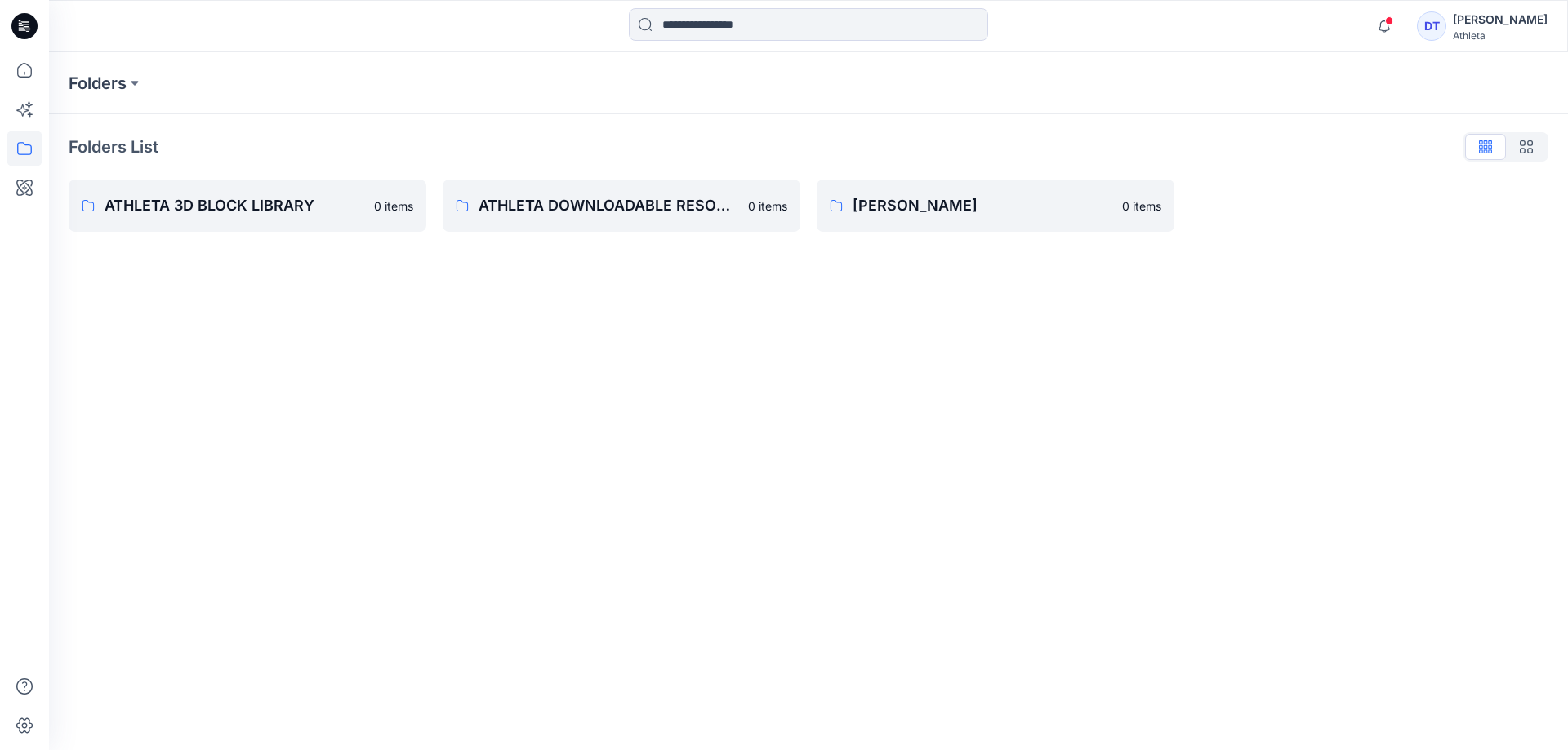
click at [1447, 24] on div "DT" at bounding box center [1431, 25] width 29 height 29
click at [1393, 21] on span at bounding box center [1389, 21] width 8 height 9
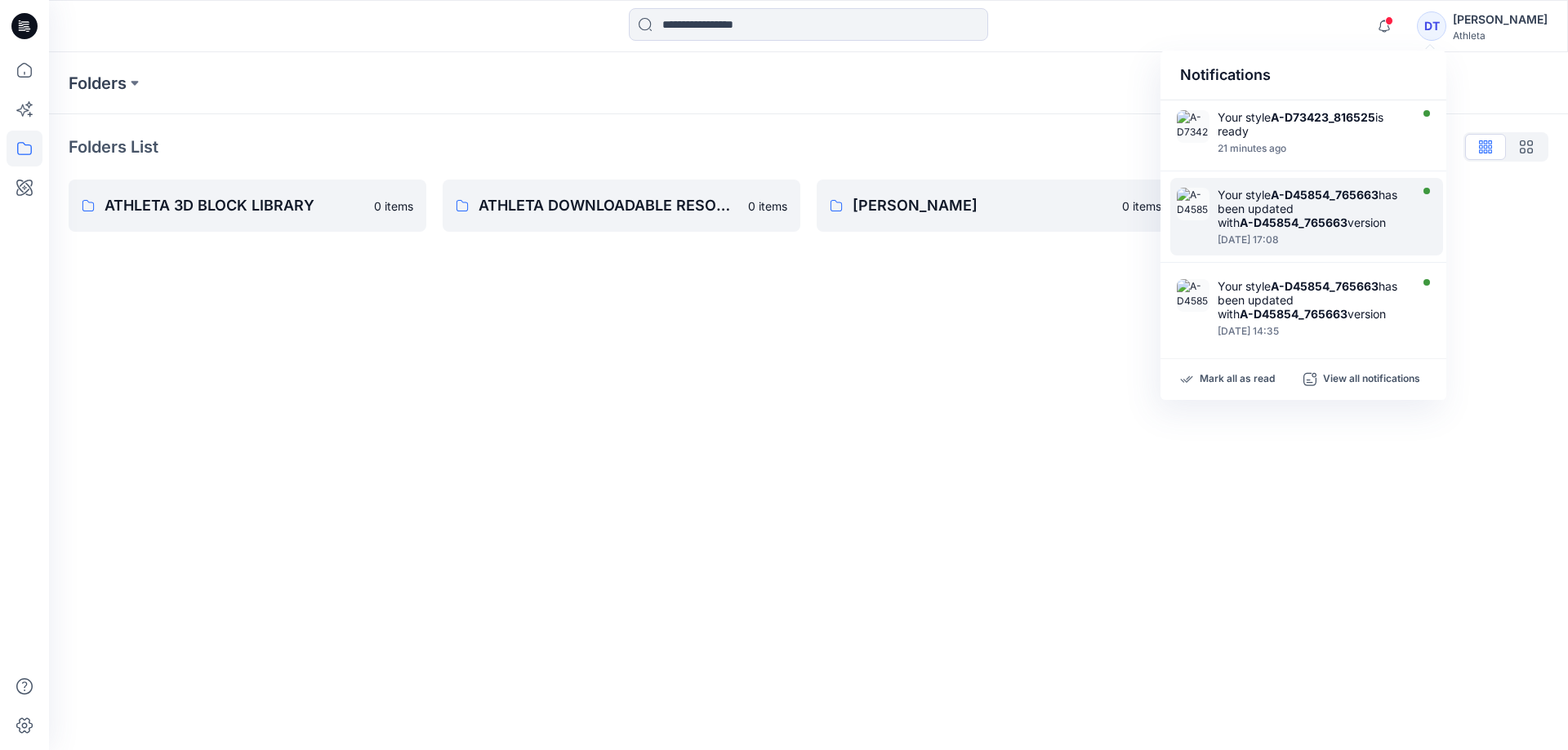
click at [1295, 214] on div "Your style A-D45854_765663 has been updated with A-D45854_765663 version" at bounding box center [1311, 208] width 188 height 42
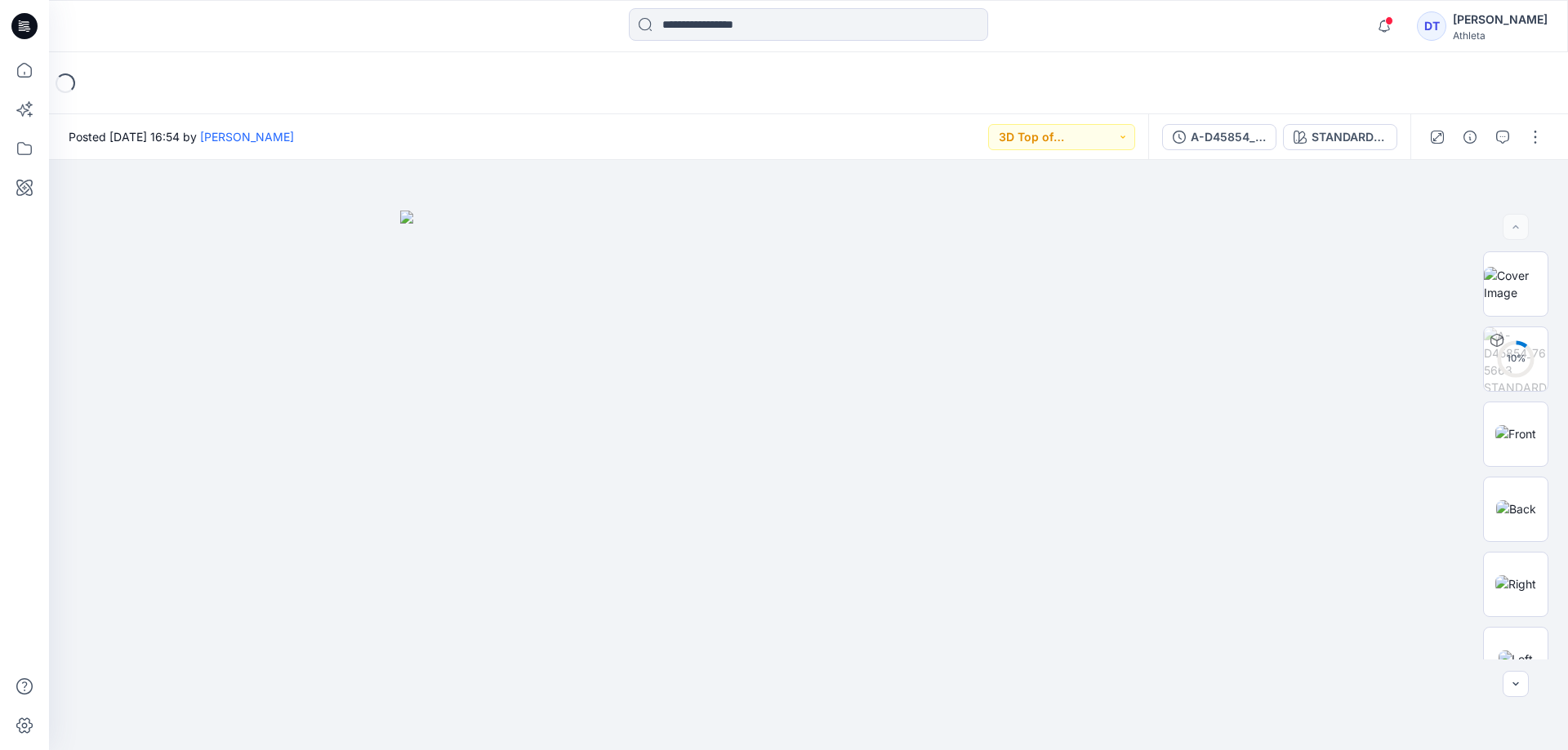
click at [1447, 25] on div "DT" at bounding box center [1431, 25] width 29 height 29
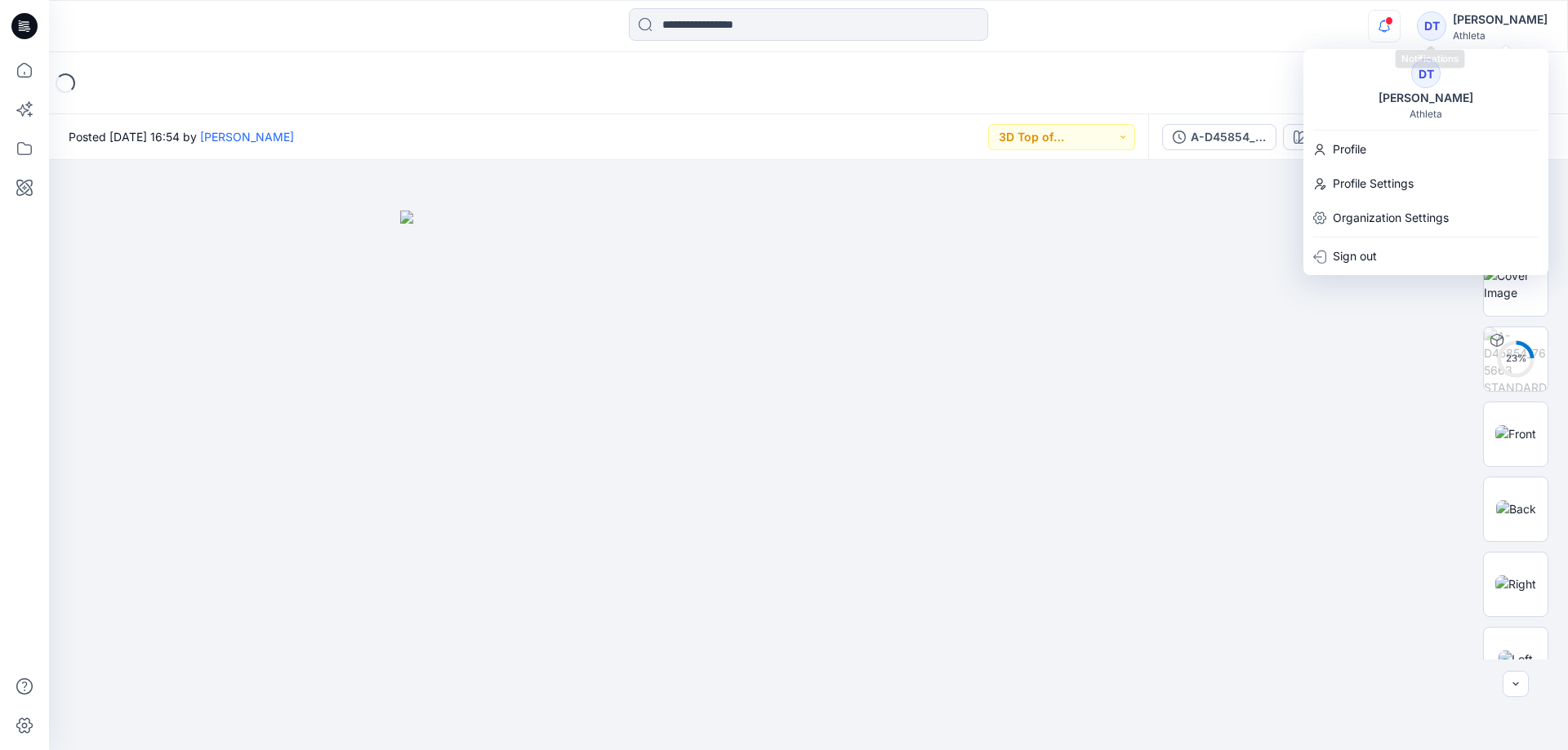
click at [1400, 28] on icon "button" at bounding box center [1383, 25] width 31 height 33
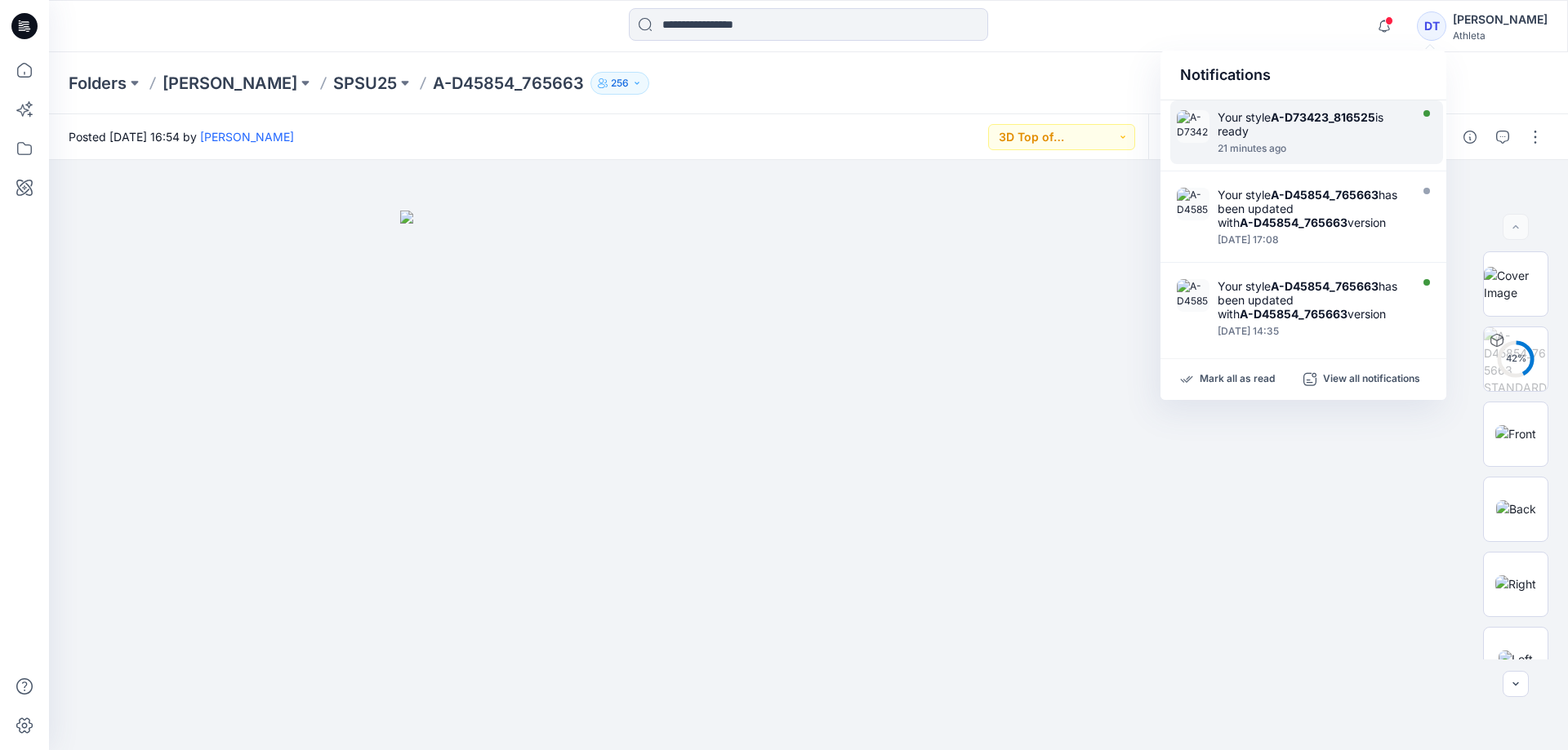
click at [1336, 129] on div "Your style A-D73423_816525 is ready" at bounding box center [1311, 124] width 188 height 28
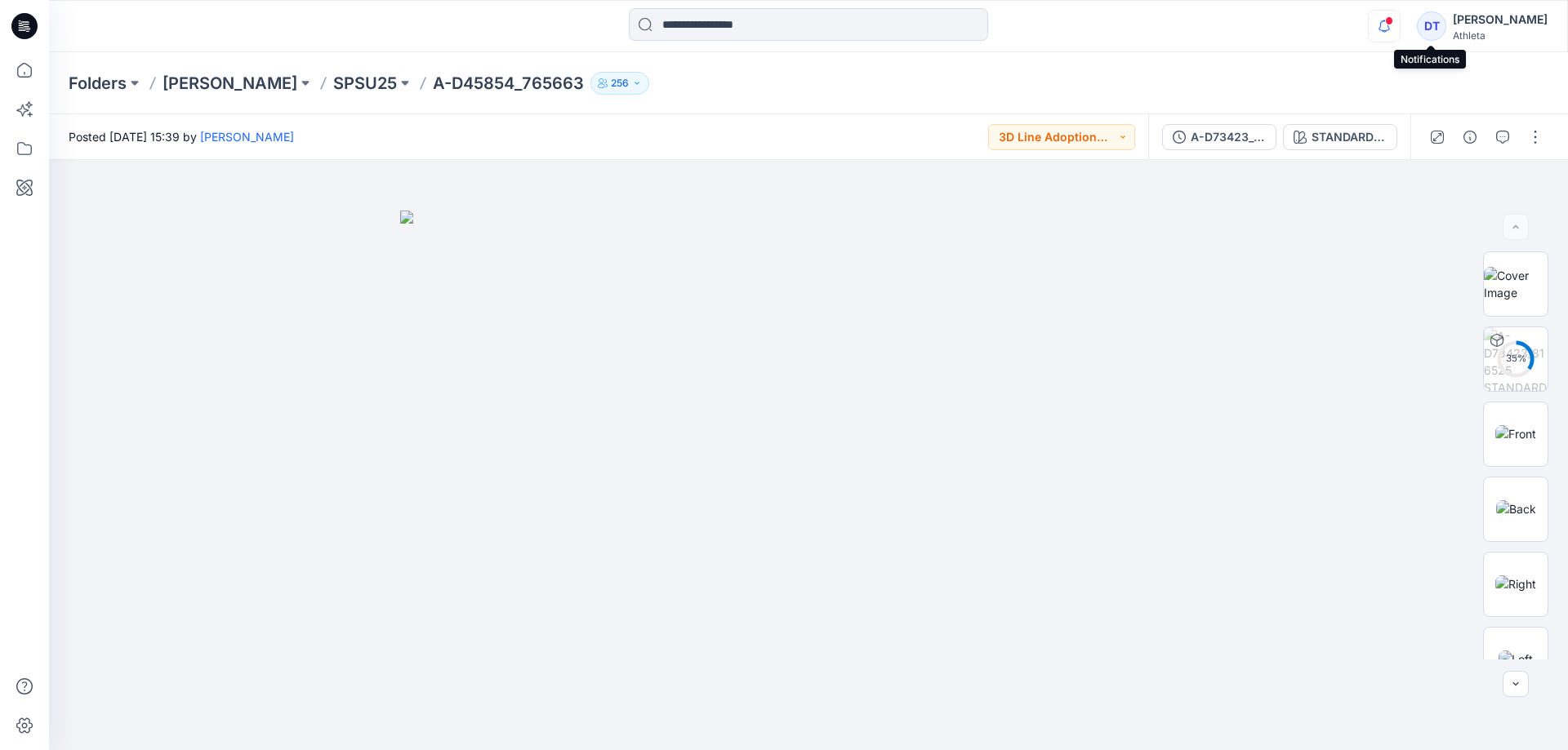
click at [1400, 29] on icon "button" at bounding box center [1383, 25] width 31 height 33
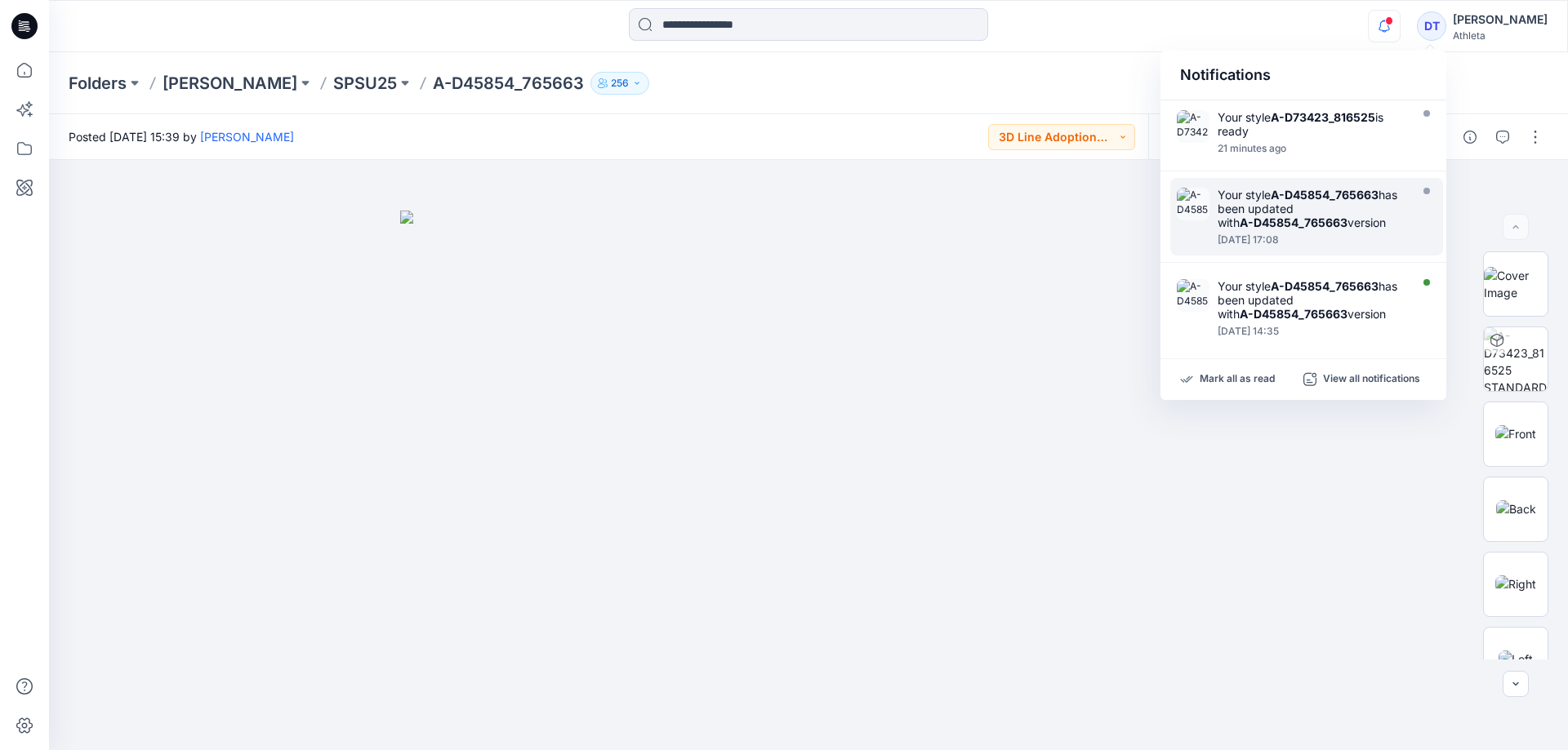
click at [1230, 231] on div at bounding box center [1311, 230] width 188 height 3
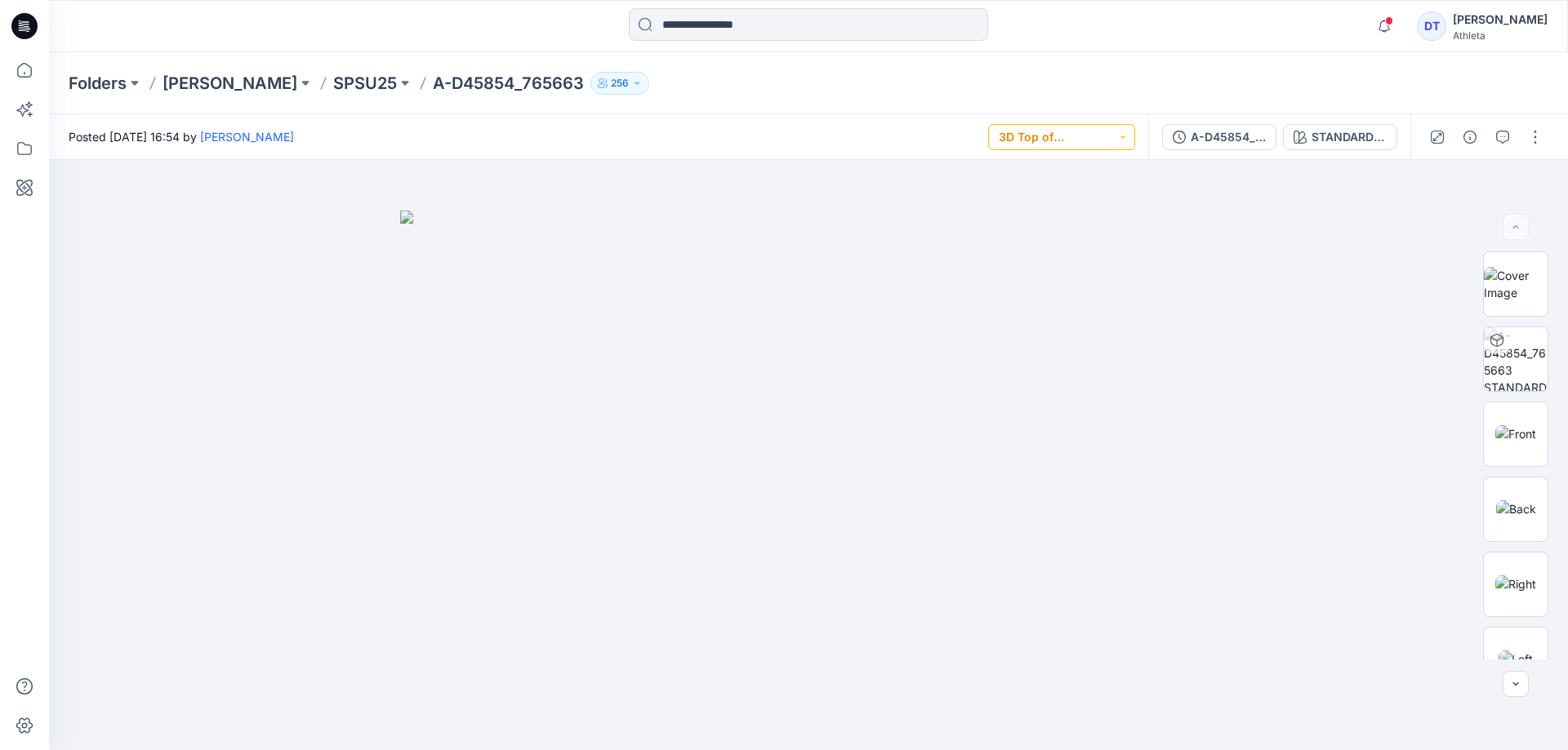
click at [1115, 129] on button "3D Top of Production (Vendor)" at bounding box center [1061, 137] width 147 height 26
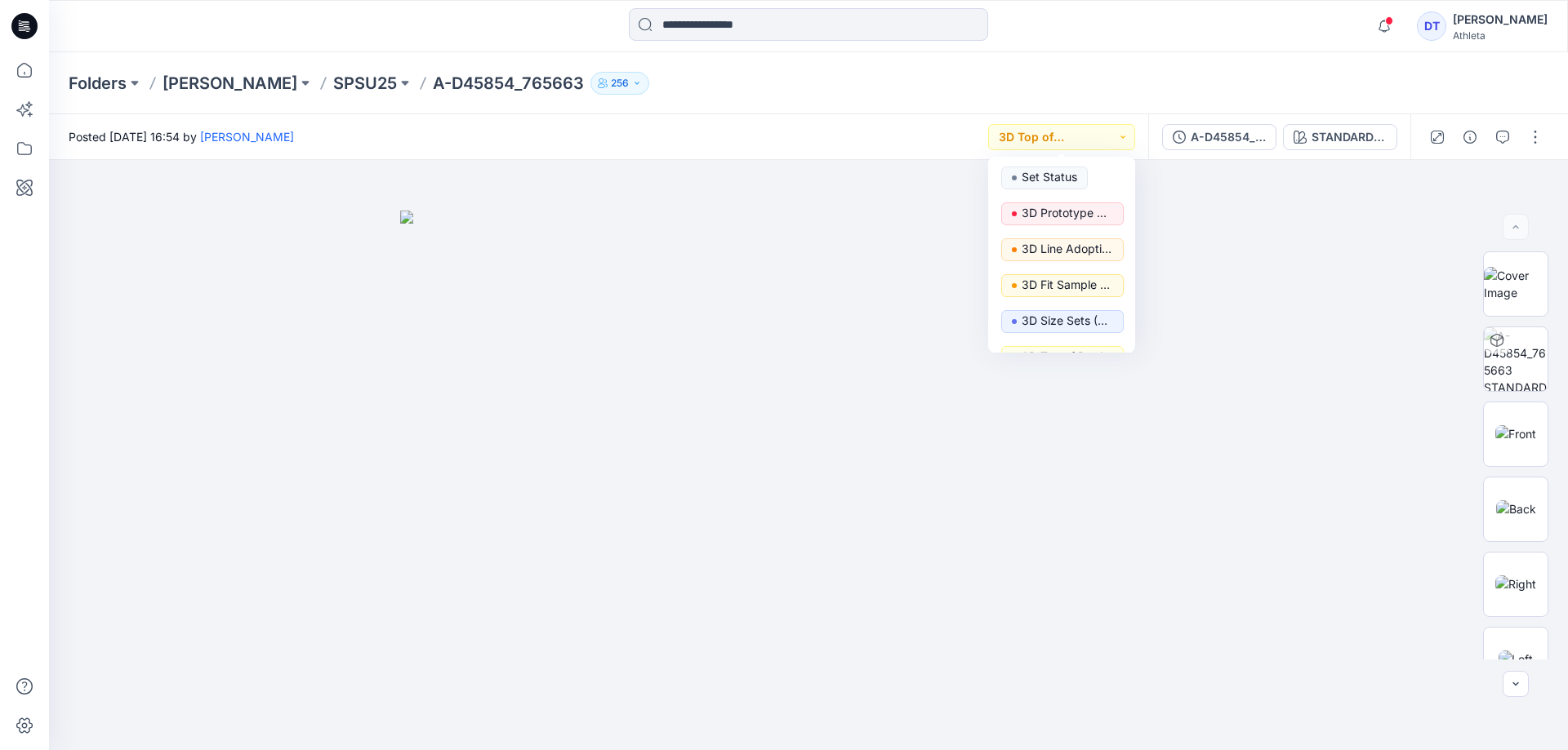
click at [1179, 40] on div at bounding box center [808, 26] width 760 height 35
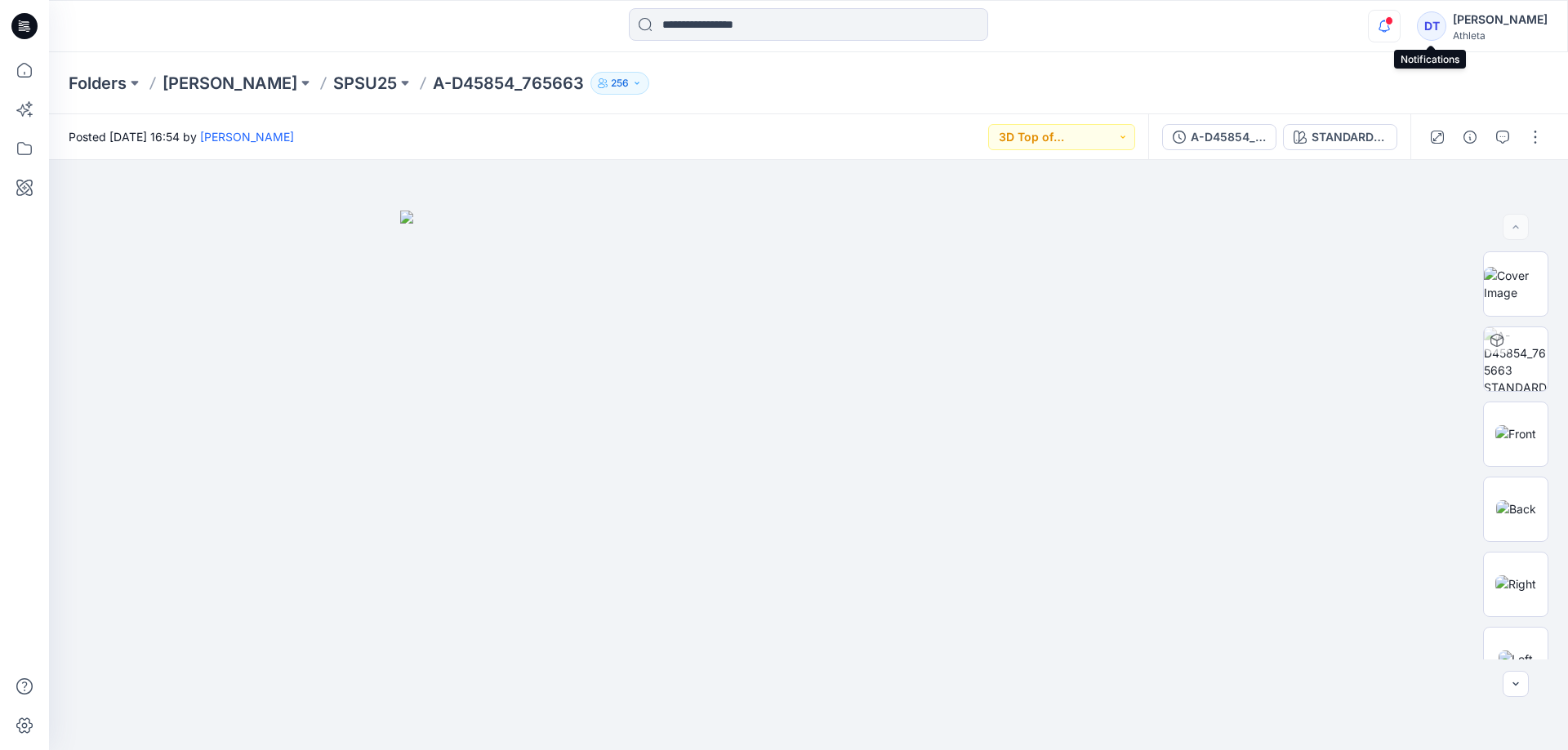
click at [1400, 29] on icon "button" at bounding box center [1383, 25] width 31 height 33
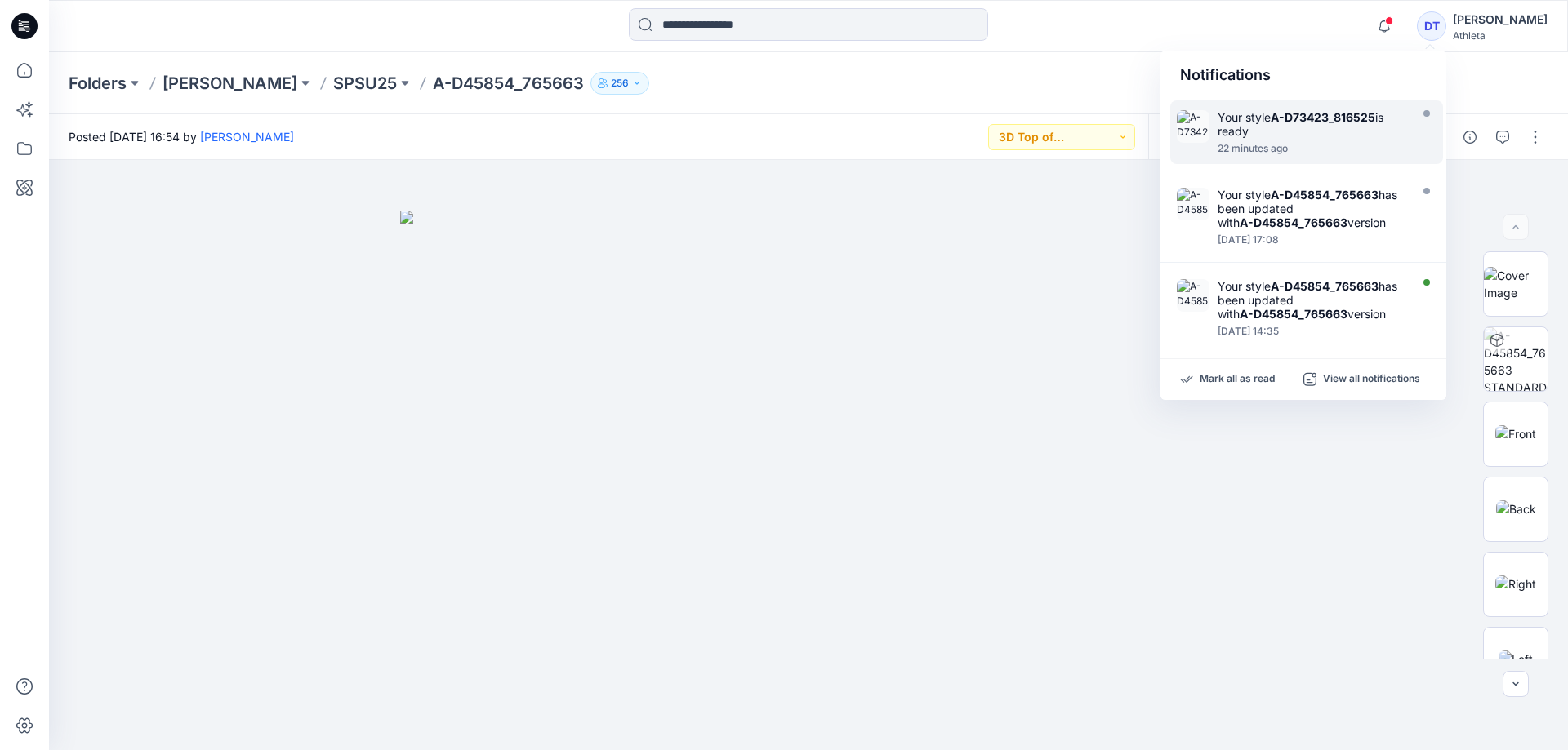
click at [1288, 133] on div "Your style A-D73423_816525 is ready" at bounding box center [1311, 124] width 188 height 28
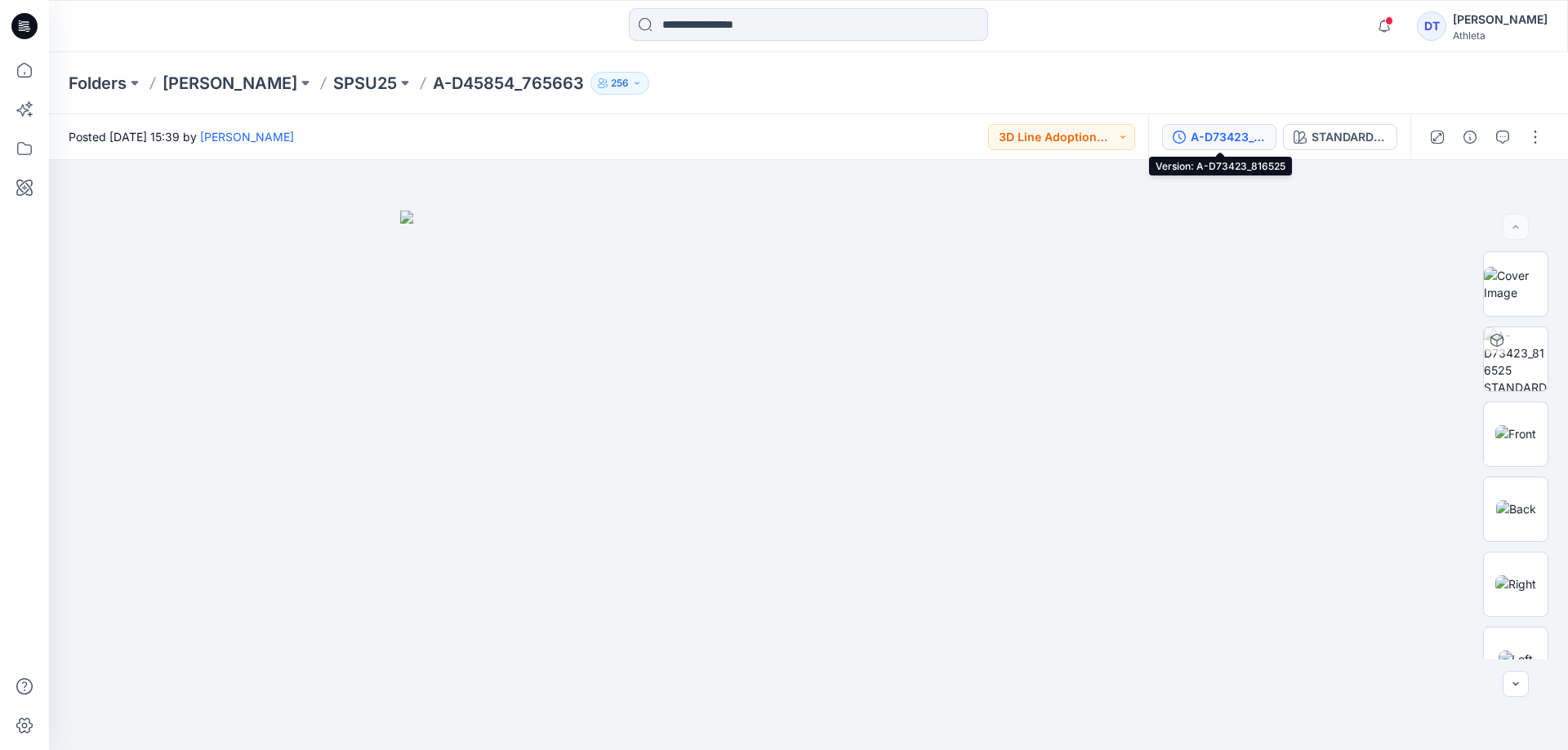
click at [1231, 124] on button "A-D73423_816525" at bounding box center [1219, 137] width 114 height 26
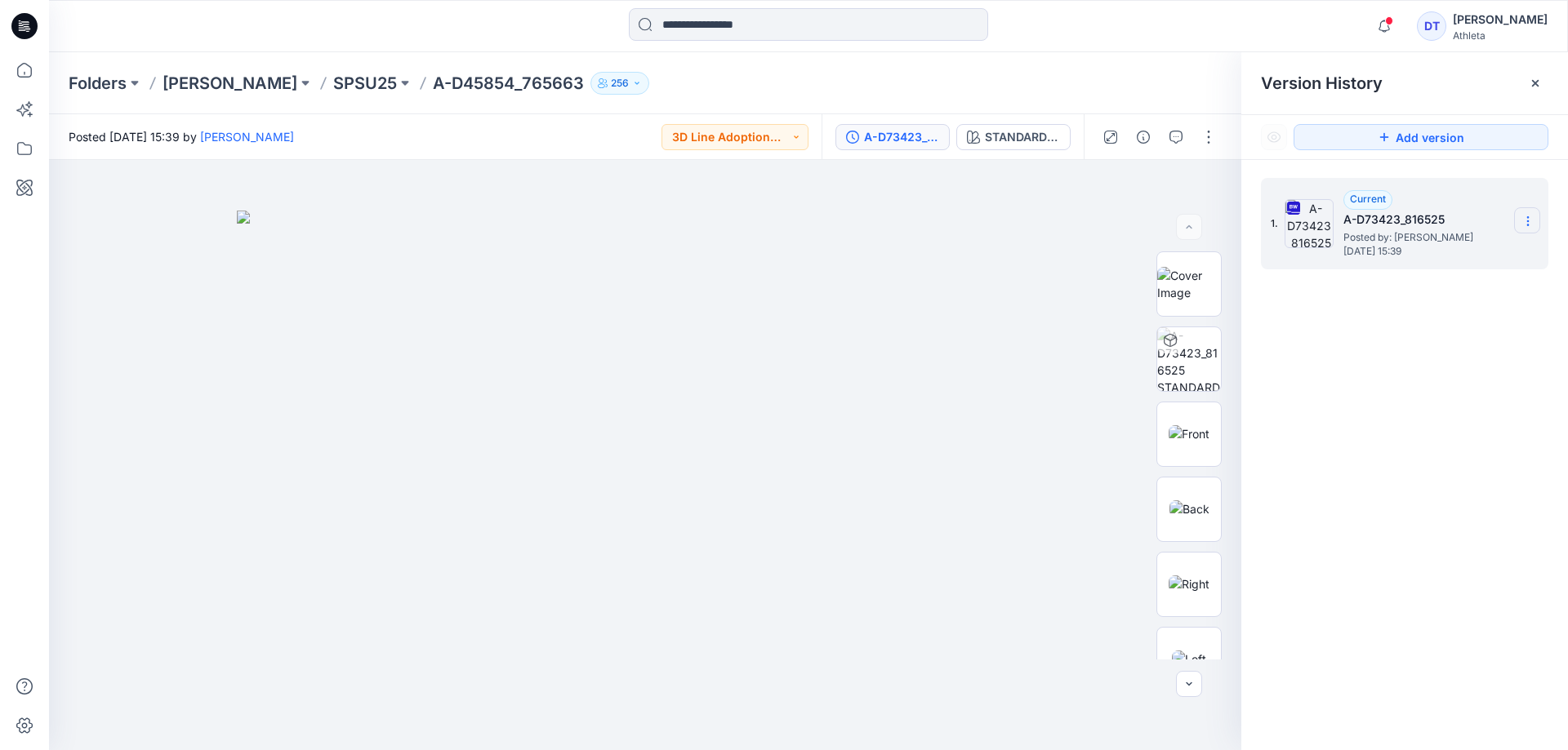
click at [1532, 222] on icon at bounding box center [1528, 221] width 13 height 13
click at [1484, 243] on span "Download Source BW File" at bounding box center [1445, 253] width 137 height 20
click at [1387, 30] on icon "button" at bounding box center [1383, 31] width 5 height 3
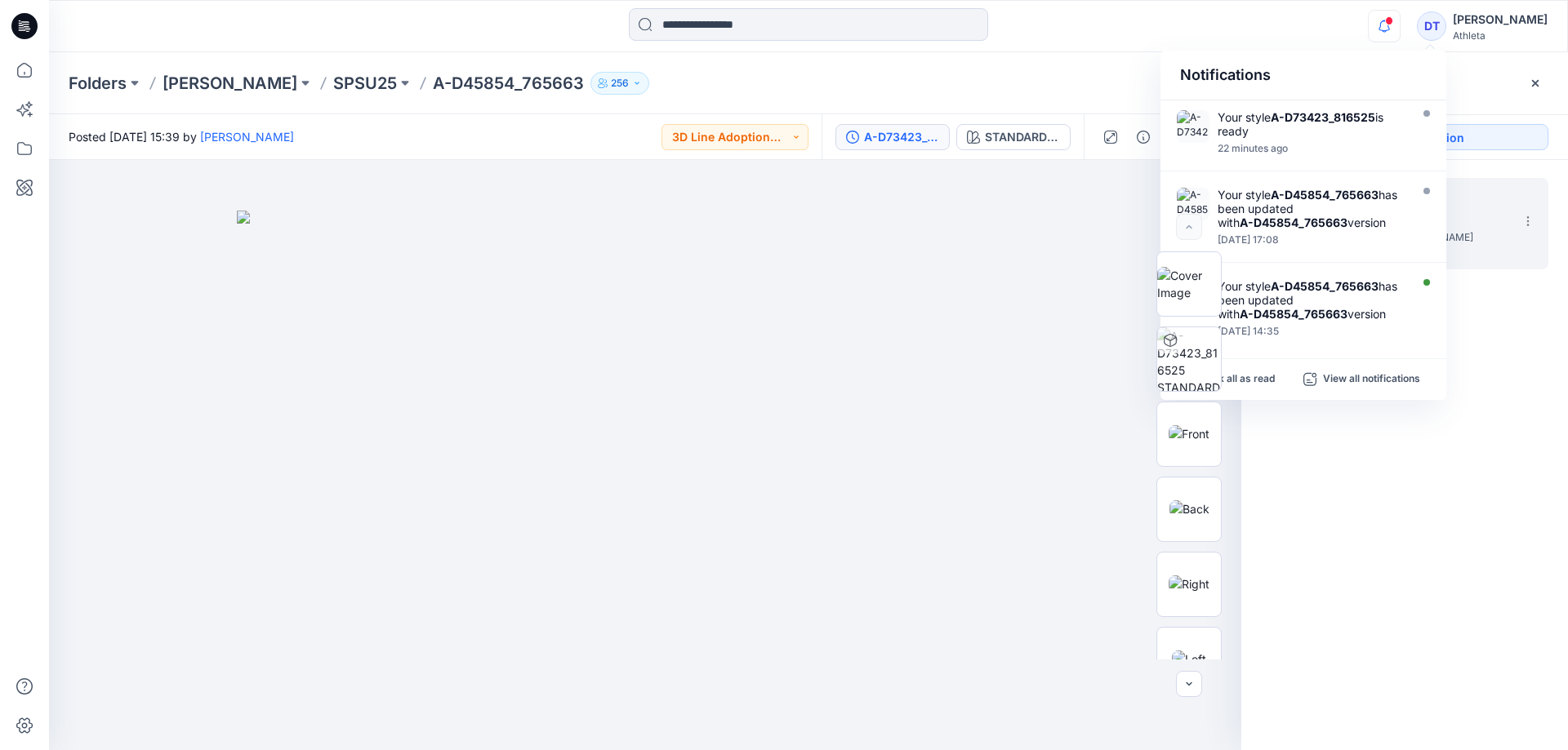
click at [1451, 483] on div "1. Current A-D73423_816525 Posted by: Dora Tse Friday, October 03, 2025 15:39" at bounding box center [1405, 466] width 327 height 614
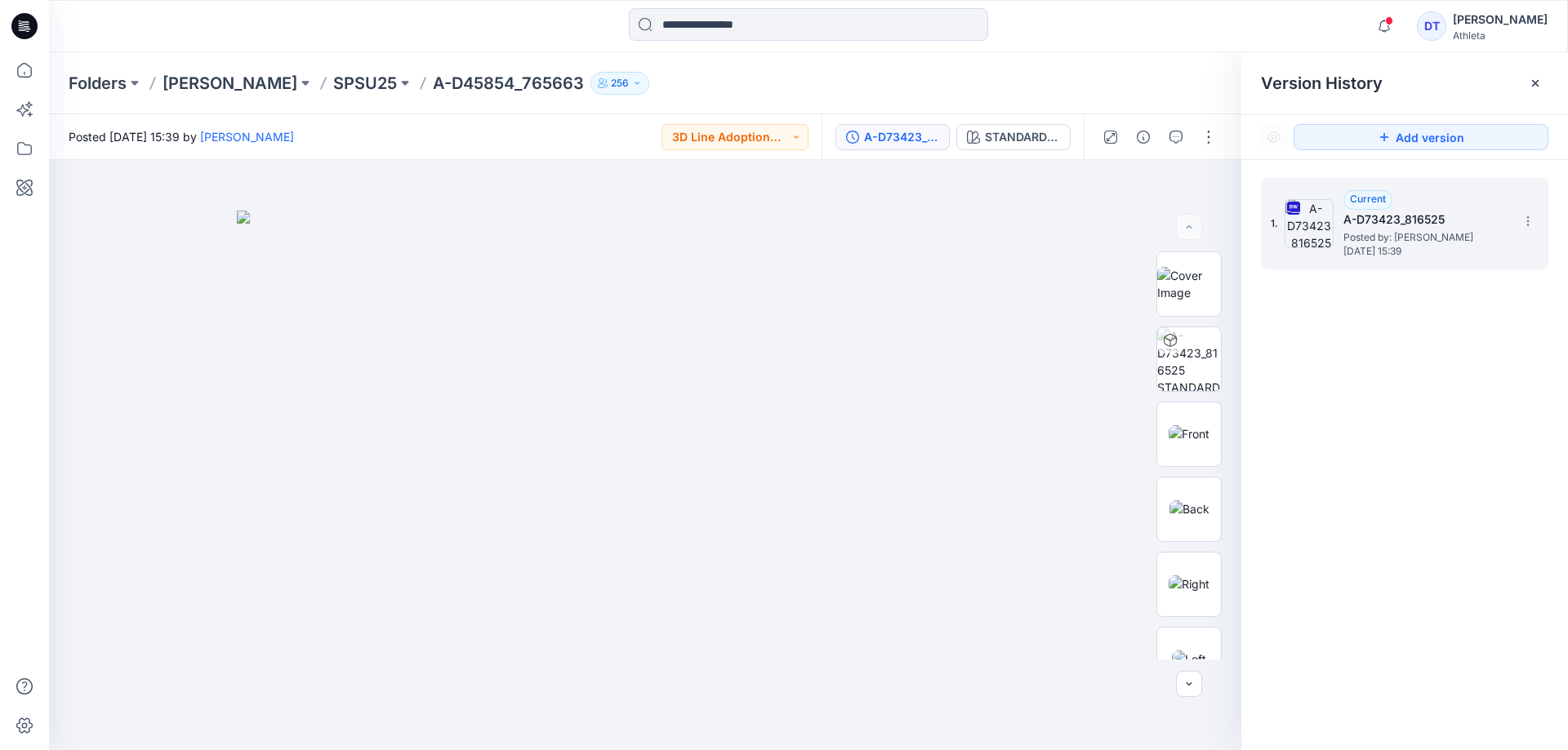
click at [523, 80] on p "A-D45854_765663" at bounding box center [509, 83] width 151 height 22
click at [375, 88] on p "SPSU25" at bounding box center [365, 83] width 63 height 22
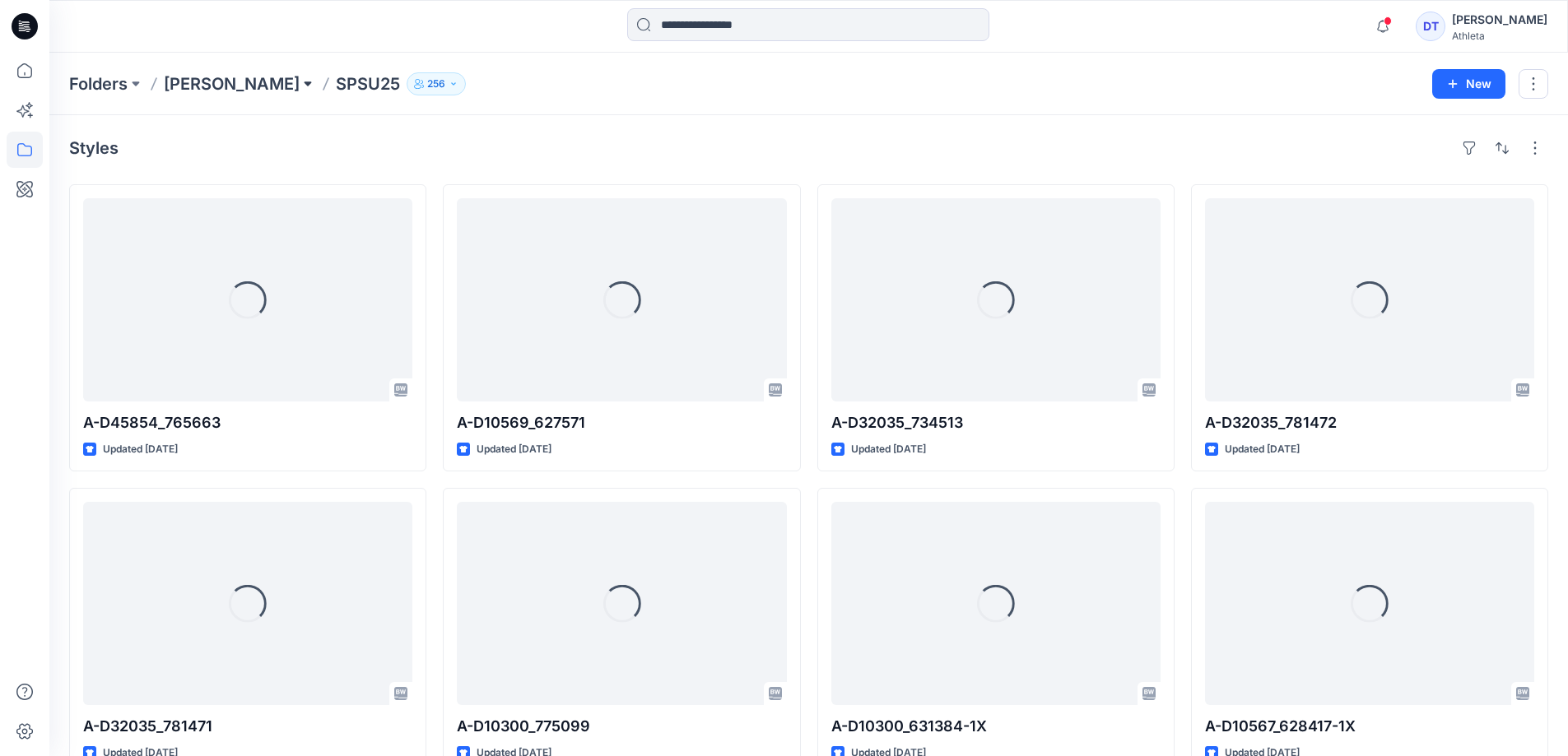
click at [306, 86] on button at bounding box center [307, 84] width 16 height 23
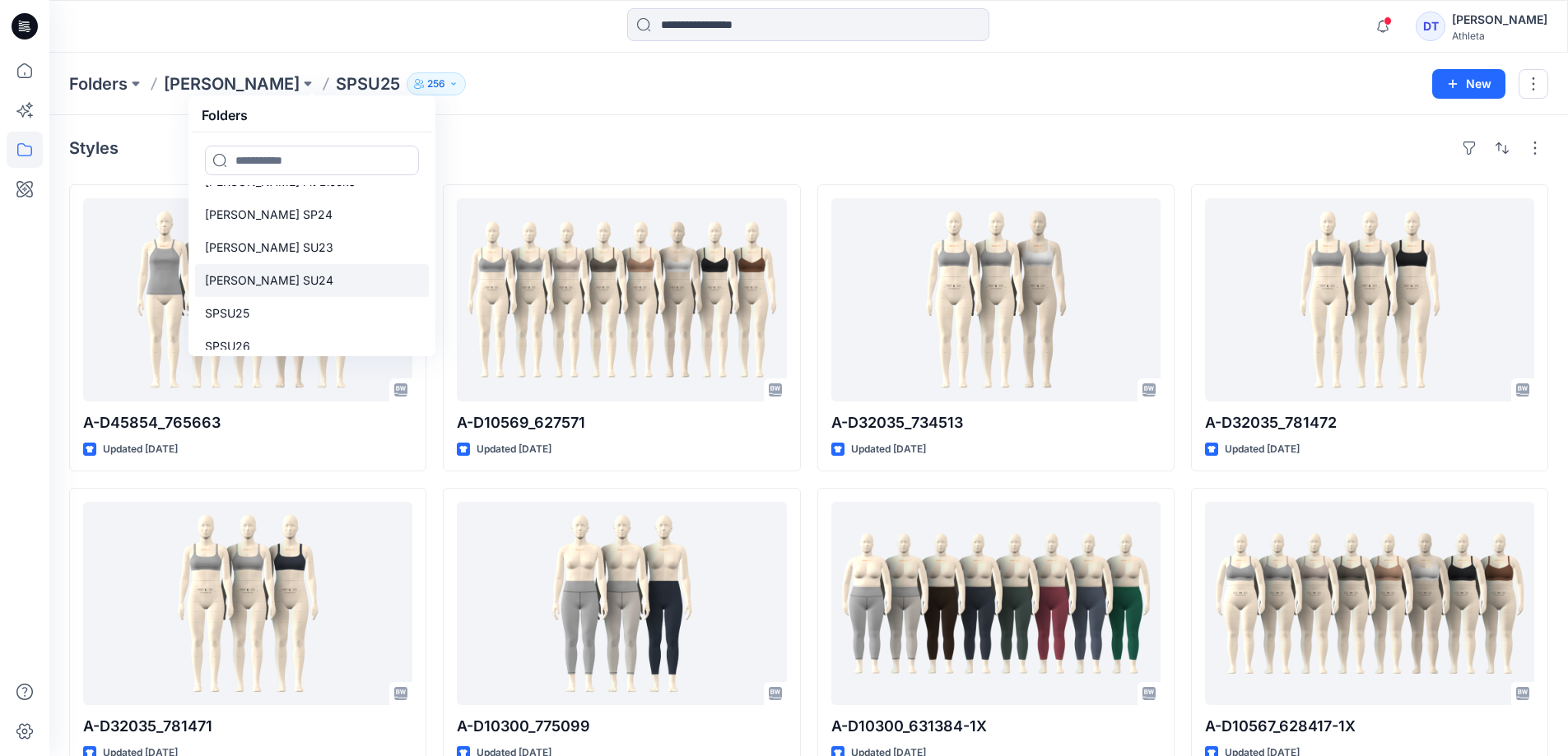
scroll to position [132, 0]
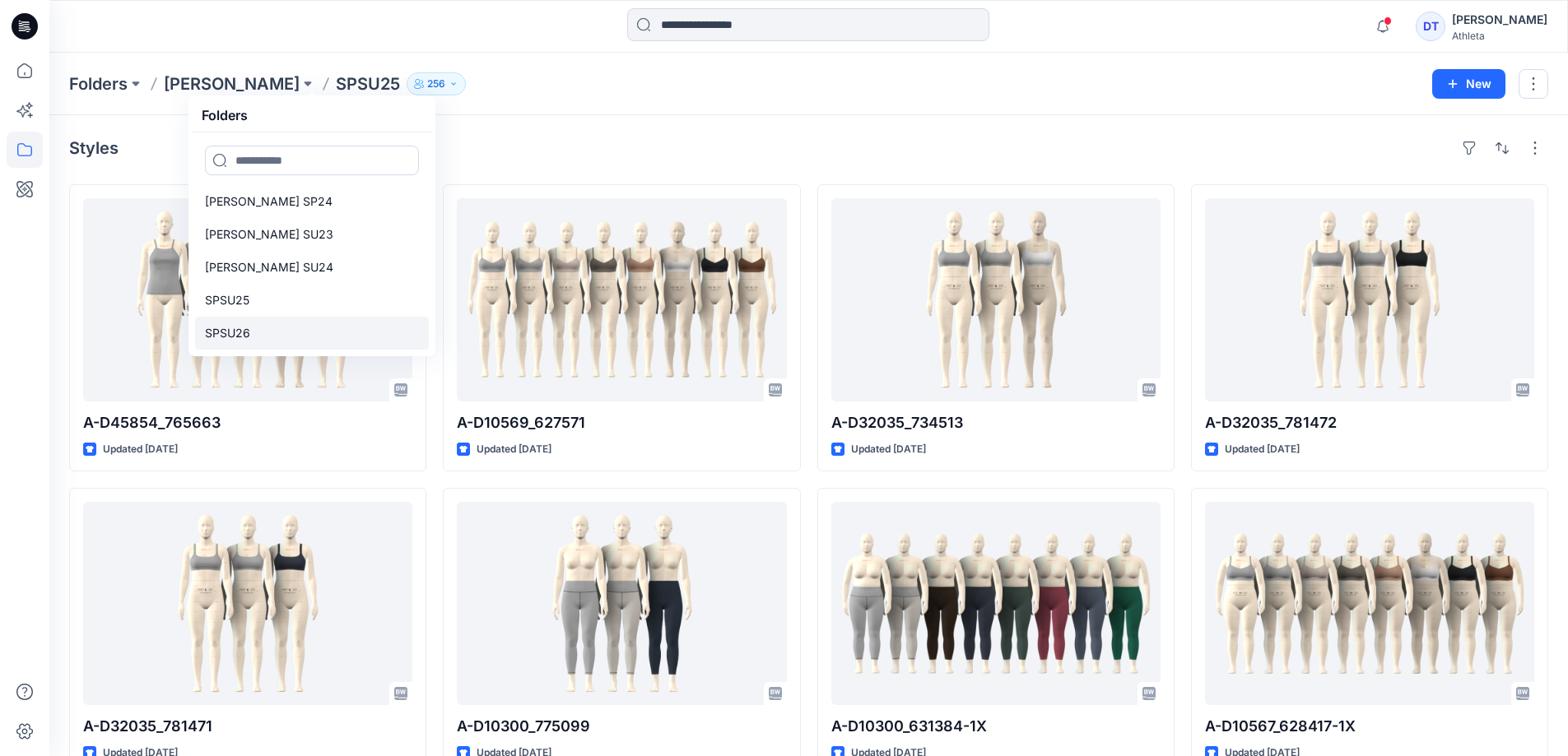
click at [289, 326] on link "SPSU26" at bounding box center [311, 333] width 233 height 33
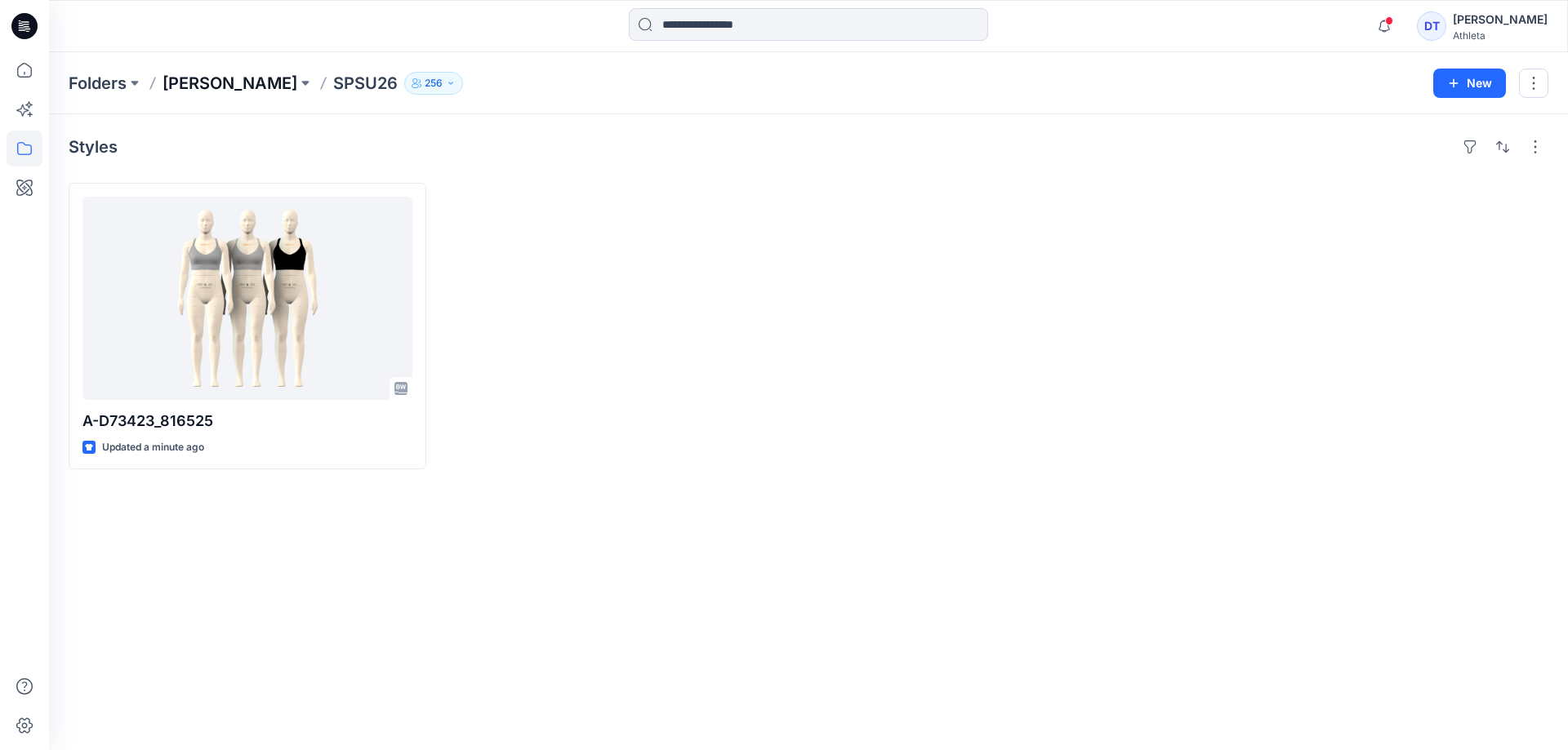
click at [292, 85] on p "REGINA MIRACLE" at bounding box center [230, 83] width 134 height 22
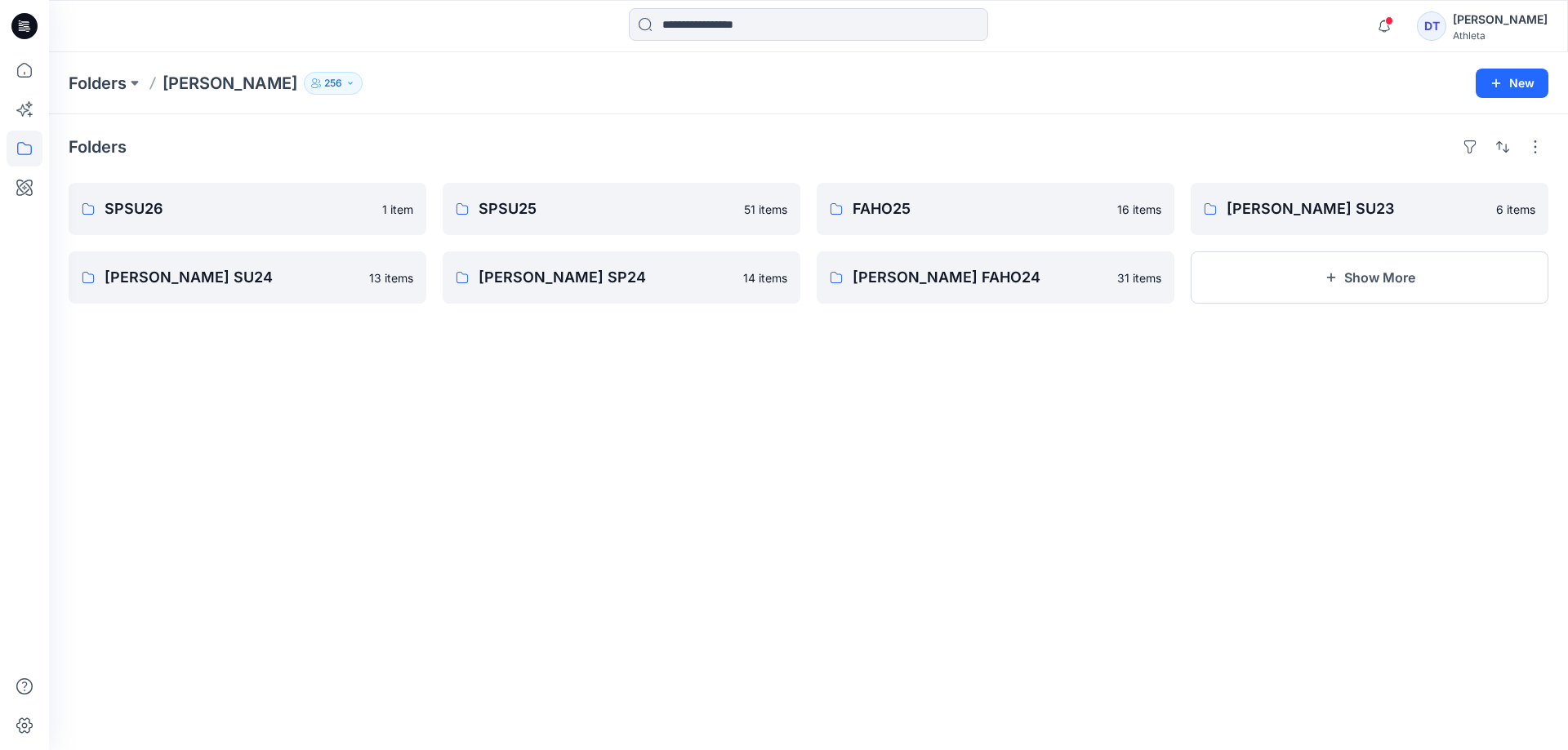
click at [334, 80] on p "256" at bounding box center [332, 83] width 18 height 18
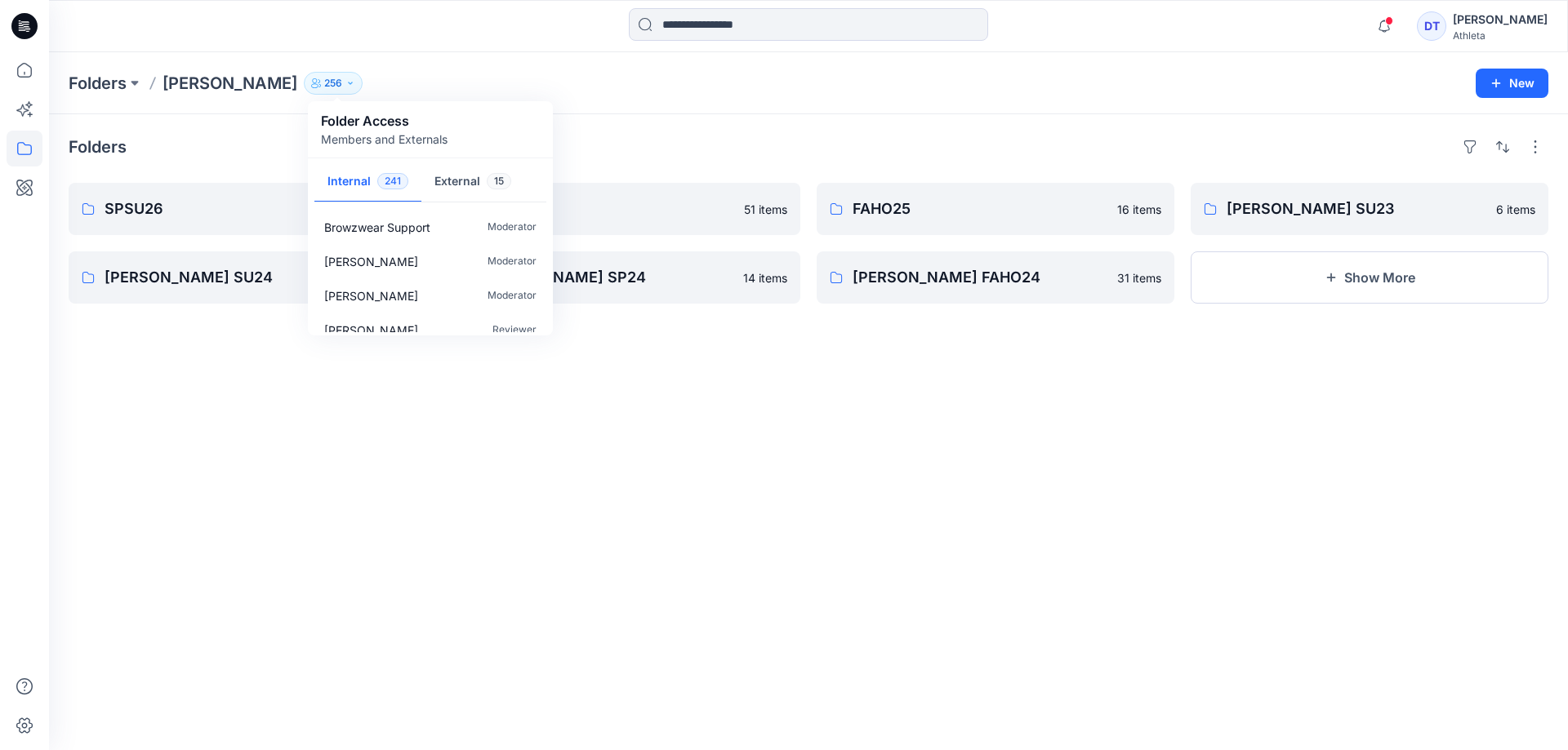
click at [396, 117] on p "Folder Access" at bounding box center [385, 120] width 127 height 20
click at [451, 176] on button "External 15" at bounding box center [472, 182] width 103 height 42
click at [361, 178] on button "Internal 241" at bounding box center [368, 182] width 107 height 42
click at [486, 62] on div "Folders REGINA MIRACLE 256 Folder Access Members and Externals Internal 241 Ext…" at bounding box center [807, 83] width 1519 height 62
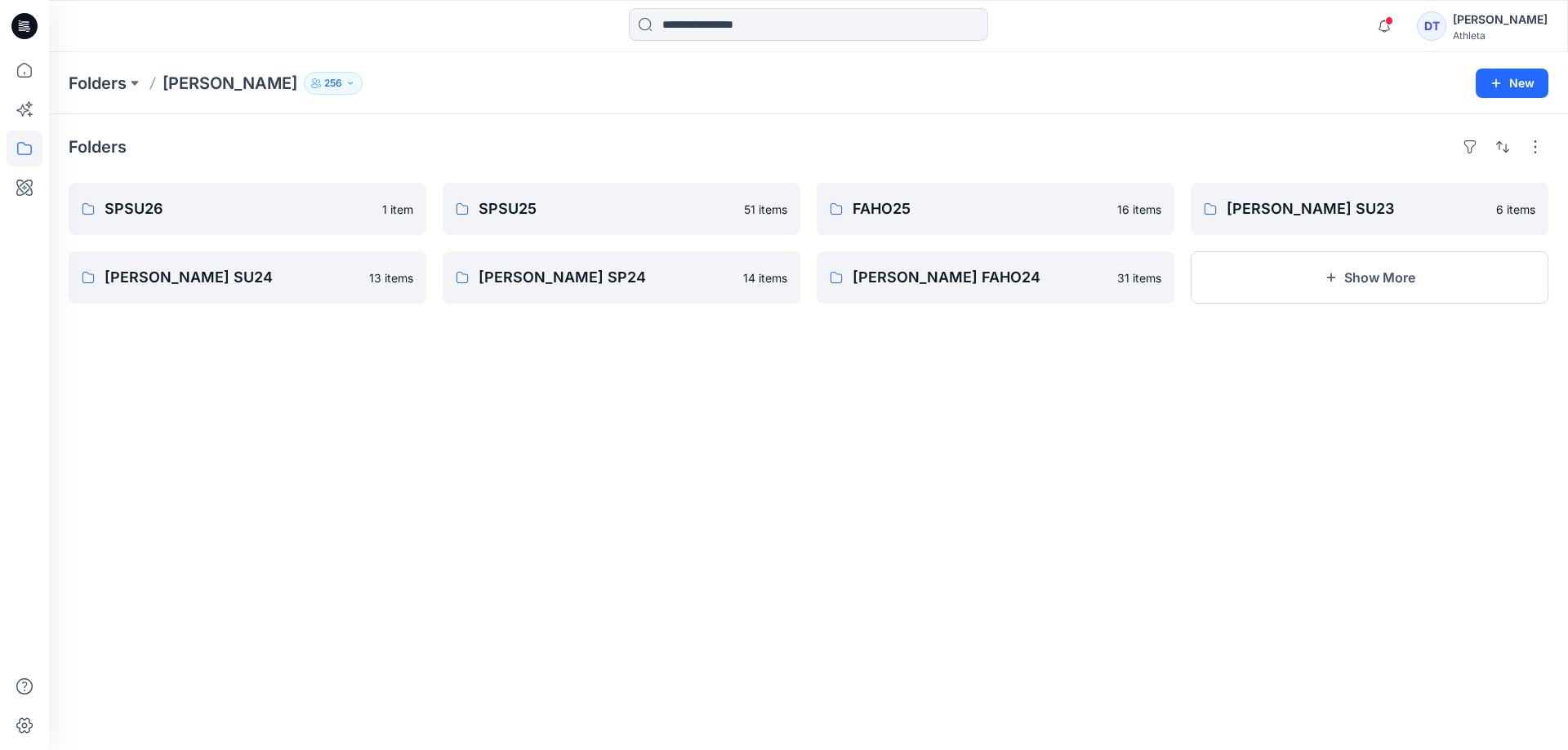
click at [98, 137] on h4 "Folders" at bounding box center [97, 146] width 58 height 20
click at [23, 64] on icon at bounding box center [24, 70] width 35 height 35
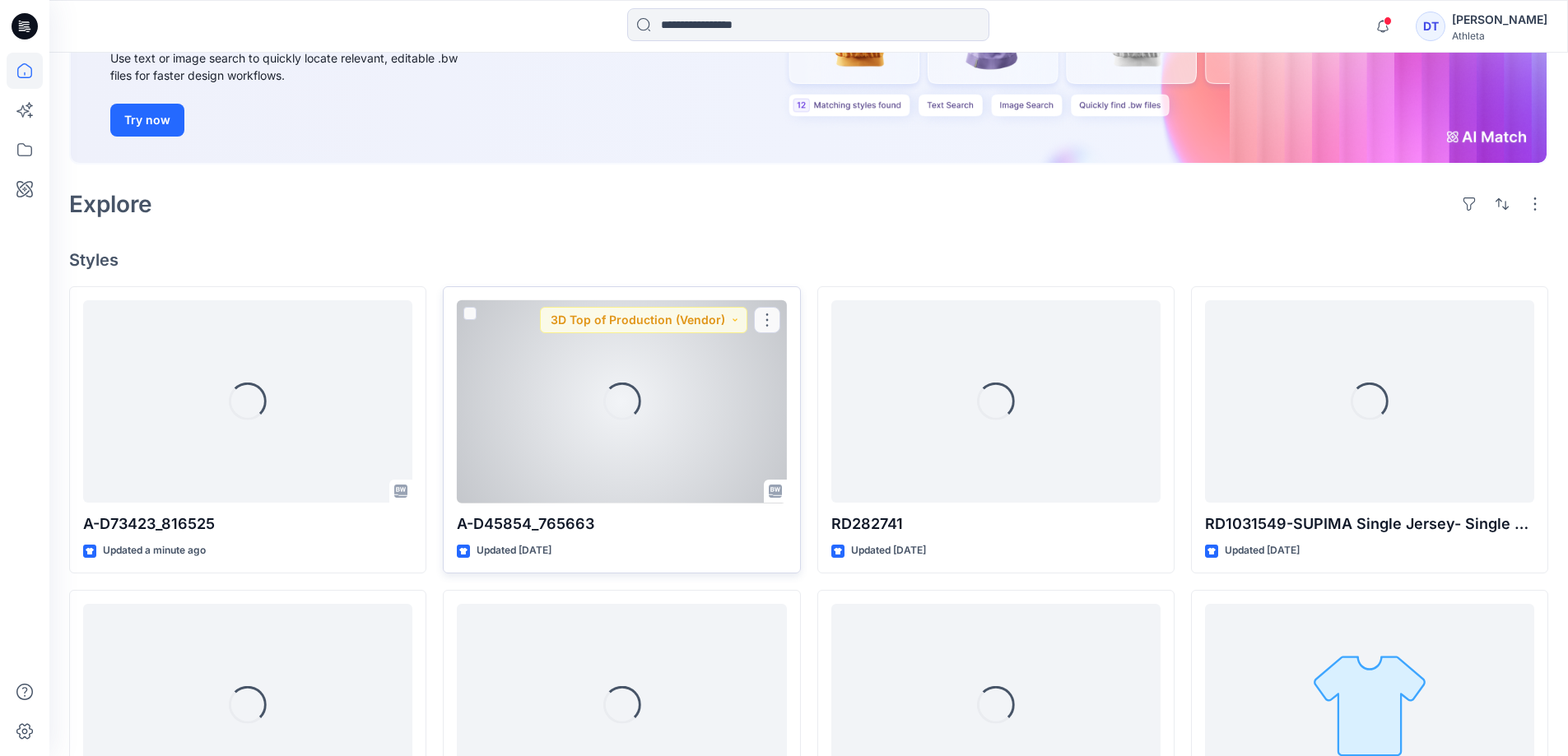
scroll to position [246, 0]
